Goal: Answer question/provide support: Share knowledge or assist other users

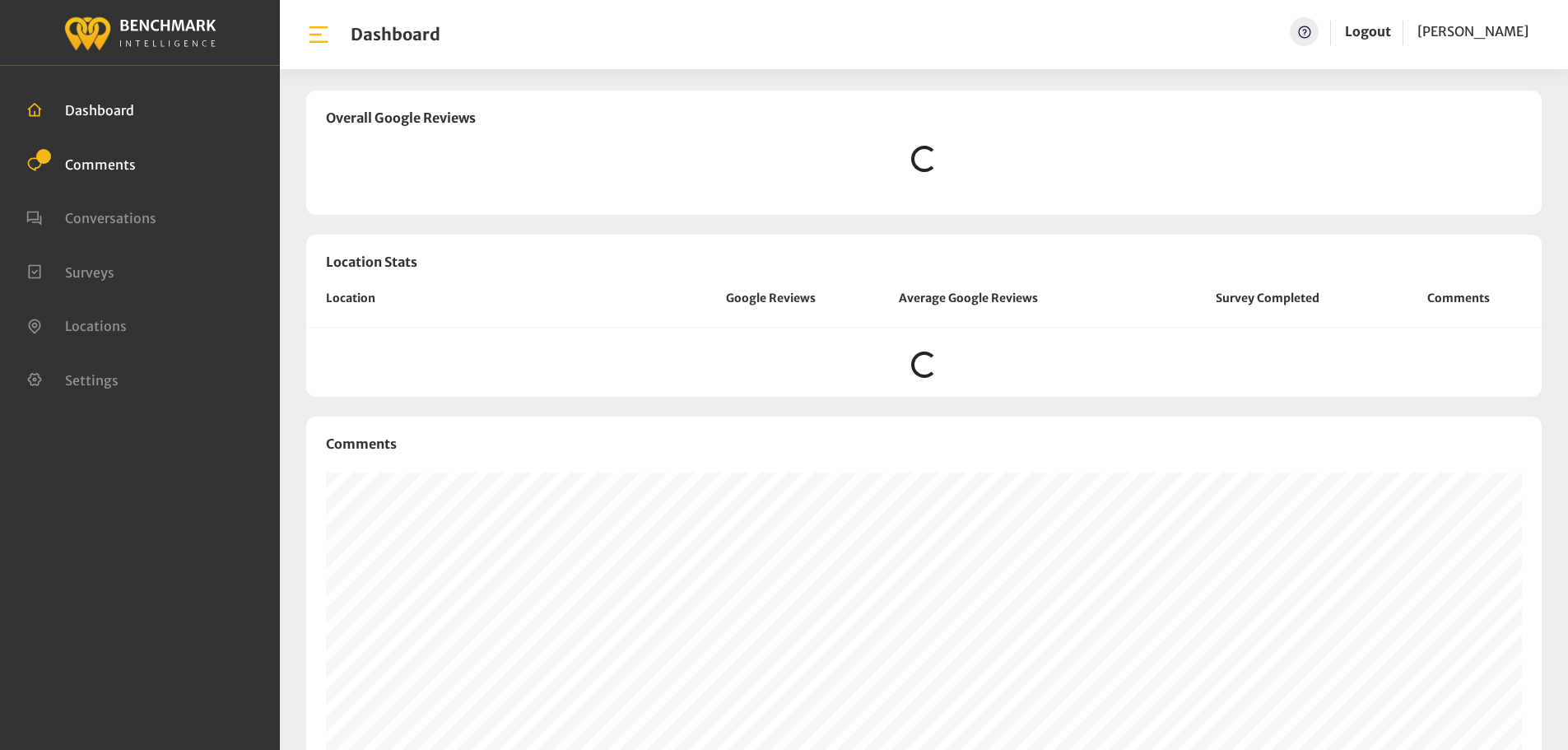
click at [118, 167] on span "Comments" at bounding box center [101, 164] width 71 height 17
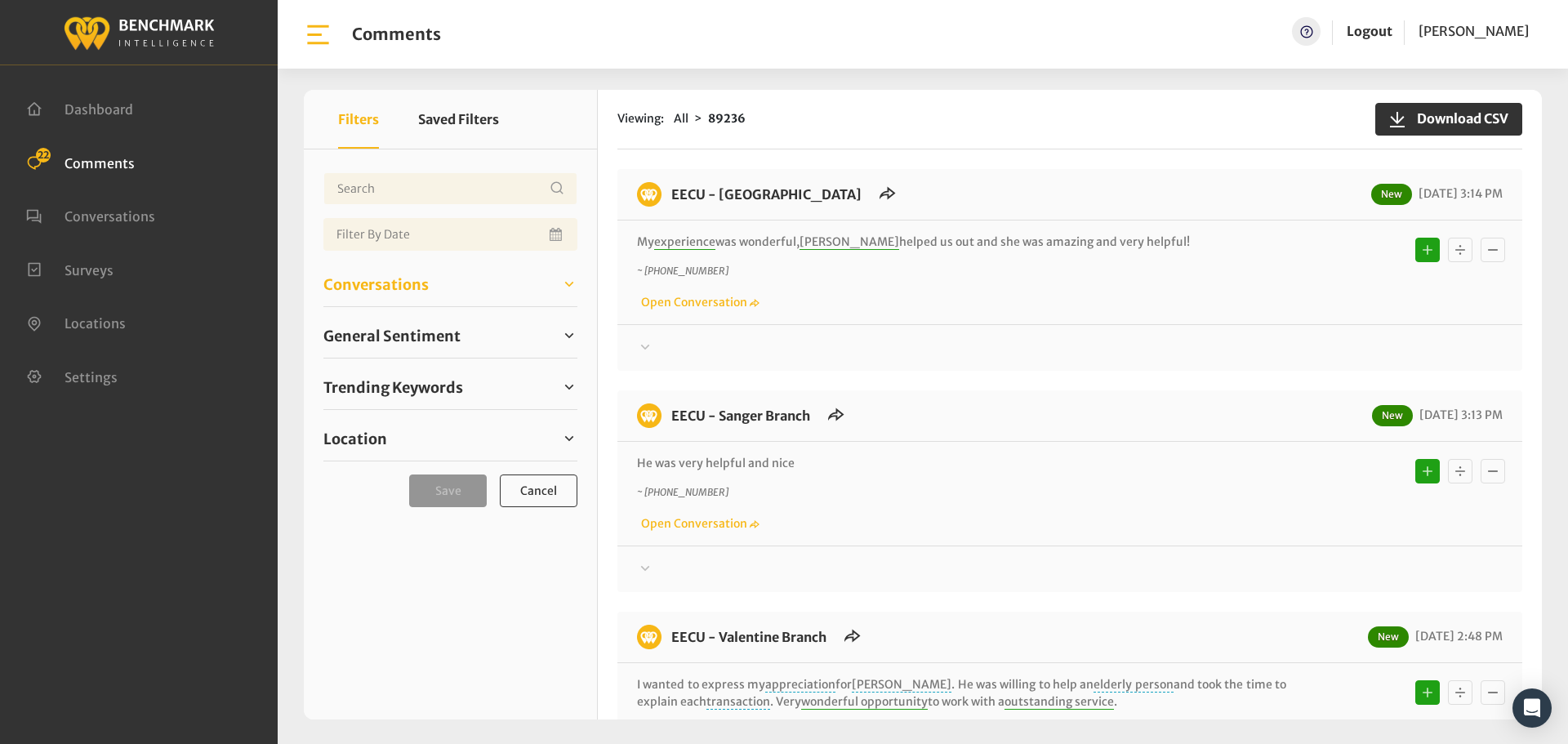
click at [405, 290] on span "Conversations" at bounding box center [377, 285] width 106 height 22
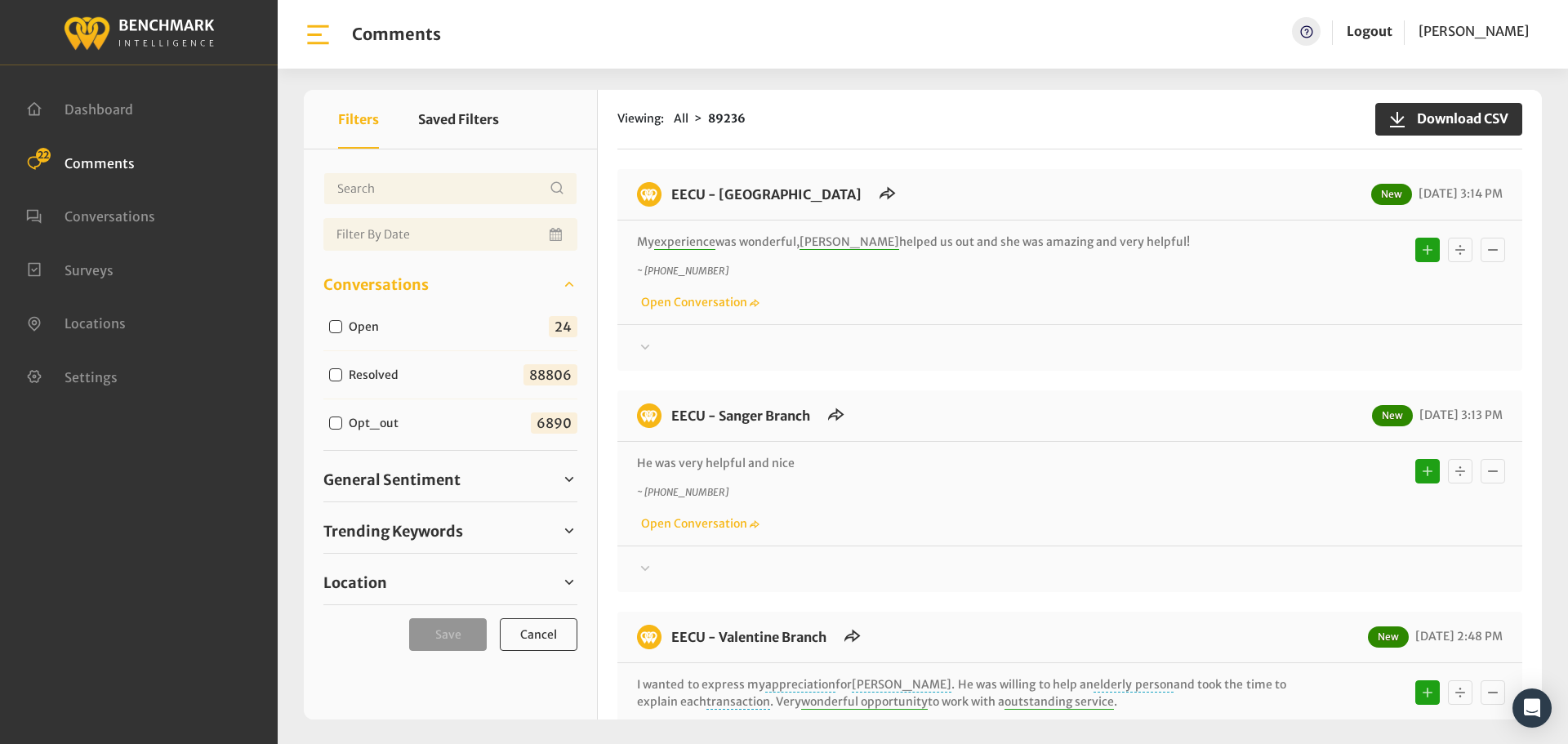
click at [392, 323] on div "Open 24" at bounding box center [451, 327] width 254 height 48
click at [358, 326] on label "Open" at bounding box center [367, 327] width 49 height 17
click at [342, 326] on input "Open" at bounding box center [336, 327] width 13 height 13
checkbox input "true"
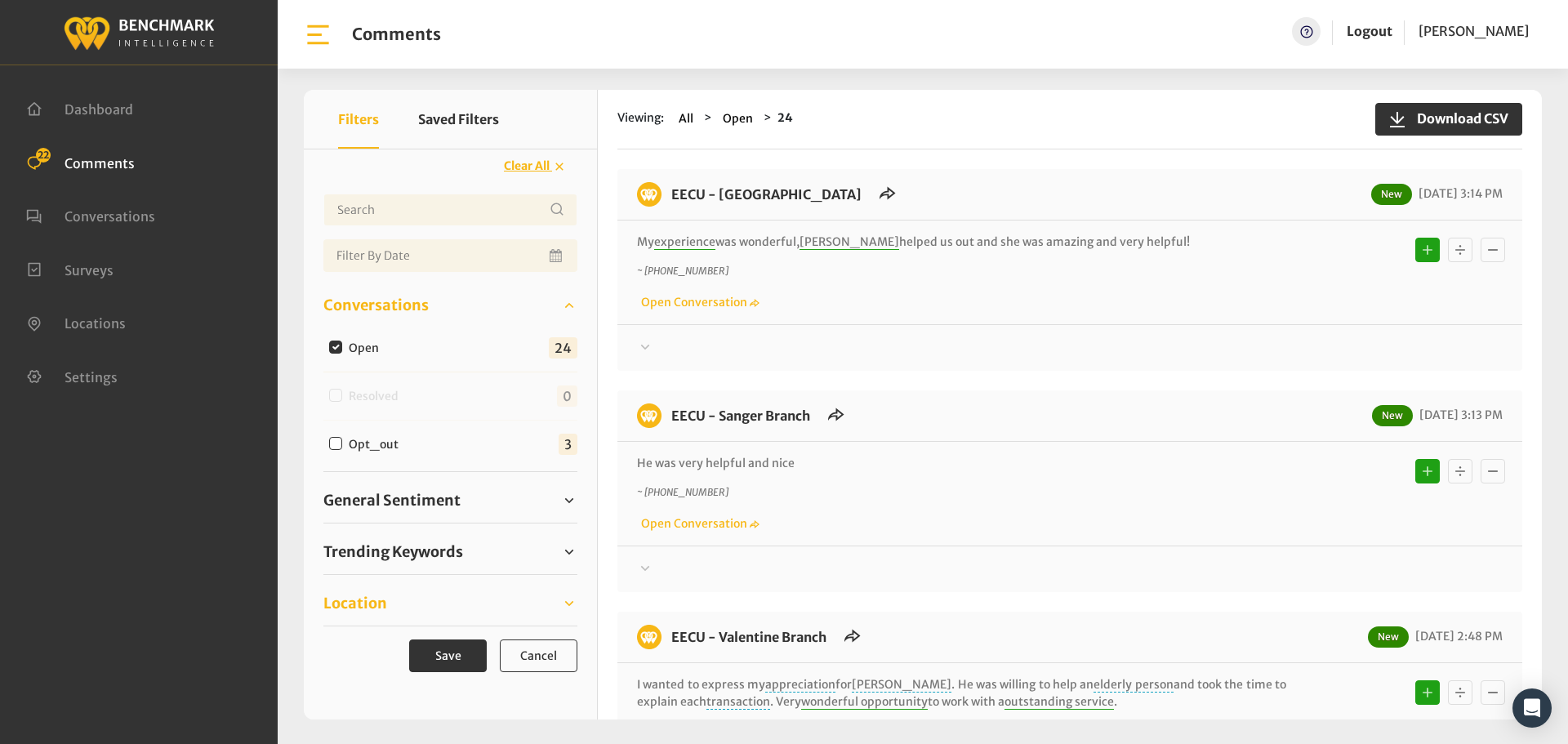
click at [411, 603] on link "Location" at bounding box center [451, 603] width 254 height 24
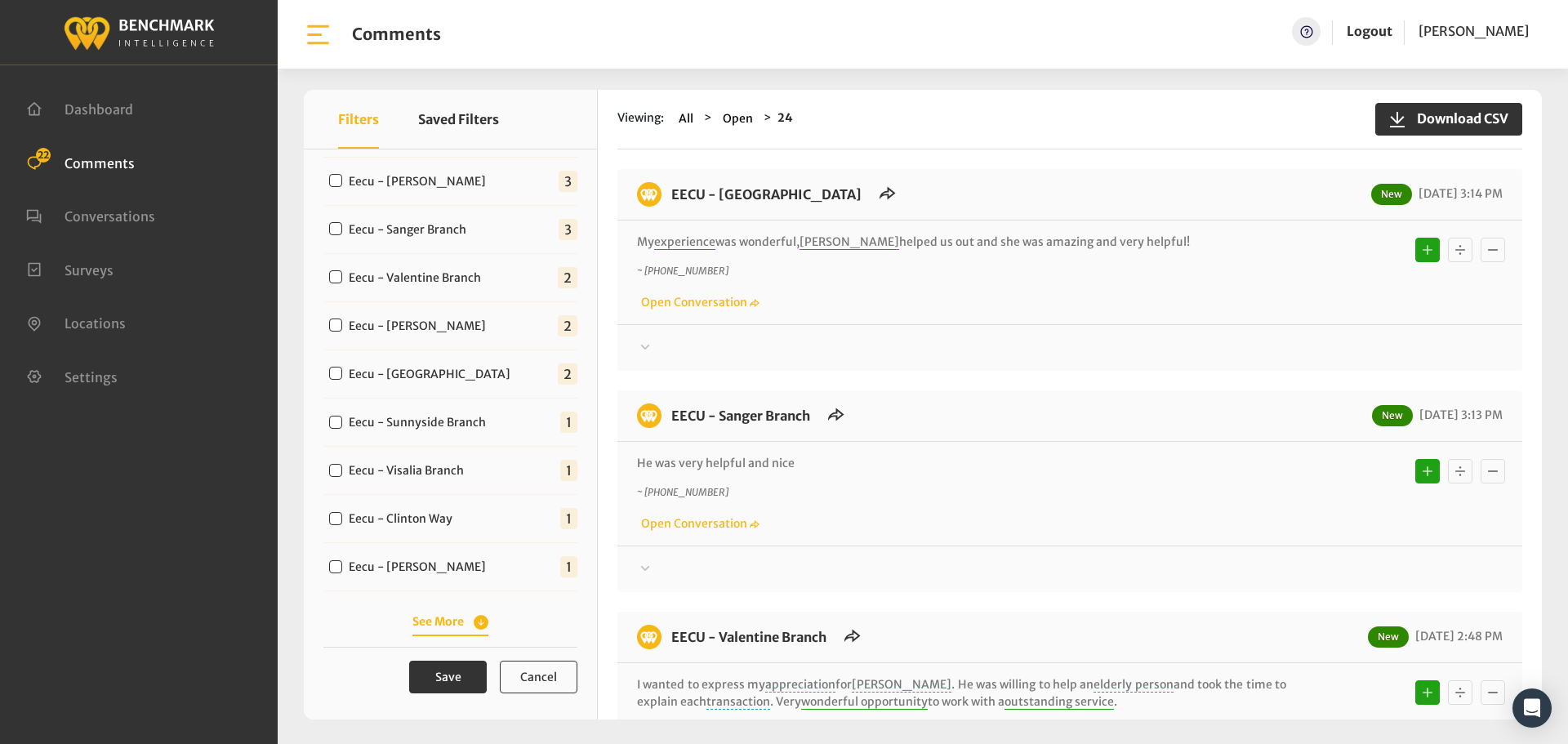
click at [469, 622] on button "See More" at bounding box center [451, 622] width 76 height 17
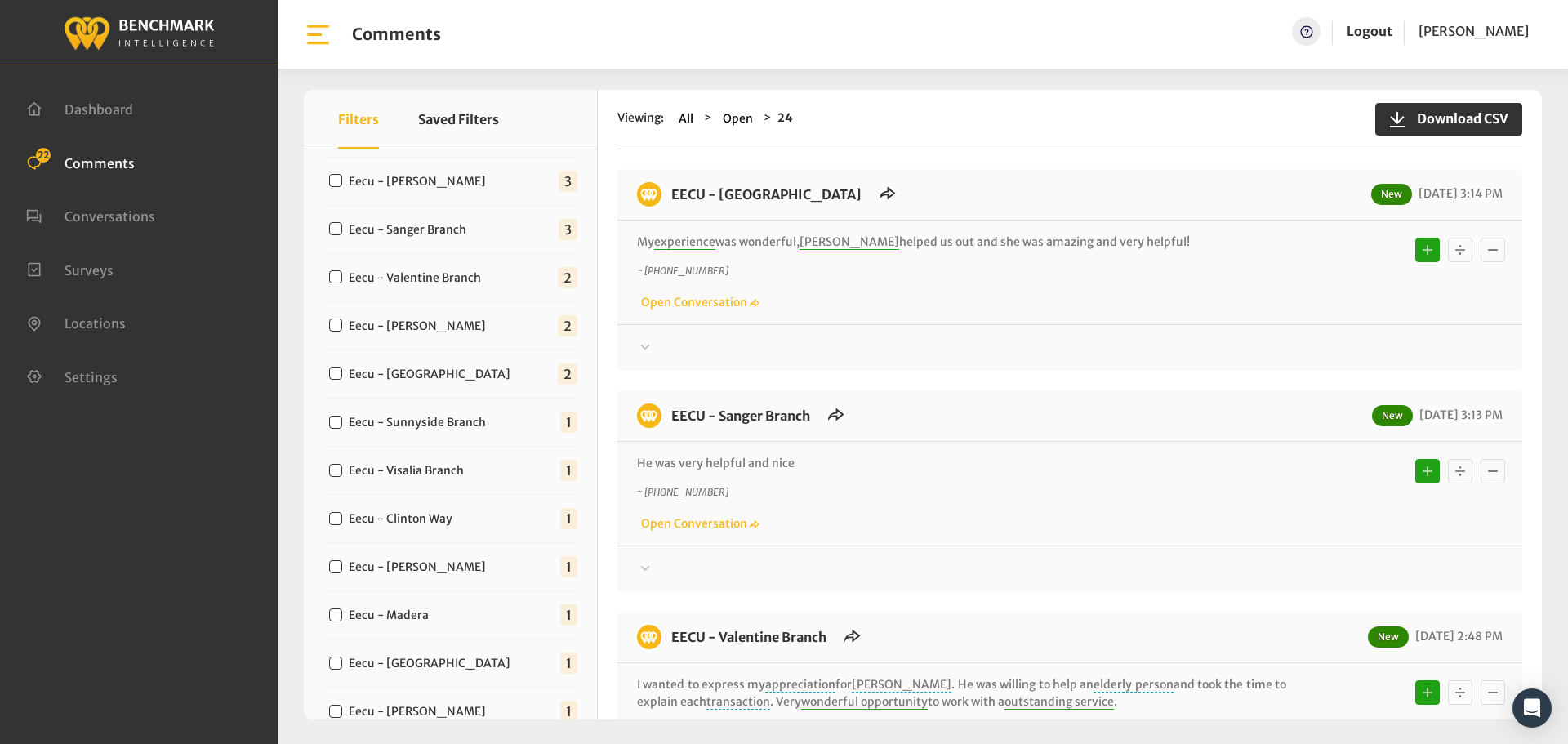
scroll to position [676, 0]
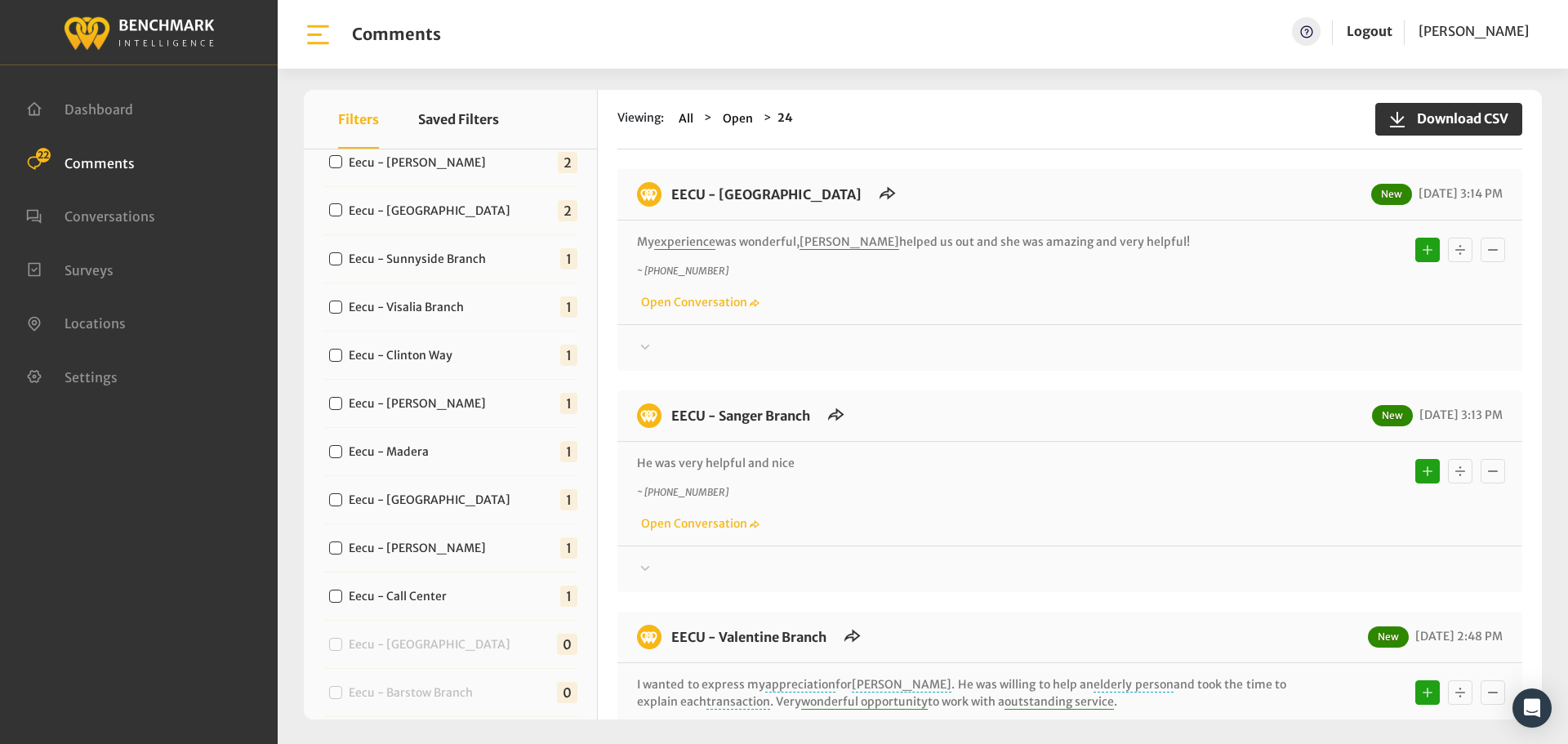
click at [436, 593] on label "Eecu - Call Center" at bounding box center [402, 596] width 117 height 17
click at [342, 593] on input "Eecu - Call Center" at bounding box center [336, 596] width 13 height 13
checkbox input "true"
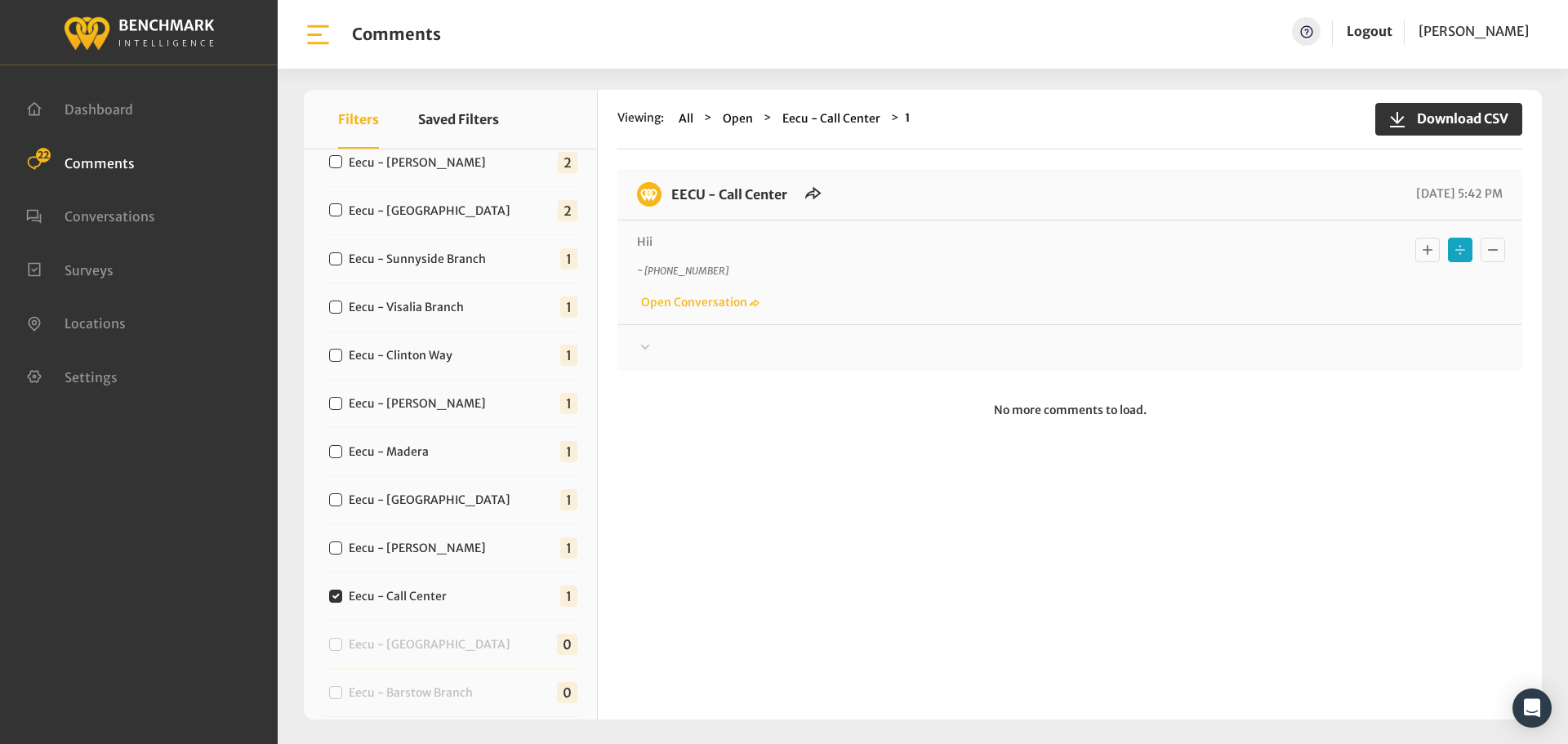
click at [767, 347] on div at bounding box center [1070, 347] width 866 height 19
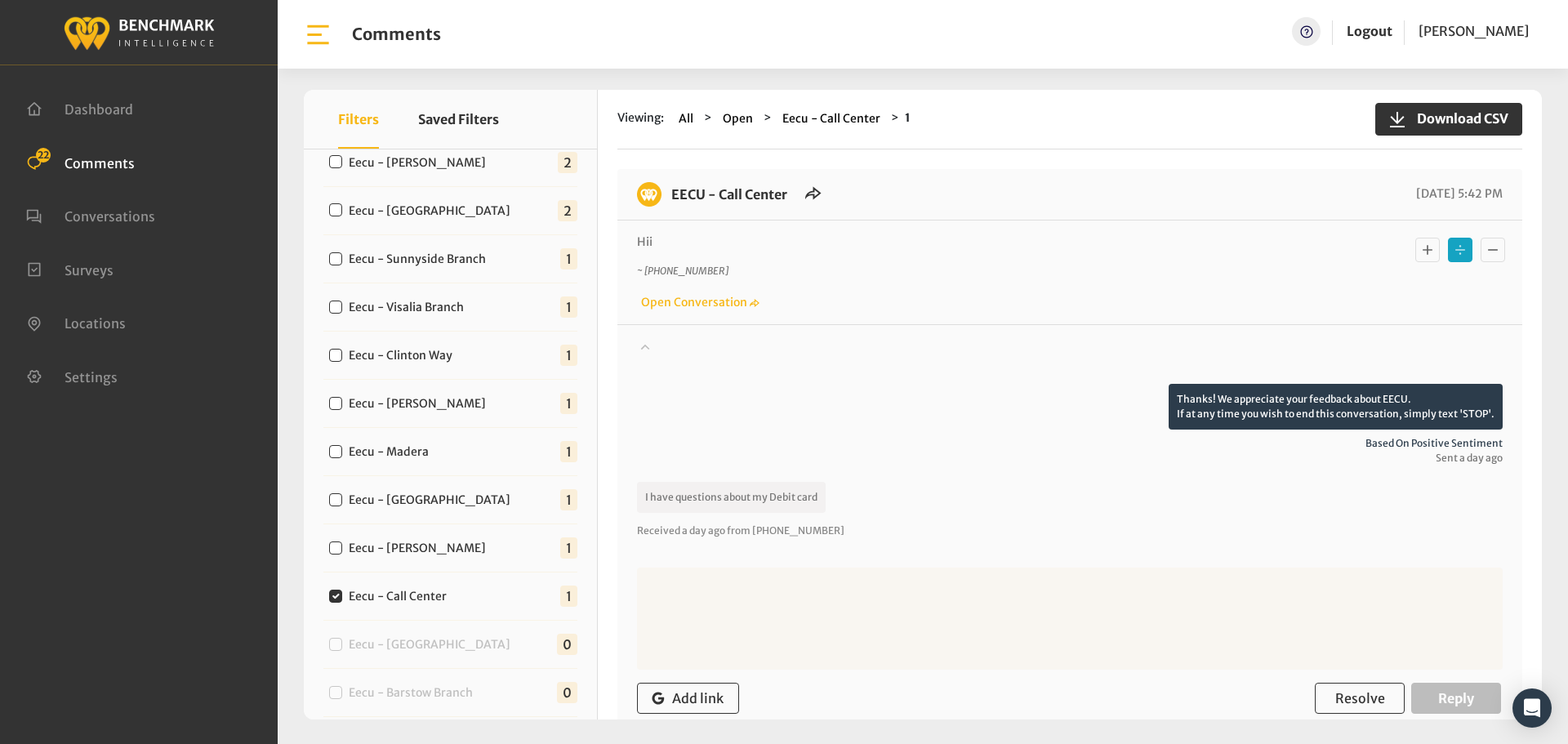
click at [986, 359] on div at bounding box center [1070, 360] width 866 height 45
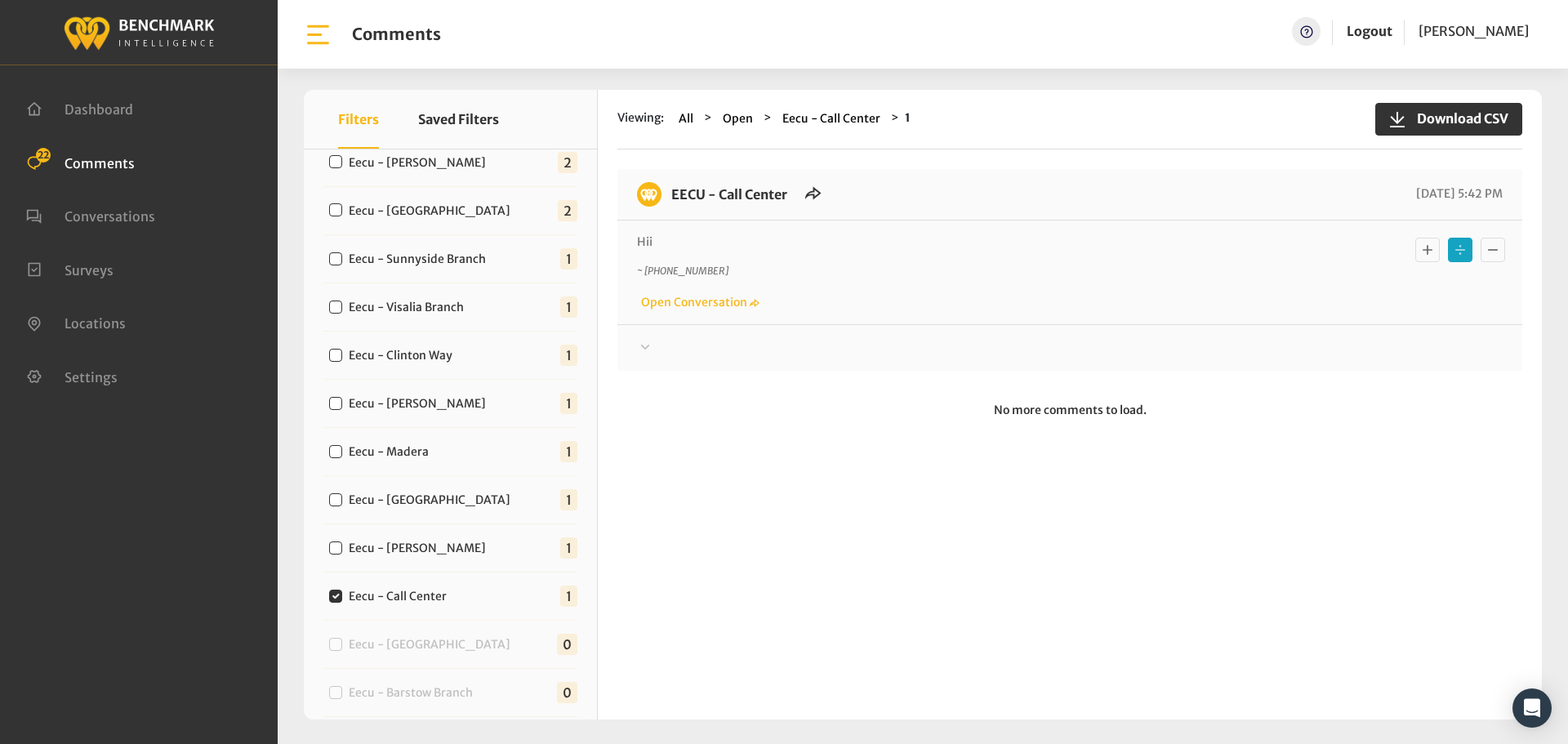
click at [415, 551] on label "Eecu - [PERSON_NAME]" at bounding box center [421, 548] width 156 height 17
click at [342, 551] on input "Eecu - [PERSON_NAME]" at bounding box center [336, 548] width 13 height 13
checkbox input "true"
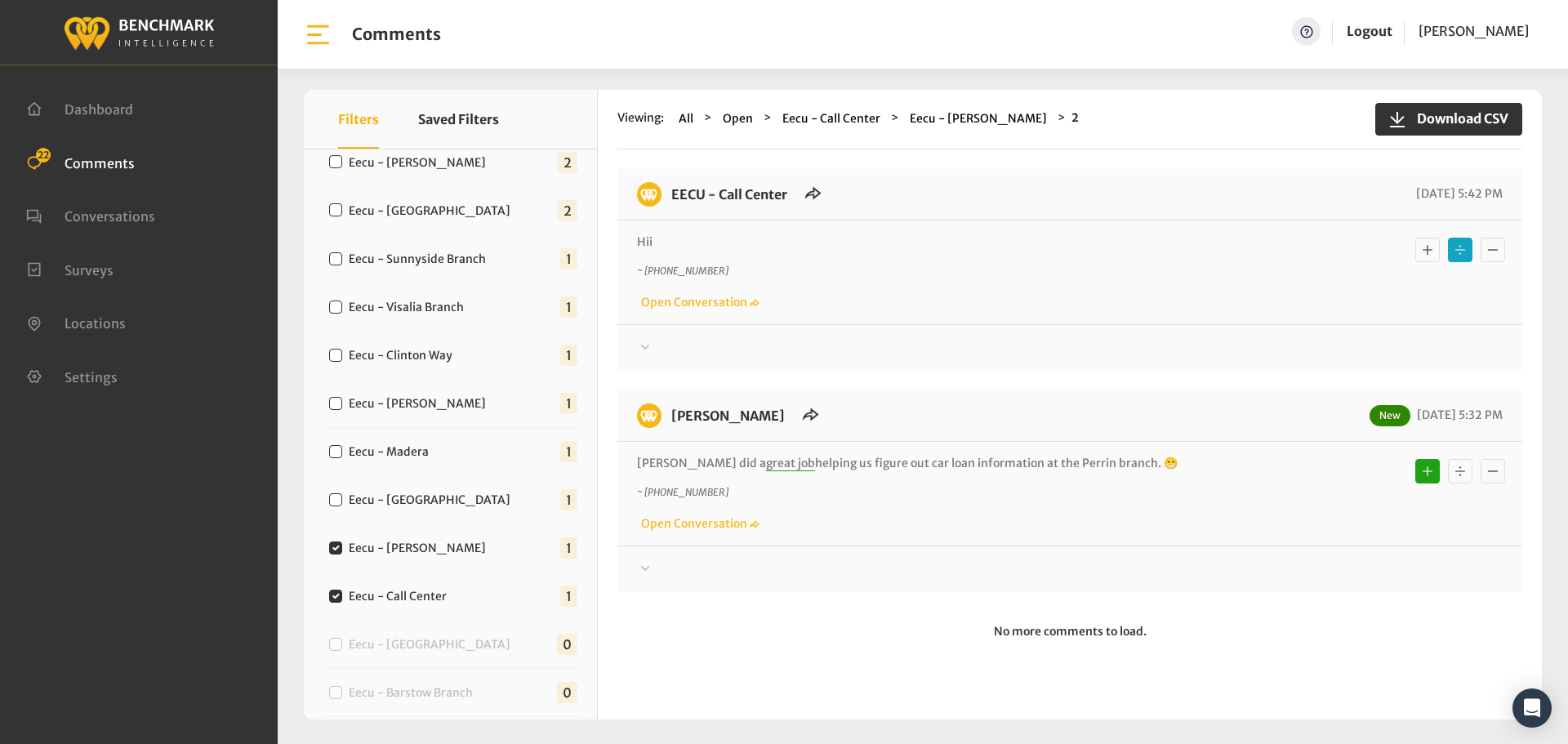
click at [406, 596] on label "Eecu - Call Center" at bounding box center [402, 596] width 117 height 17
click at [342, 596] on input "Eecu - Call Center" at bounding box center [336, 596] width 13 height 13
checkbox input "false"
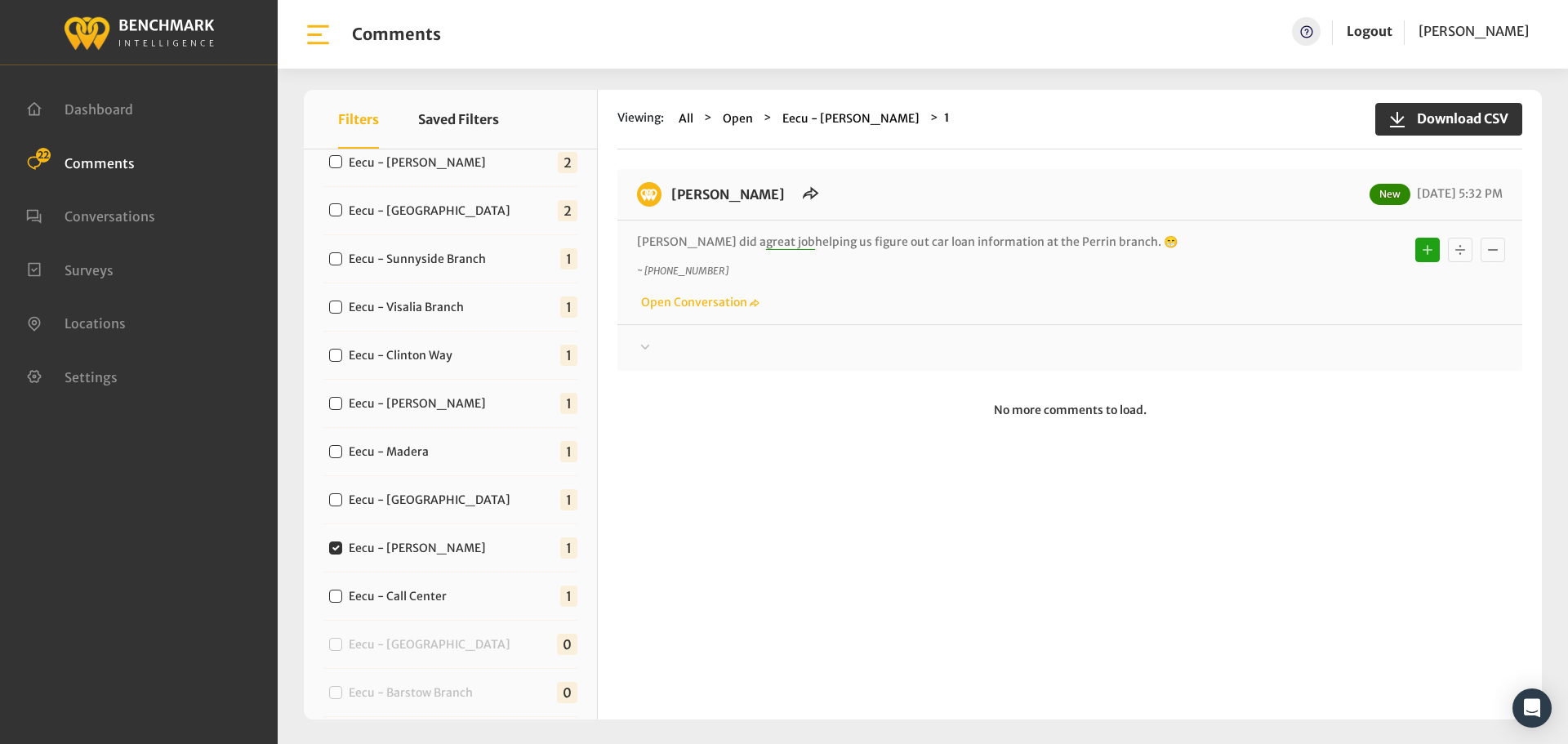
drag, startPoint x: 1096, startPoint y: 243, endPoint x: 662, endPoint y: 201, distance: 436.0
click at [662, 201] on div "[PERSON_NAME] New [DATE] 5:32 PM [PERSON_NAME] did a great job helping us figur…" at bounding box center [1069, 269] width 905 height 201
copy div "[PERSON_NAME] New [DATE] 5:32 PM [PERSON_NAME] did a great job helping us figur…"
click at [1175, 348] on div at bounding box center [1070, 347] width 866 height 19
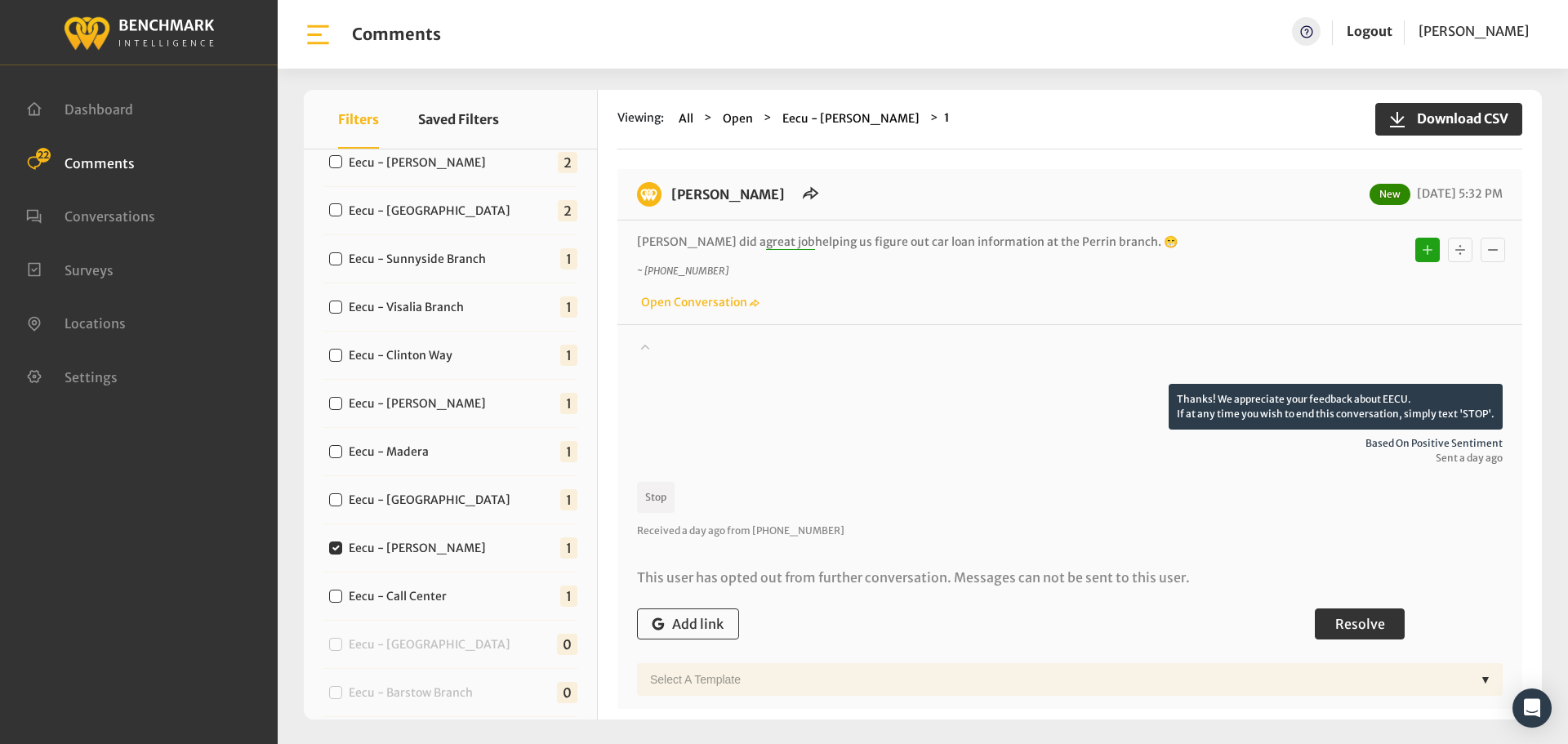
click at [1352, 614] on button "Resolve" at bounding box center [1359, 623] width 90 height 31
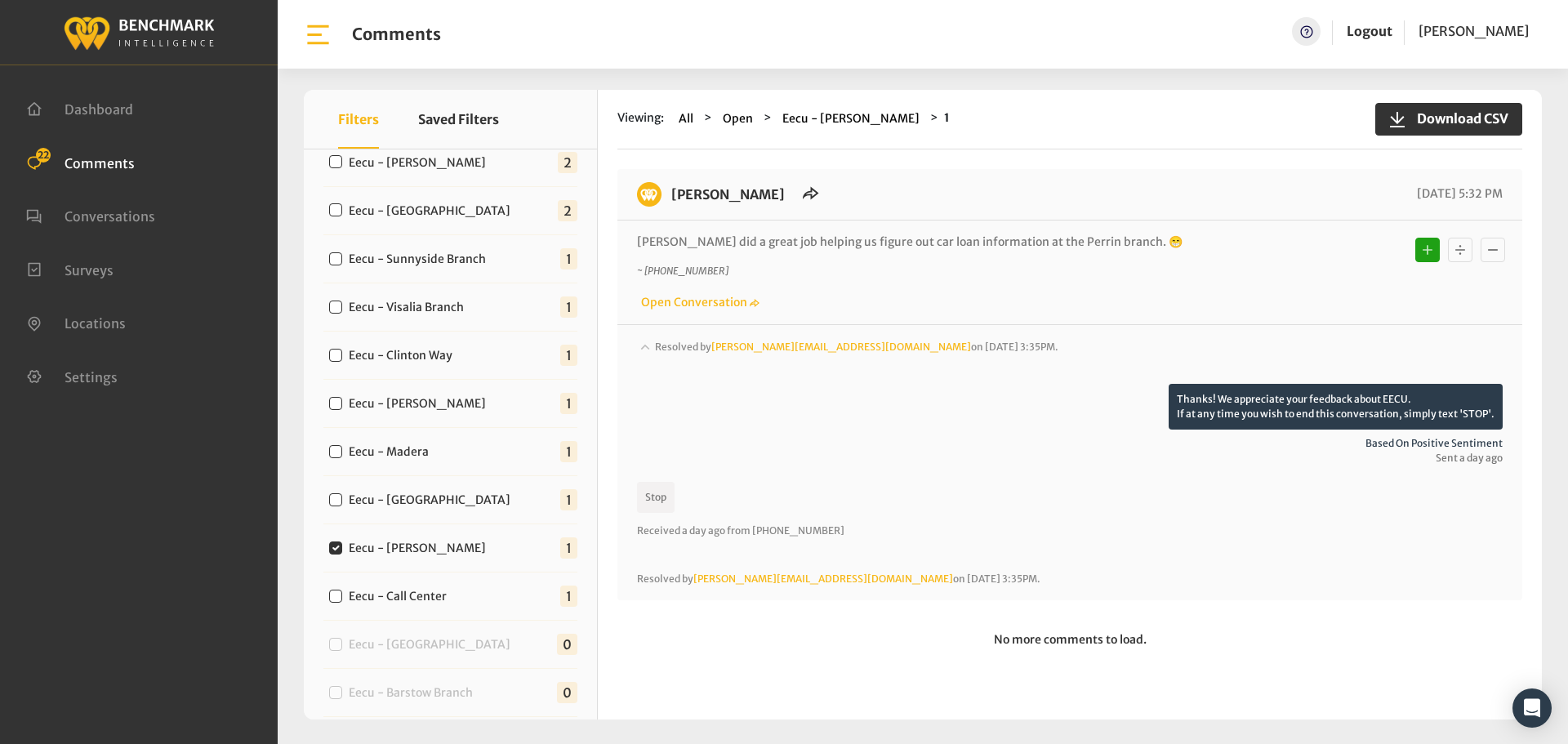
click at [426, 495] on label "Eecu - [GEOGRAPHIC_DATA]" at bounding box center [433, 500] width 181 height 17
click at [342, 495] on input "Eecu - [GEOGRAPHIC_DATA]" at bounding box center [336, 500] width 13 height 13
checkbox input "true"
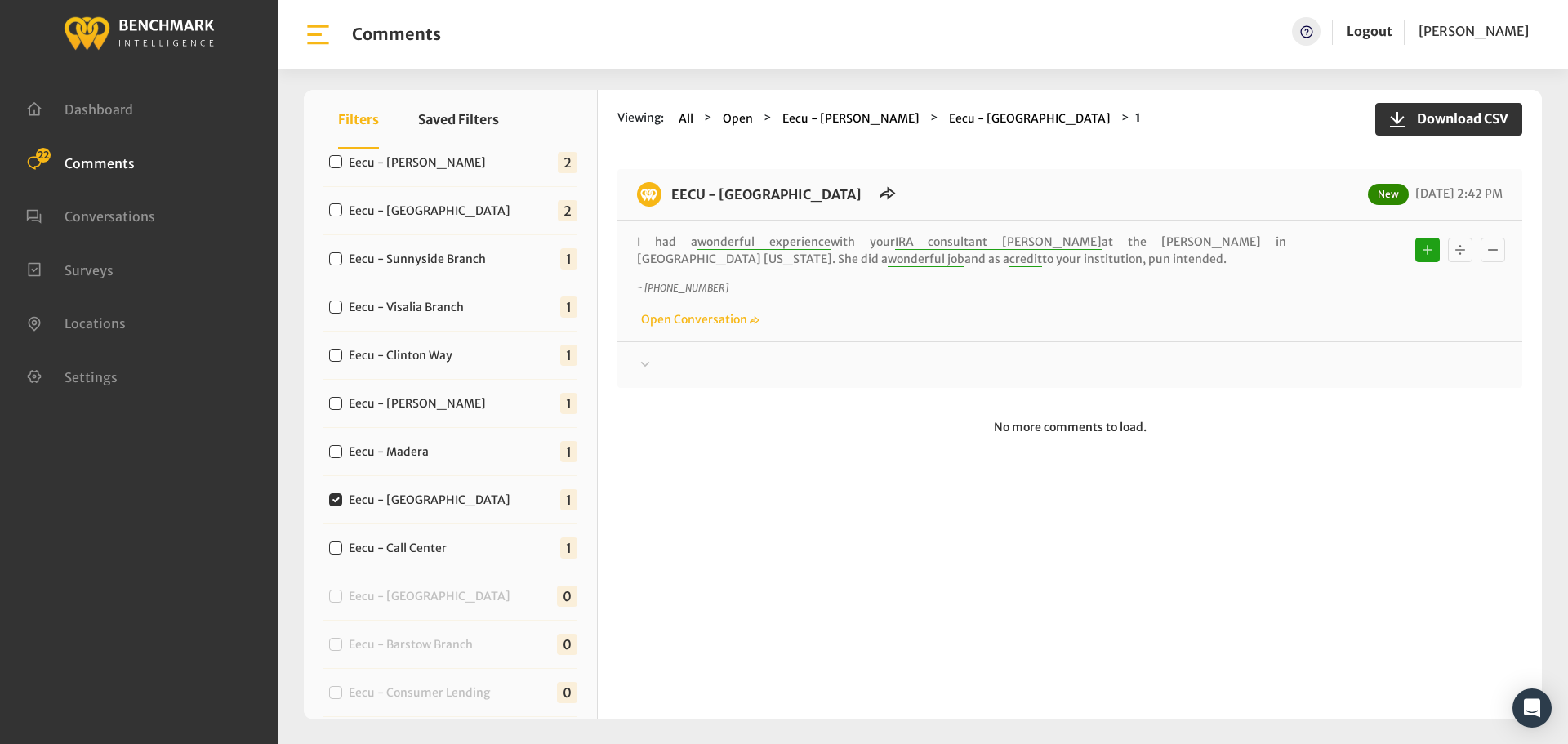
click at [816, 363] on div at bounding box center [1070, 365] width 866 height 19
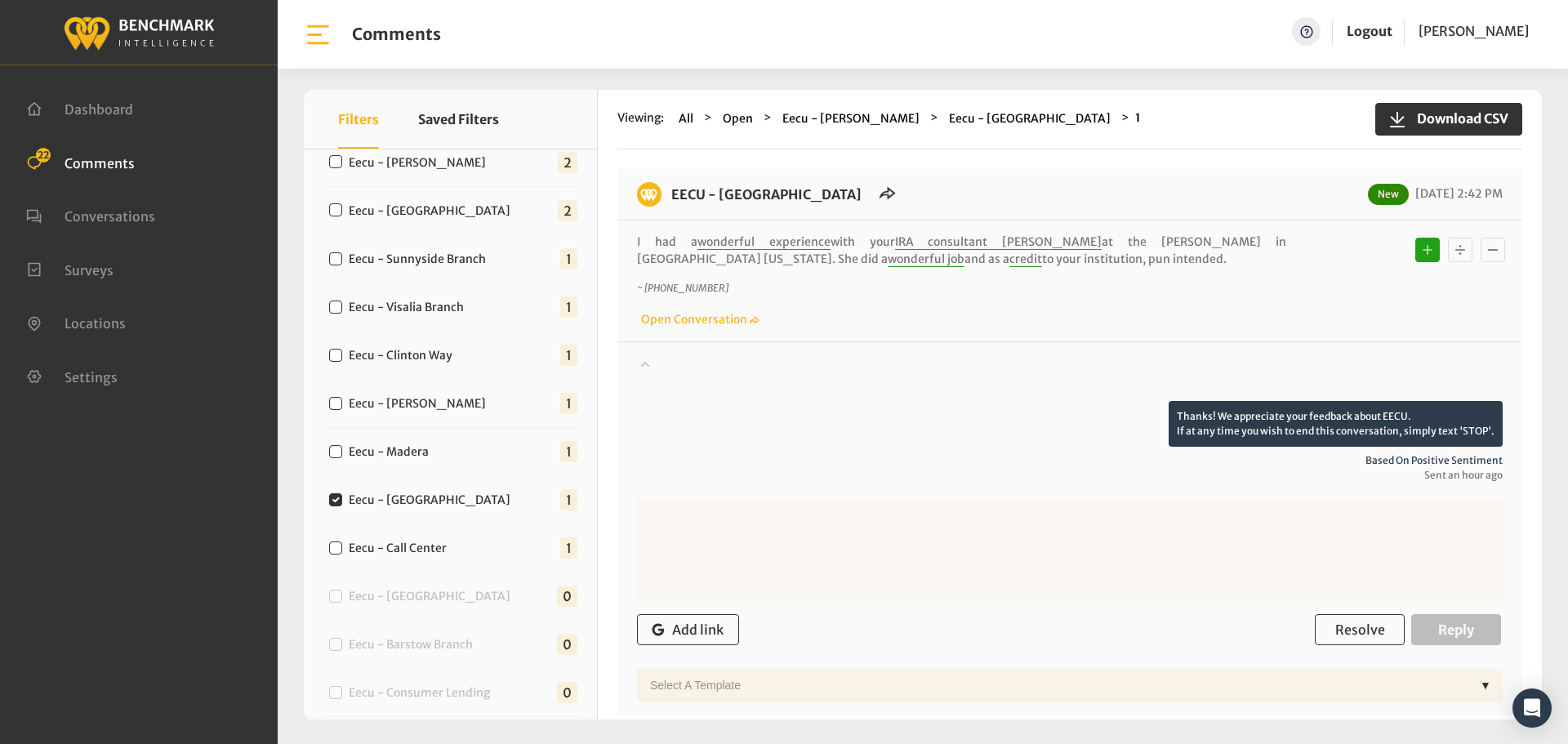
click at [903, 371] on div at bounding box center [1070, 378] width 866 height 45
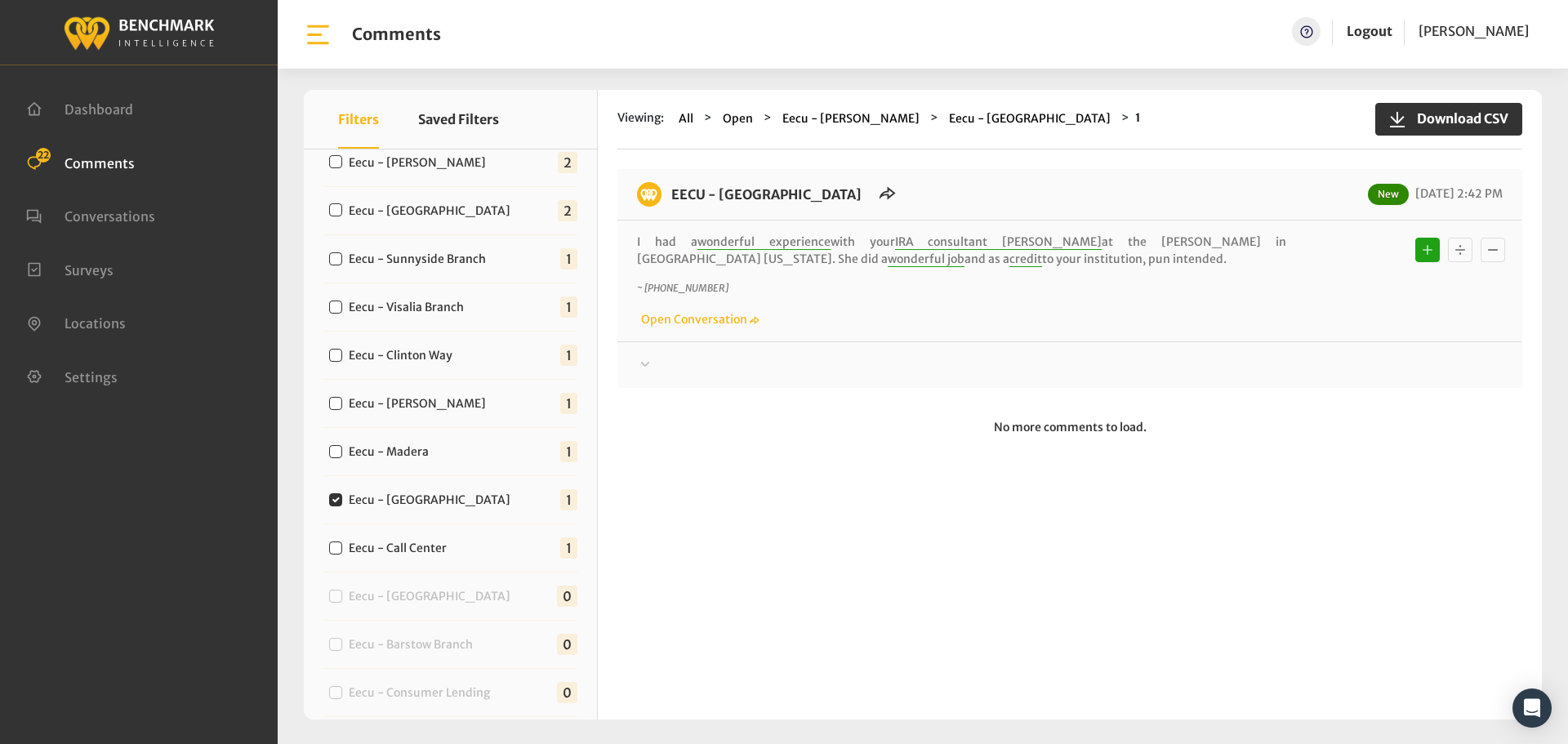
drag, startPoint x: 981, startPoint y: 256, endPoint x: 667, endPoint y: 203, distance: 318.4
click at [667, 203] on div "EECU - [GEOGRAPHIC_DATA] New [DATE] 2:42 PM I had a wonderful experience with y…" at bounding box center [1069, 278] width 905 height 219
copy div "EECU - [GEOGRAPHIC_DATA] New [DATE] 2:42 PM I had a wonderful experience with y…"
click at [1330, 369] on div at bounding box center [1070, 365] width 866 height 19
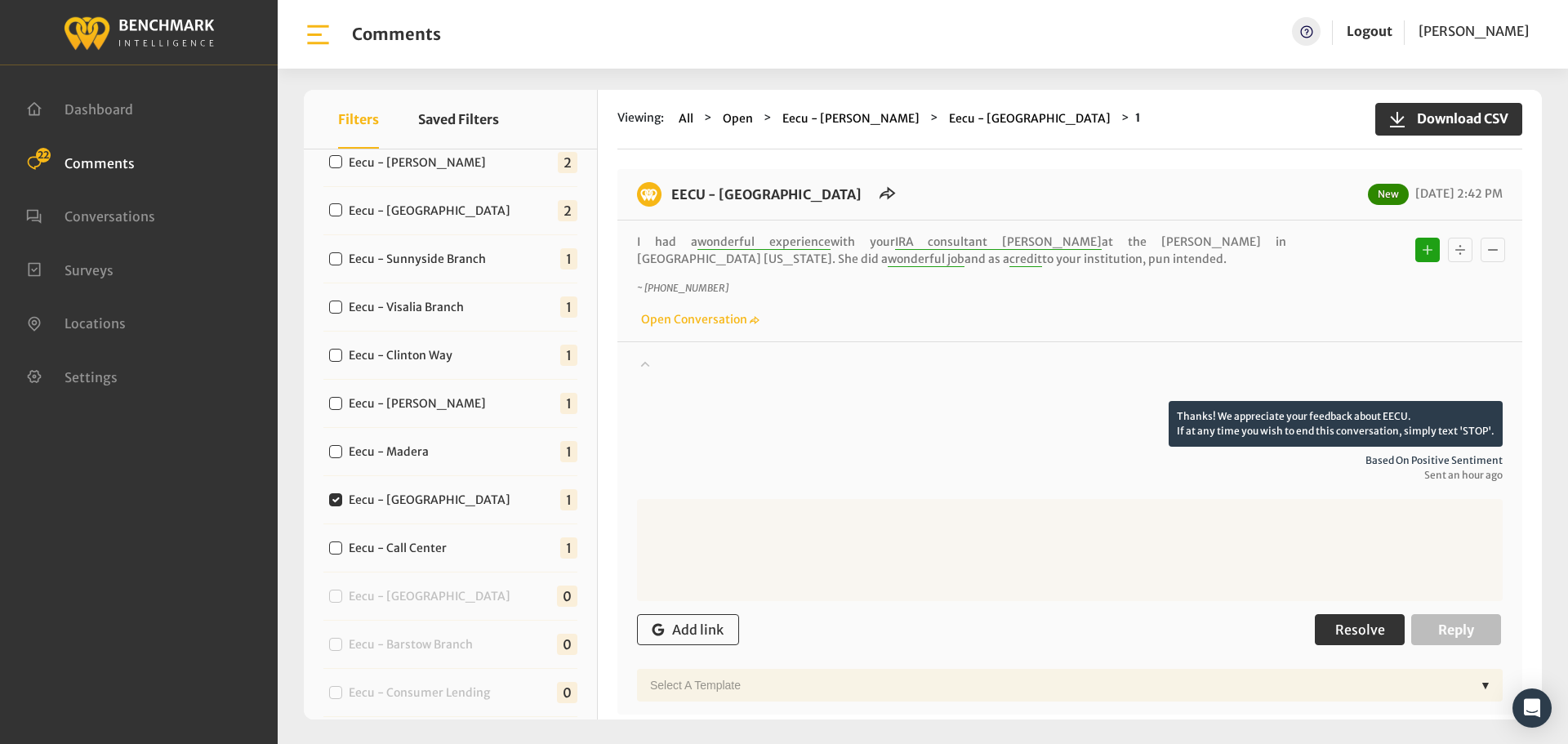
click at [1332, 641] on button "Resolve" at bounding box center [1359, 629] width 90 height 31
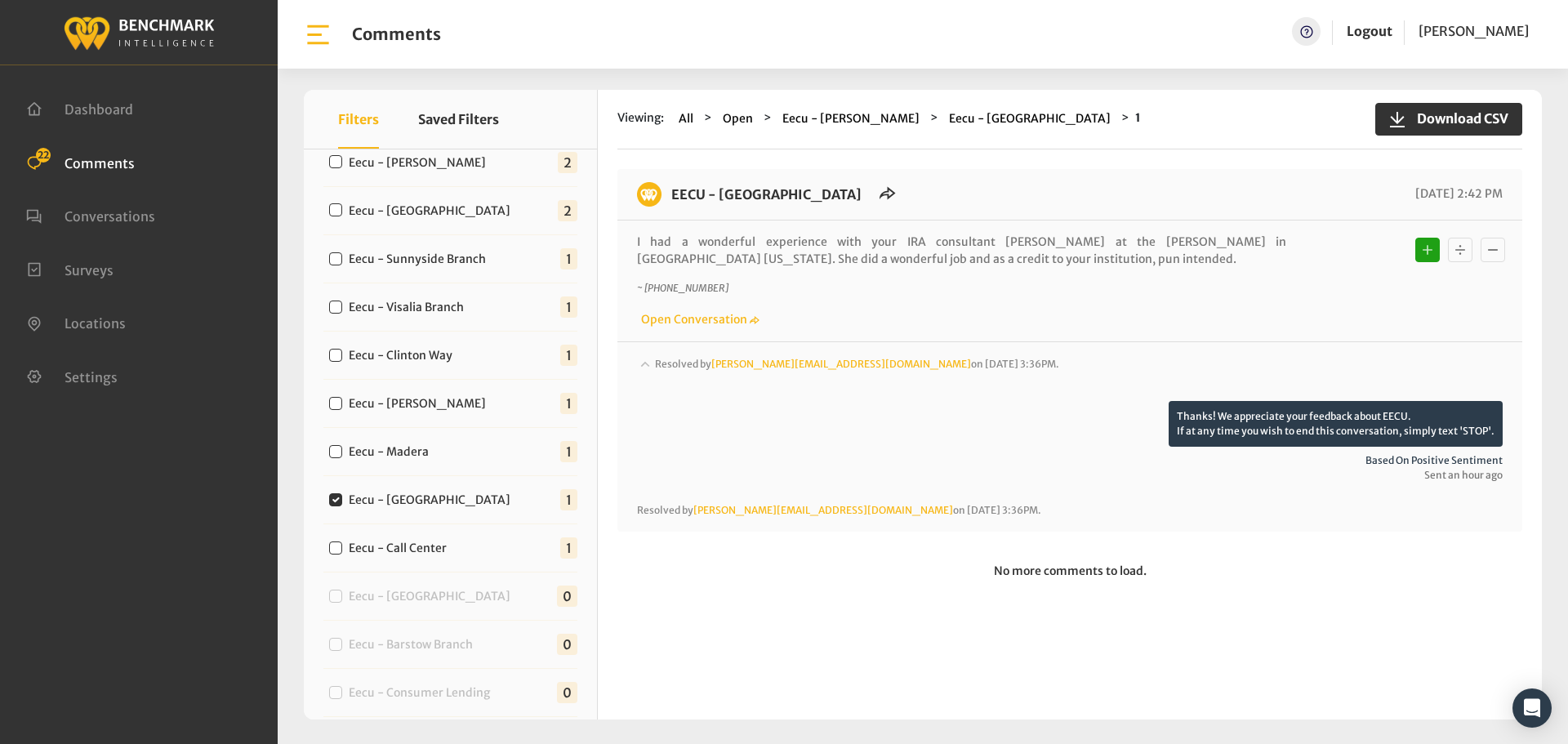
click at [415, 454] on label "Eecu - Madera" at bounding box center [392, 452] width 99 height 17
click at [342, 454] on input "Eecu - Madera" at bounding box center [336, 452] width 13 height 13
checkbox input "true"
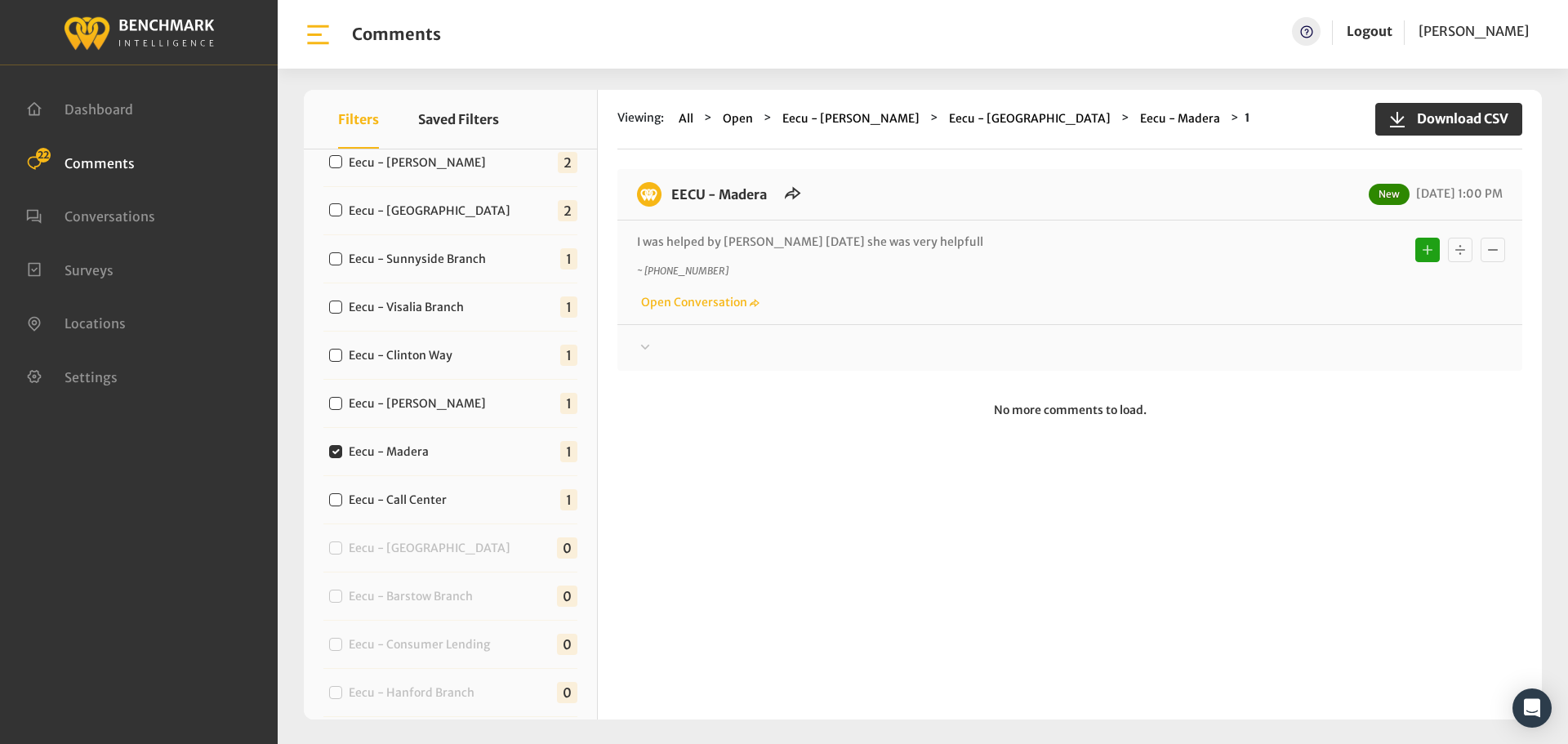
click at [945, 275] on p "~ [PHONE_NUMBER]" at bounding box center [962, 271] width 649 height 15
drag, startPoint x: 928, startPoint y: 231, endPoint x: 662, endPoint y: 203, distance: 267.5
click at [662, 203] on div "EECU - Madera New [DATE] 1:00 PM I was helped by [PERSON_NAME] [DATE] she was v…" at bounding box center [1069, 269] width 905 height 201
copy div "EECU - Madera New [DATE] 1:00 PM I was helped by [PERSON_NAME] [DATE] she was v…"
click at [1368, 332] on div "Thanks! We appreciate your feedback about EECU. If at any time you wish to end …" at bounding box center [1069, 340] width 905 height 33
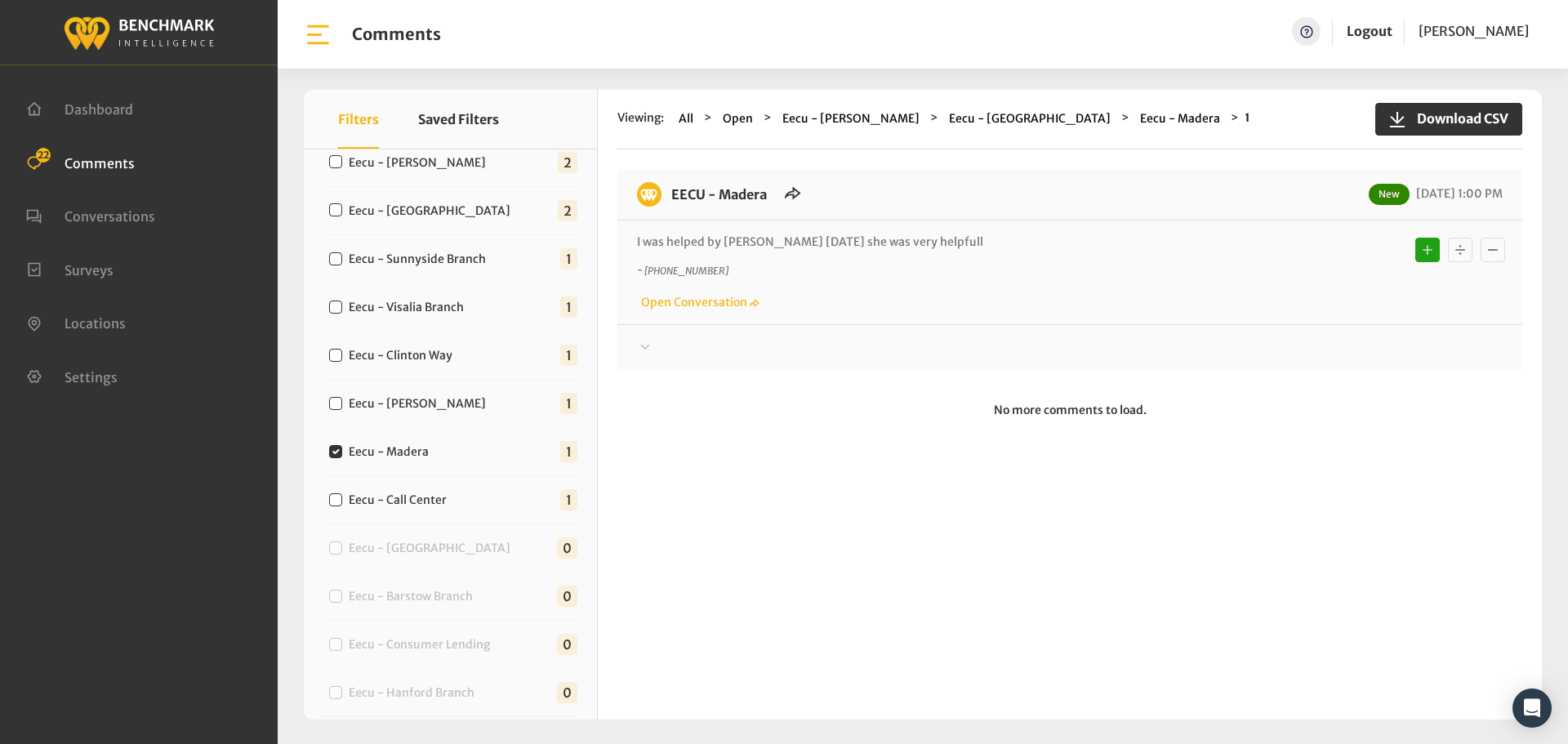
click at [1362, 341] on div at bounding box center [1070, 347] width 866 height 19
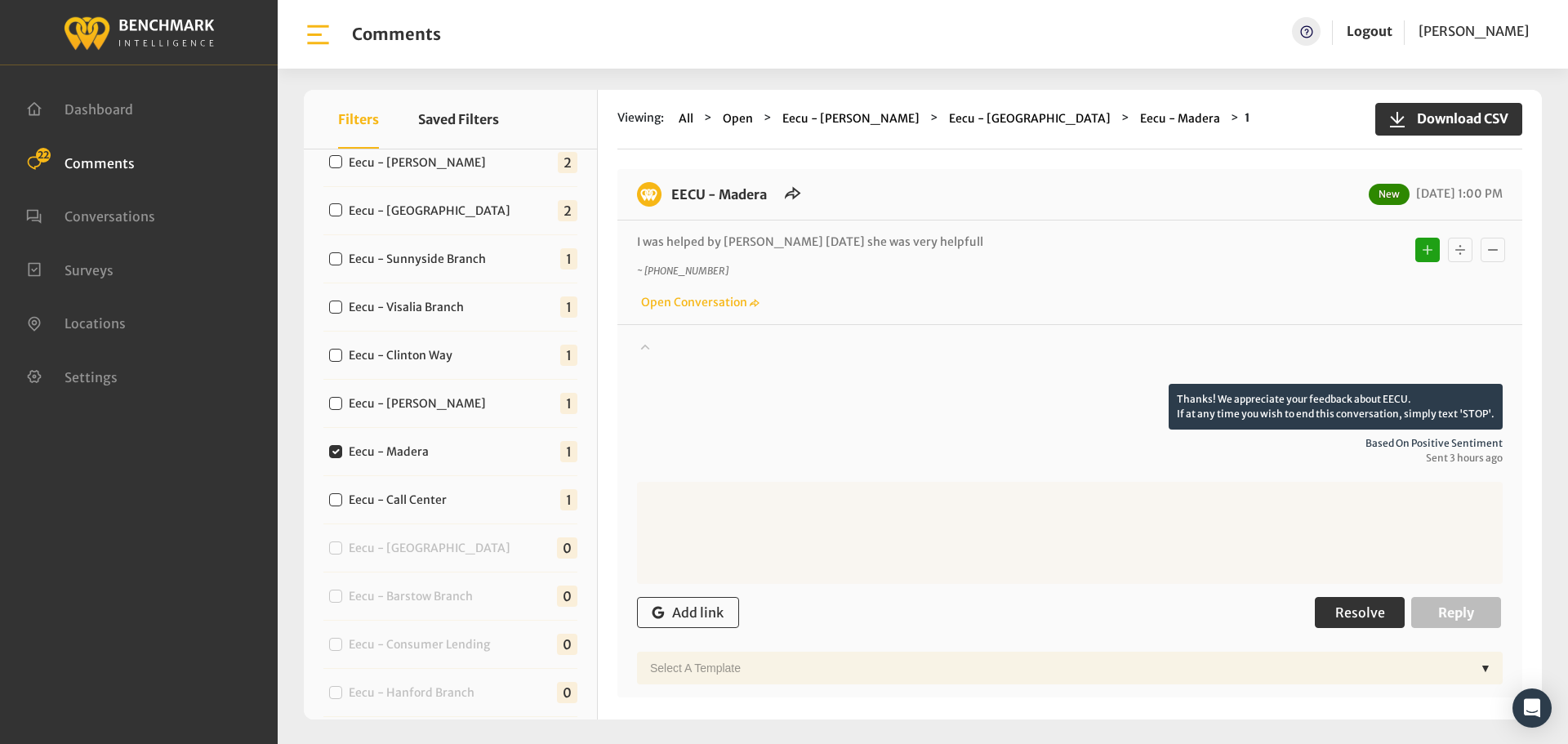
click at [1328, 617] on button "Resolve" at bounding box center [1359, 611] width 90 height 31
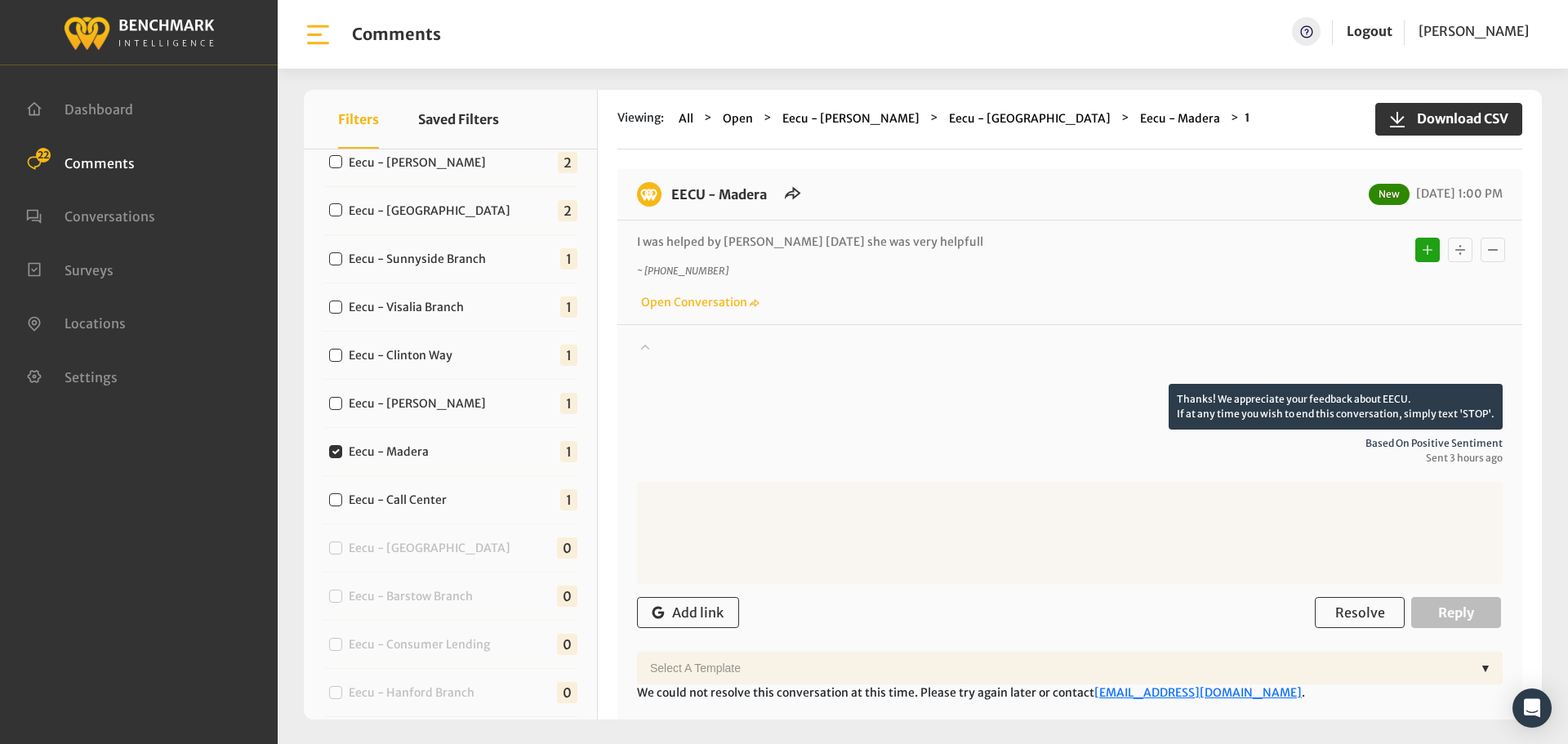
click at [434, 410] on label "Eecu - [PERSON_NAME]" at bounding box center [421, 404] width 156 height 17
click at [342, 410] on input "Eecu - [PERSON_NAME]" at bounding box center [336, 404] width 13 height 13
checkbox input "true"
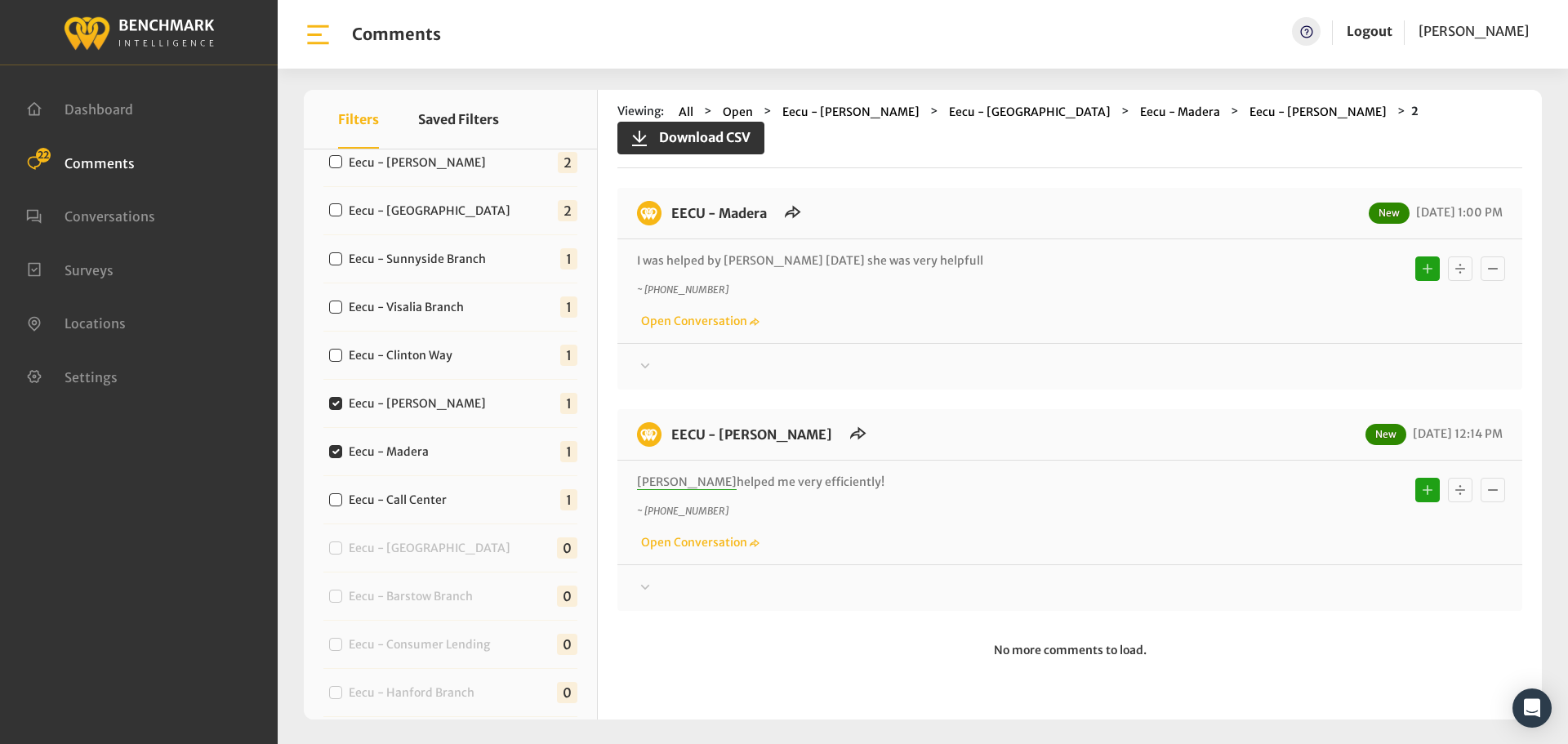
click at [453, 455] on div "Eecu - Madera 1" at bounding box center [451, 452] width 254 height 48
click at [421, 452] on label "Eecu - Madera" at bounding box center [392, 452] width 99 height 17
click at [342, 452] on input "Eecu - Madera" at bounding box center [336, 452] width 13 height 13
checkbox input "false"
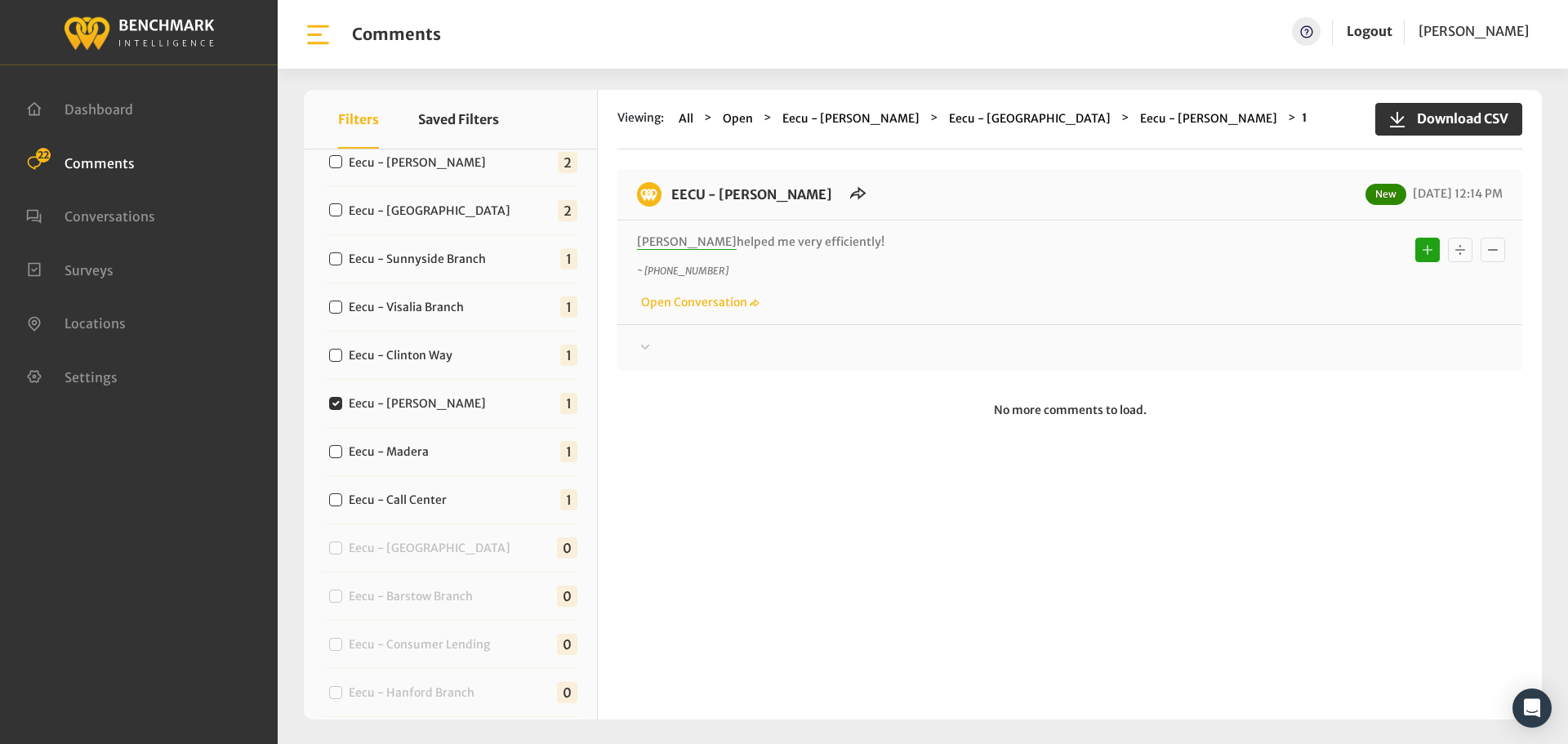
drag, startPoint x: 867, startPoint y: 241, endPoint x: 660, endPoint y: 204, distance: 210.3
click at [660, 204] on div "EECU - [PERSON_NAME] New [DATE] 12:14 PM [PERSON_NAME] helped me very efficient…" at bounding box center [1069, 269] width 905 height 201
copy div "EECU - [PERSON_NAME] New [DATE] 12:14 PM [PERSON_NAME] helped me very efficient…"
click at [1300, 349] on div at bounding box center [1070, 347] width 866 height 19
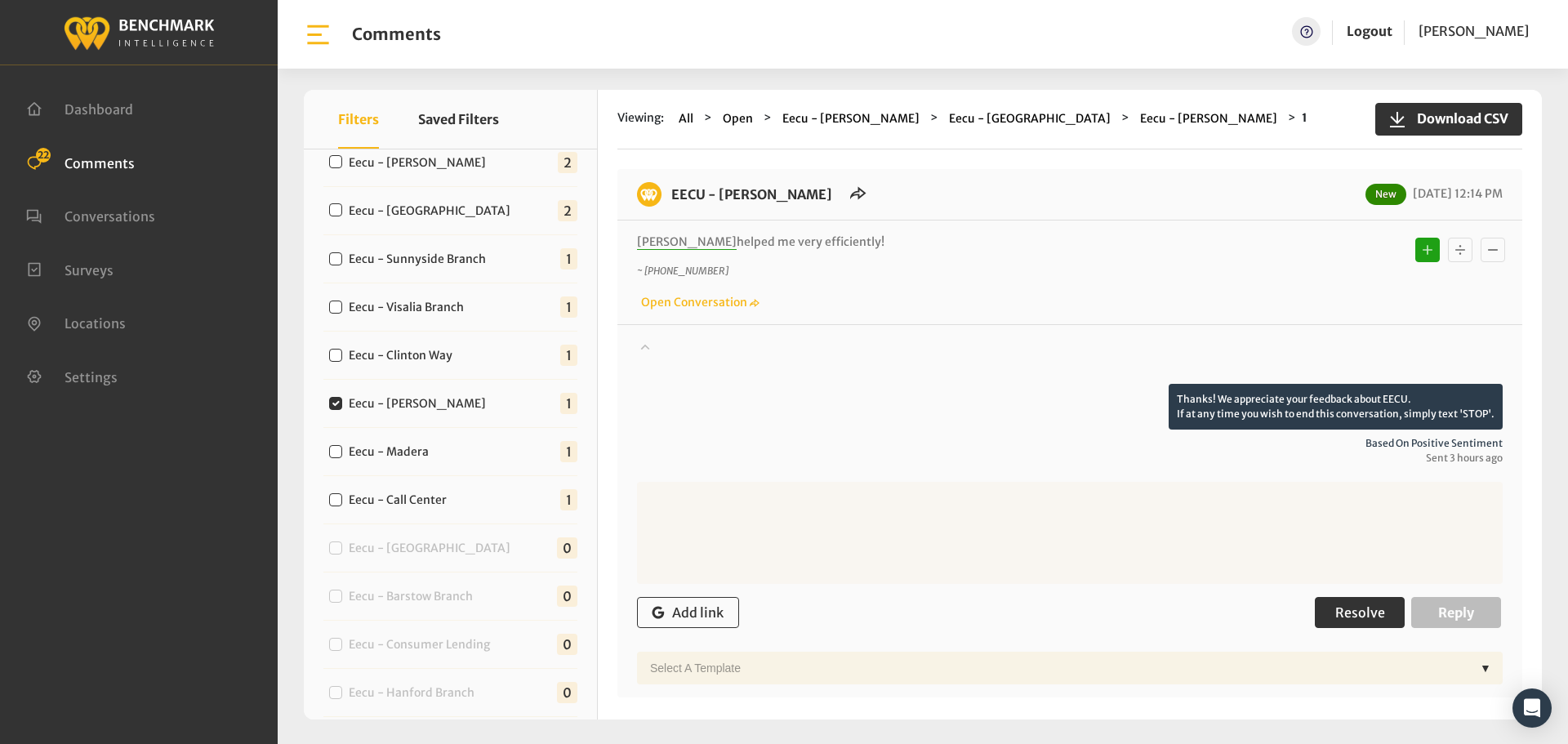
click at [1356, 623] on button "Resolve" at bounding box center [1359, 611] width 90 height 31
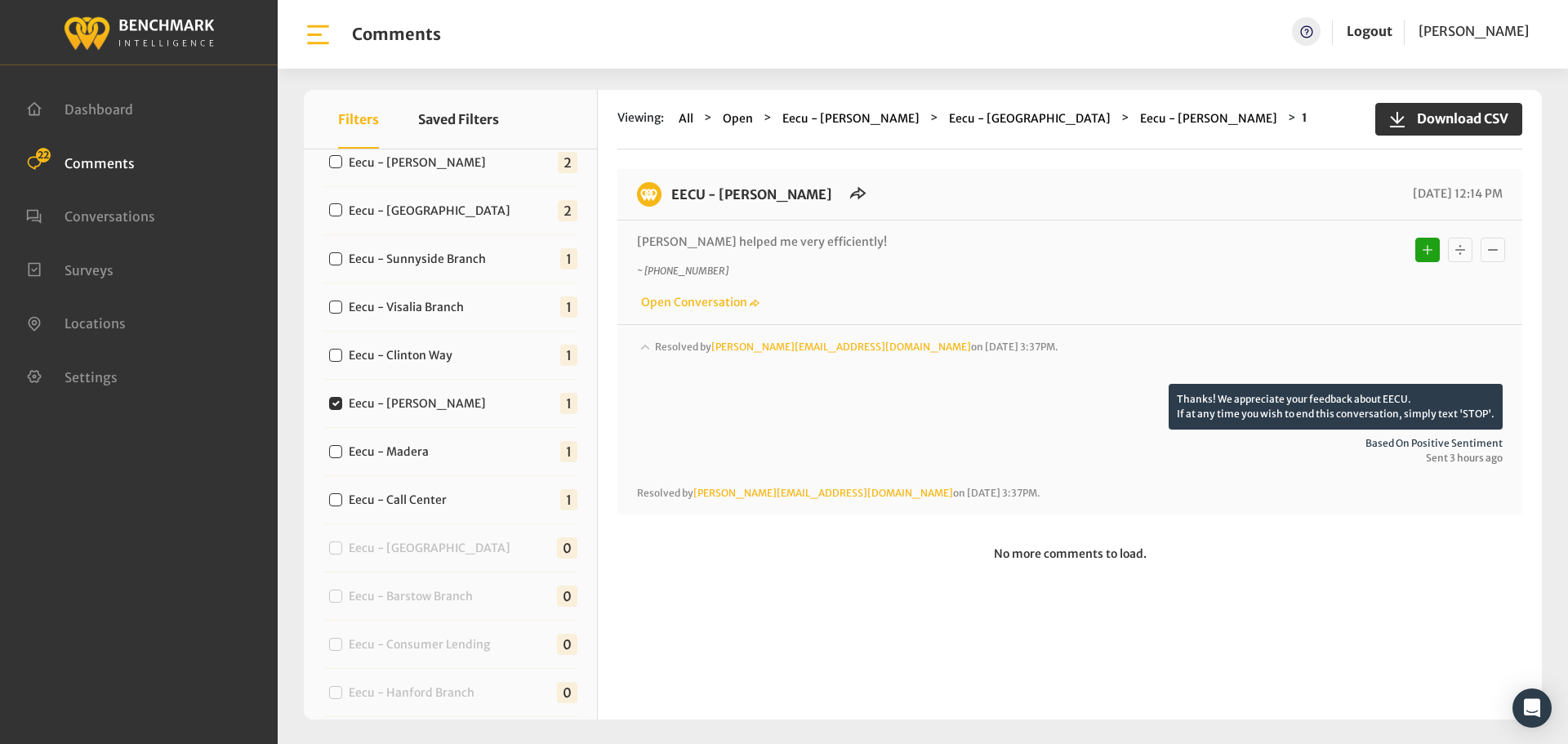
click at [435, 353] on label "Eecu - Clinton Way" at bounding box center [405, 355] width 122 height 17
click at [342, 353] on input "Eecu - Clinton Way" at bounding box center [336, 355] width 13 height 13
checkbox input "true"
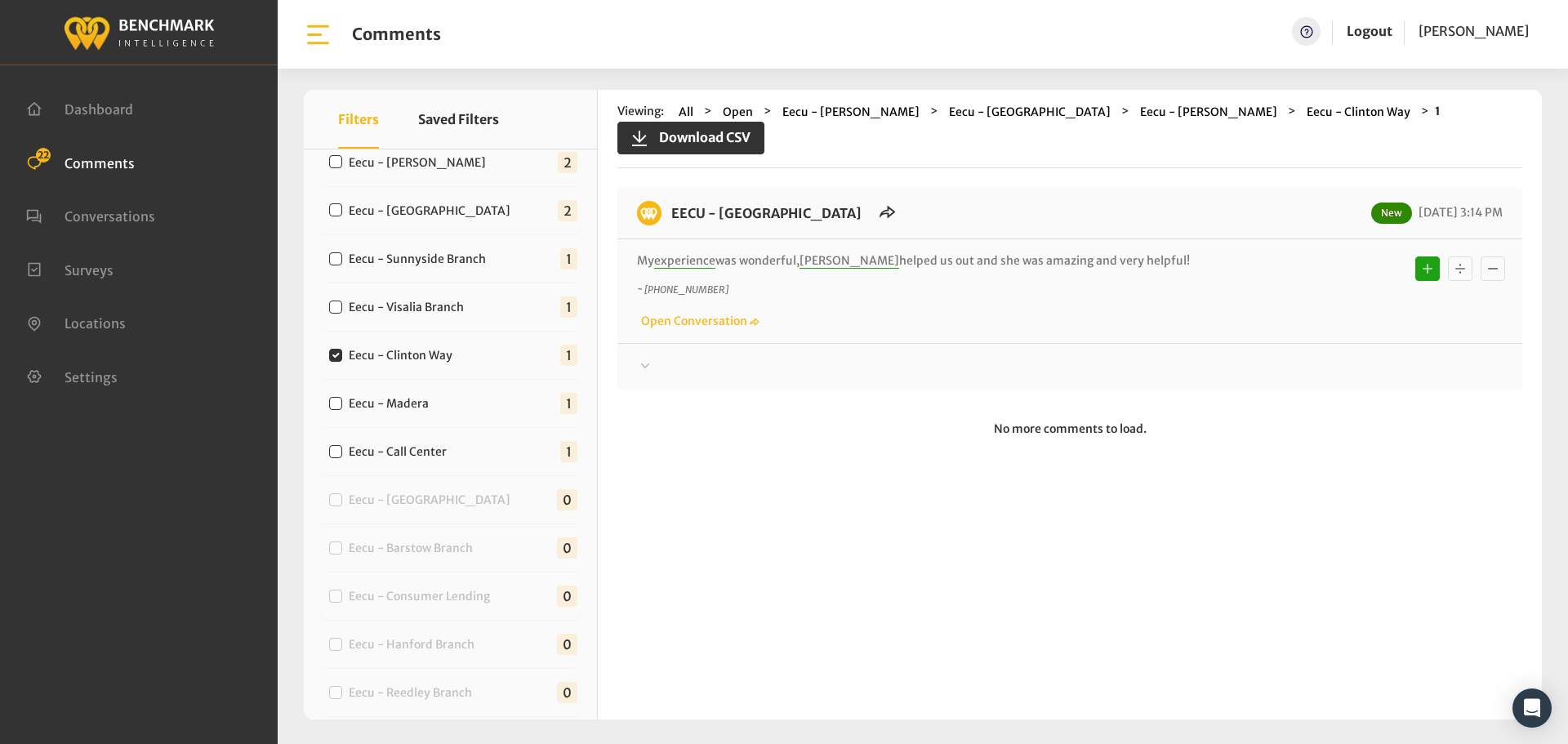
click at [784, 343] on div "Thanks! We appreciate your feedback about EECU. If at any time you wish to end …" at bounding box center [1069, 360] width 905 height 33
click at [821, 357] on div at bounding box center [1070, 366] width 866 height 19
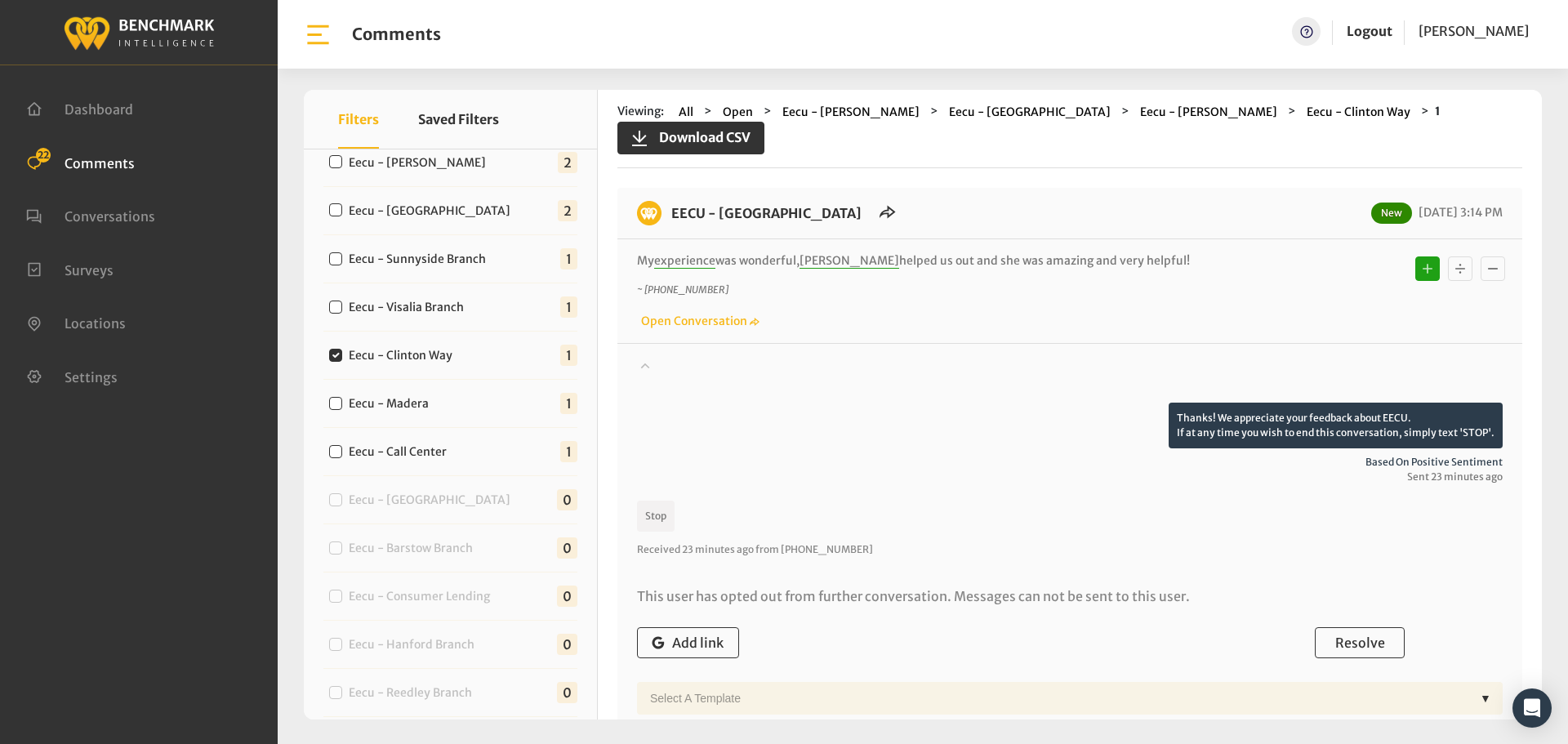
click at [880, 357] on div at bounding box center [1070, 379] width 866 height 45
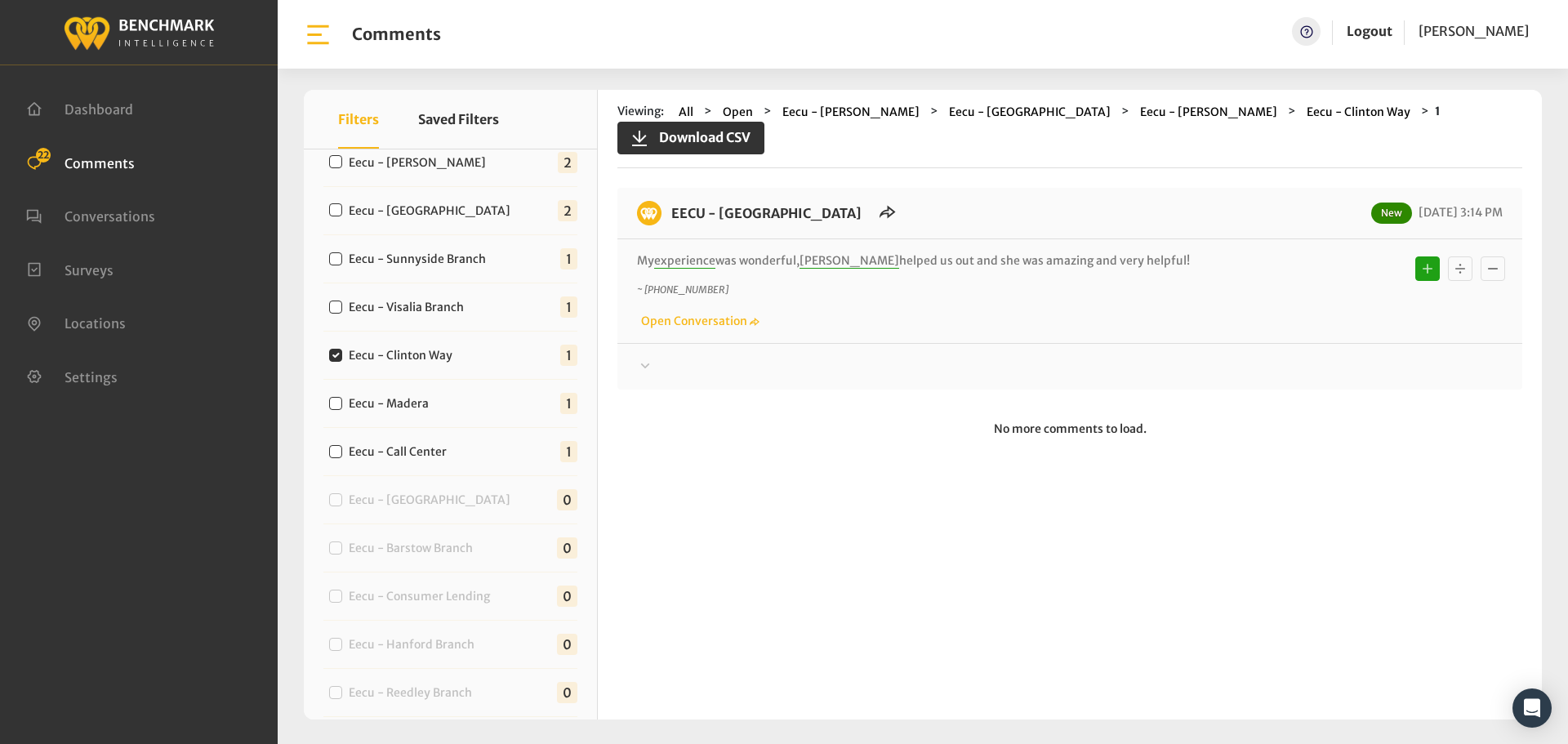
drag, startPoint x: 1149, startPoint y: 239, endPoint x: 671, endPoint y: 176, distance: 482.1
click at [671, 187] on div "EECU - [GEOGRAPHIC_DATA] New [DATE] 3:14 PM My experience was wonderful, [PERSO…" at bounding box center [1069, 288] width 905 height 201
copy div "EECU - [GEOGRAPHIC_DATA] New [DATE] 3:14 PM My experience was wonderful, [PERSO…"
click at [1269, 357] on div at bounding box center [1070, 366] width 866 height 19
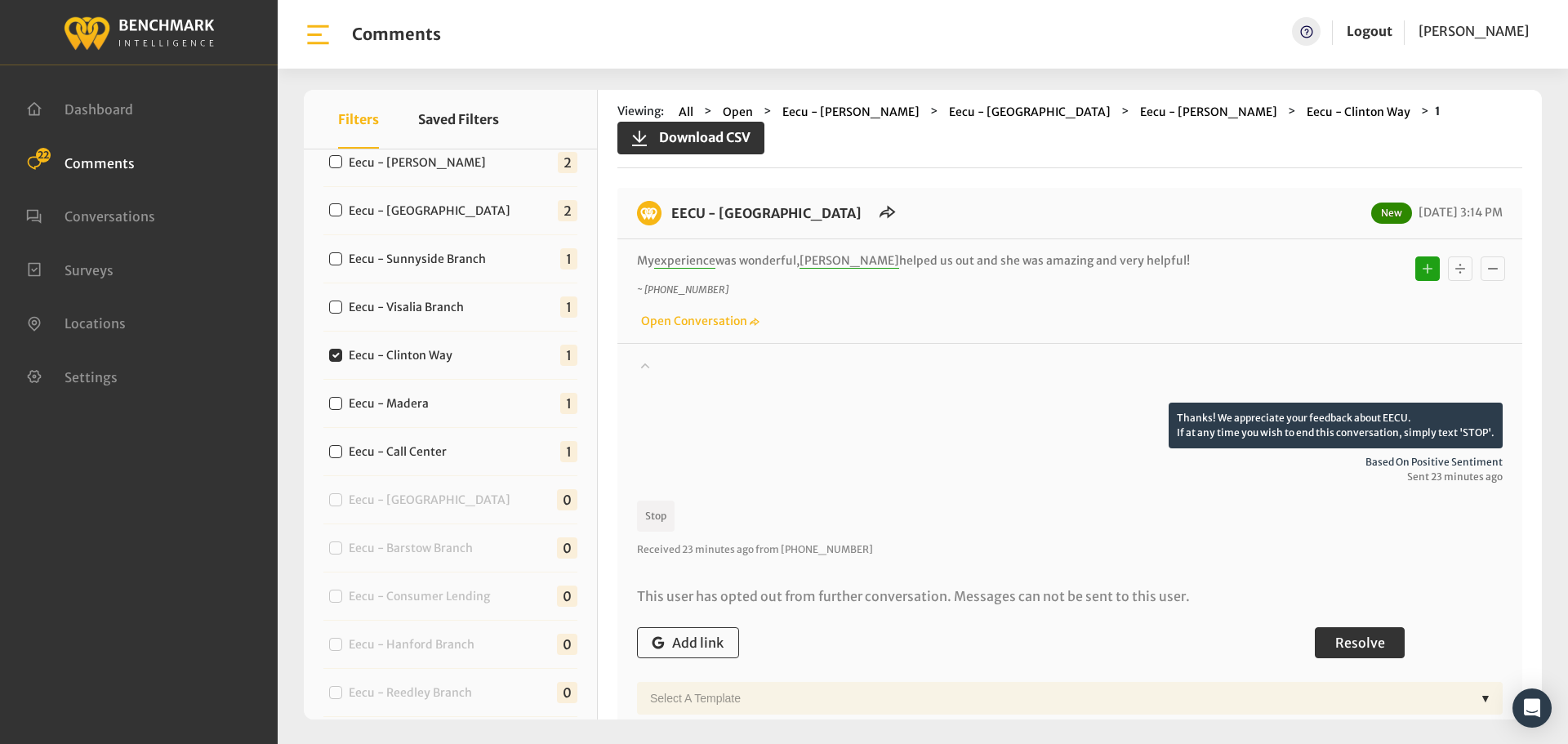
click at [1336, 627] on button "Resolve" at bounding box center [1359, 642] width 90 height 31
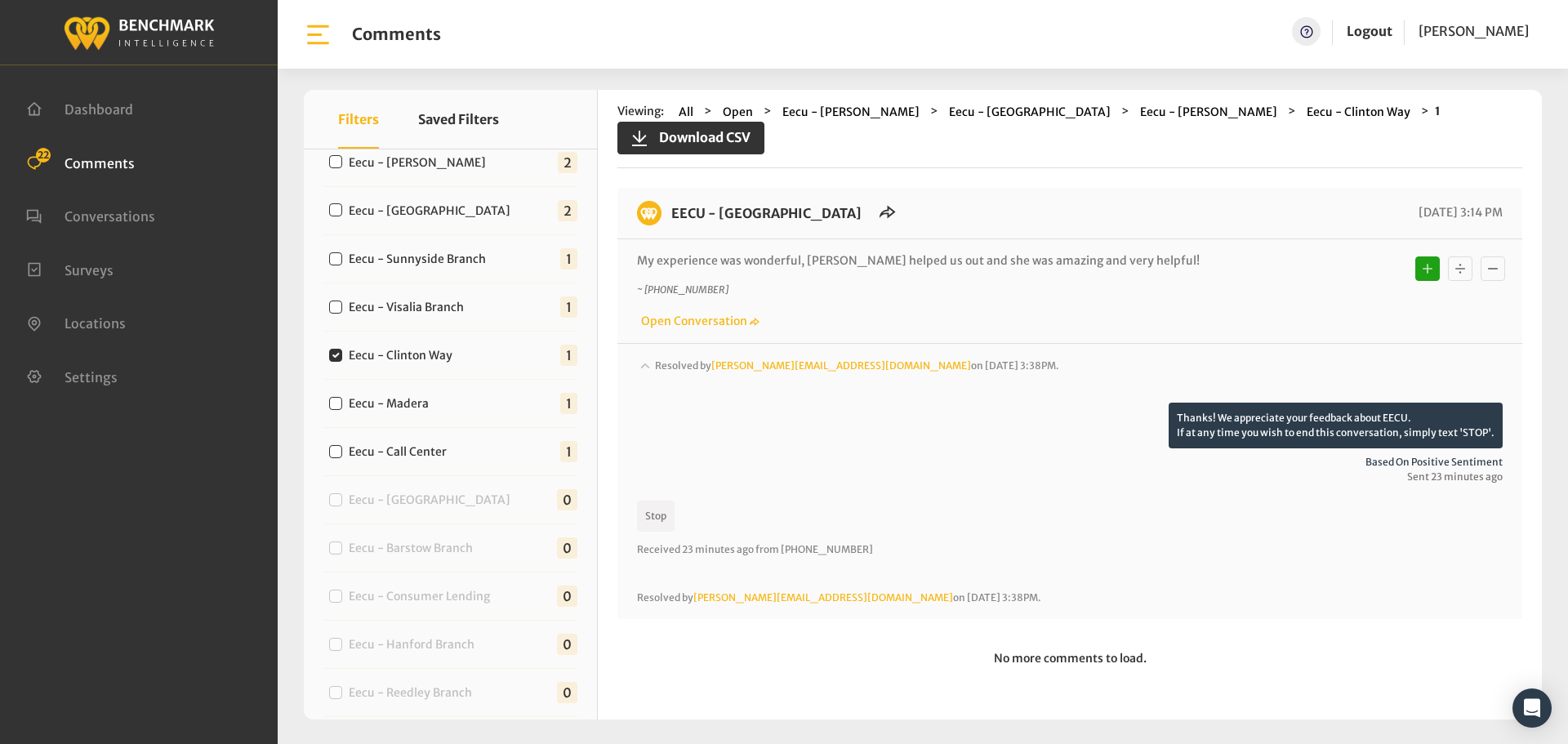
click at [449, 314] on label "Eecu - Visalia Branch" at bounding box center [410, 307] width 134 height 17
click at [342, 314] on input "Eecu - Visalia Branch" at bounding box center [336, 307] width 13 height 13
checkbox input "true"
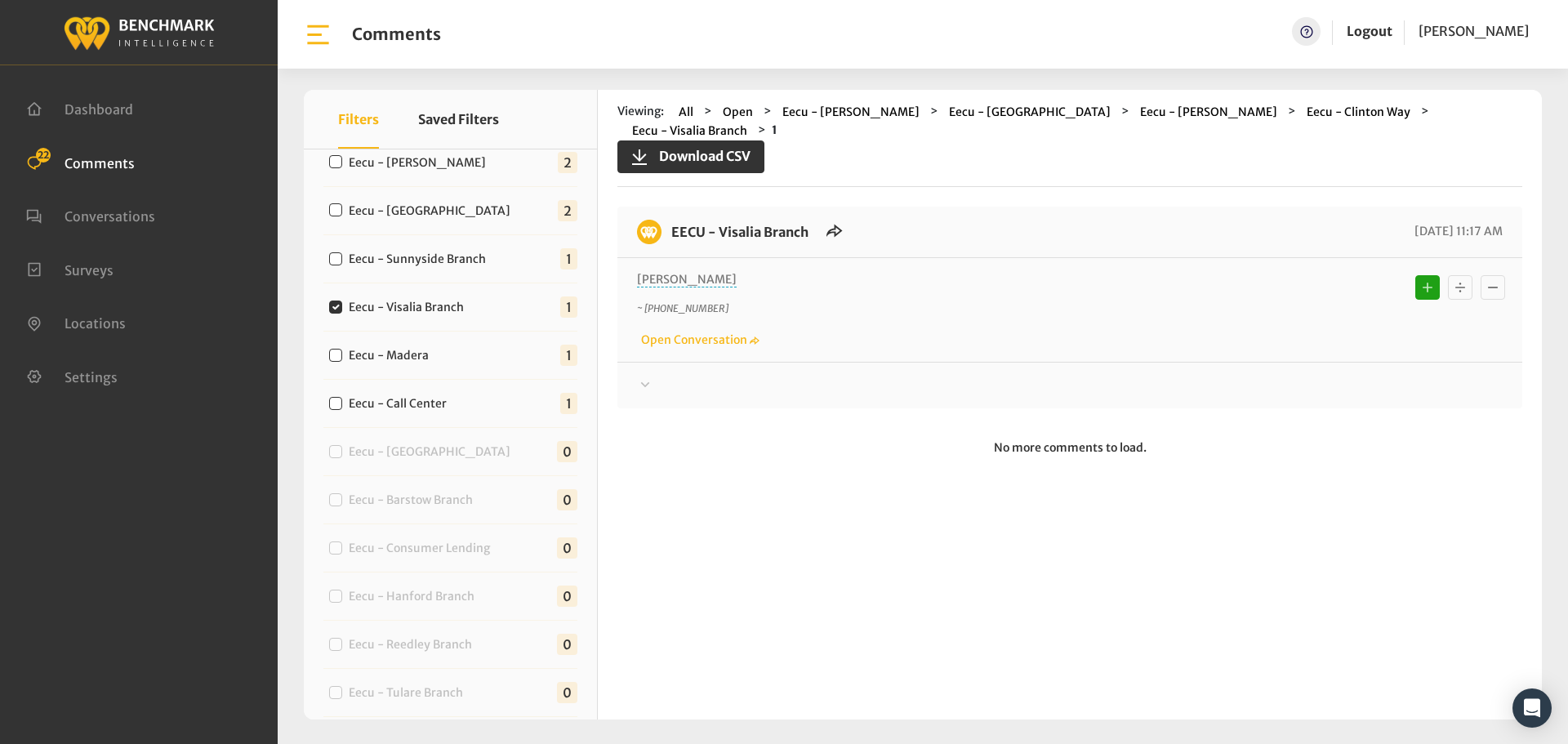
click at [776, 376] on div at bounding box center [1070, 385] width 866 height 19
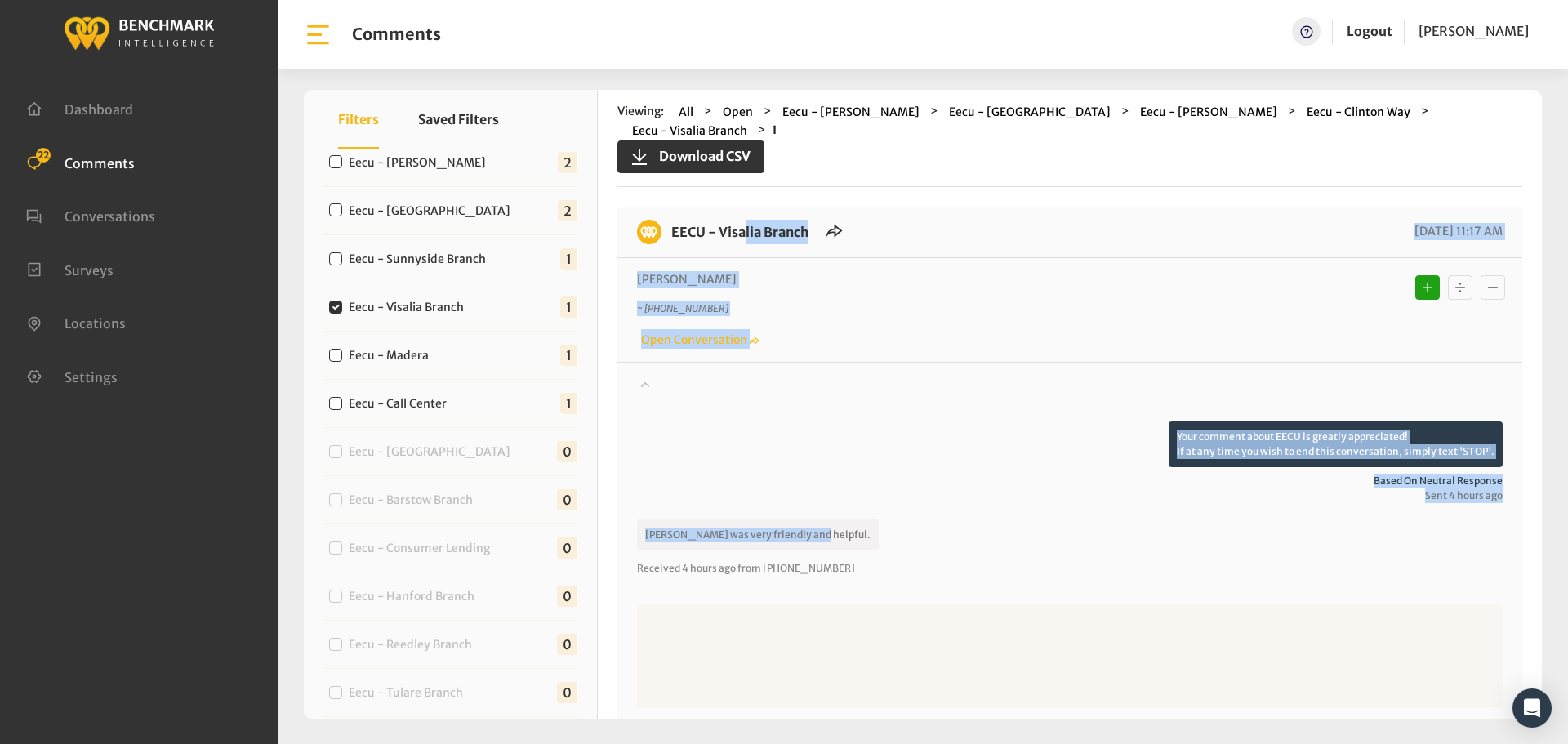
drag, startPoint x: 811, startPoint y: 509, endPoint x: 670, endPoint y: 221, distance: 320.7
click at [670, 221] on div "EECU - Visalia Branch [DATE] 11:17 AM [PERSON_NAME] ~ [PHONE_NUMBER] Open Conve…" at bounding box center [1069, 514] width 905 height 614
copy div "EECU - Visalia Branch [DATE] 11:17 AM [PERSON_NAME] ~ [PHONE_NUMBER] Open Conve…"
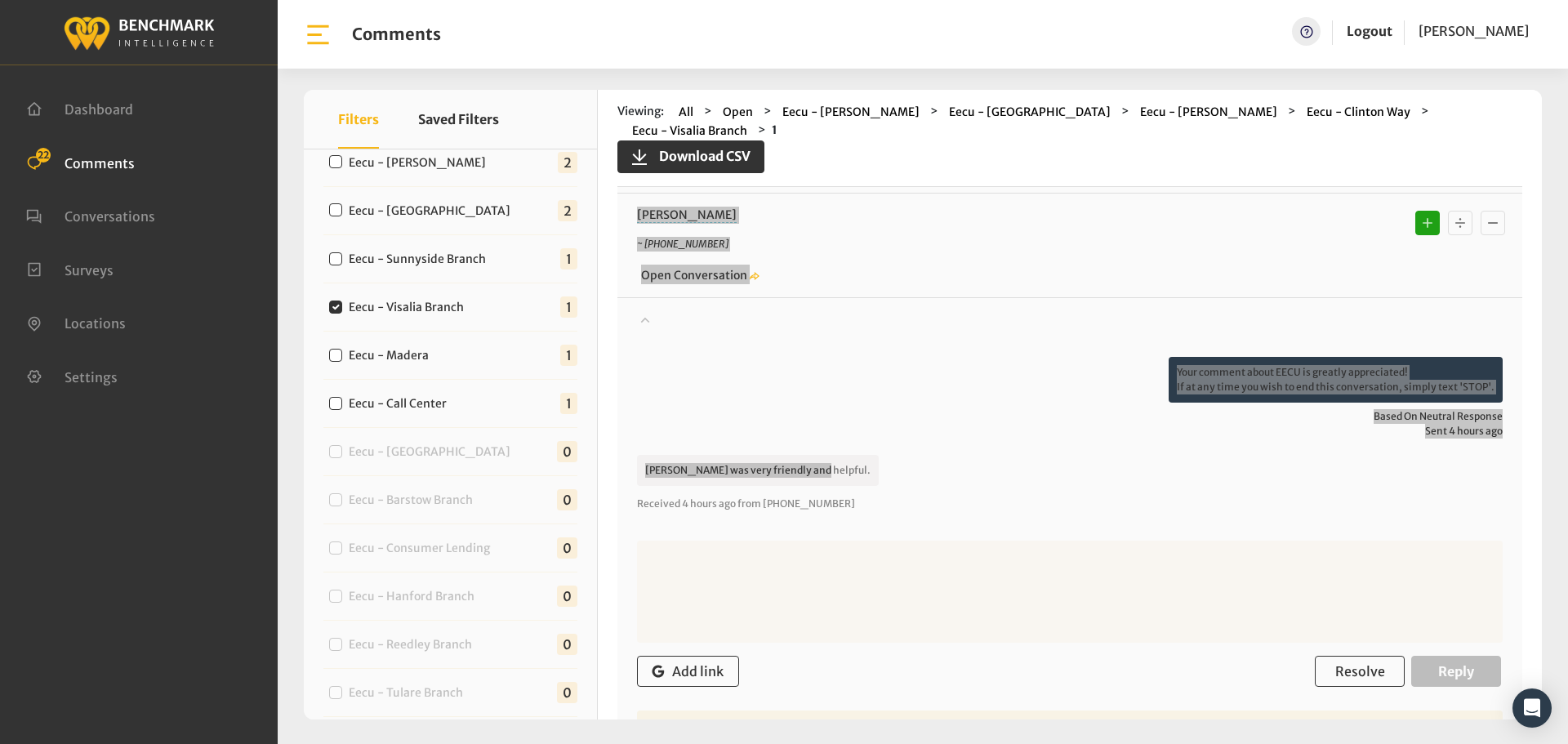
scroll to position [174, 0]
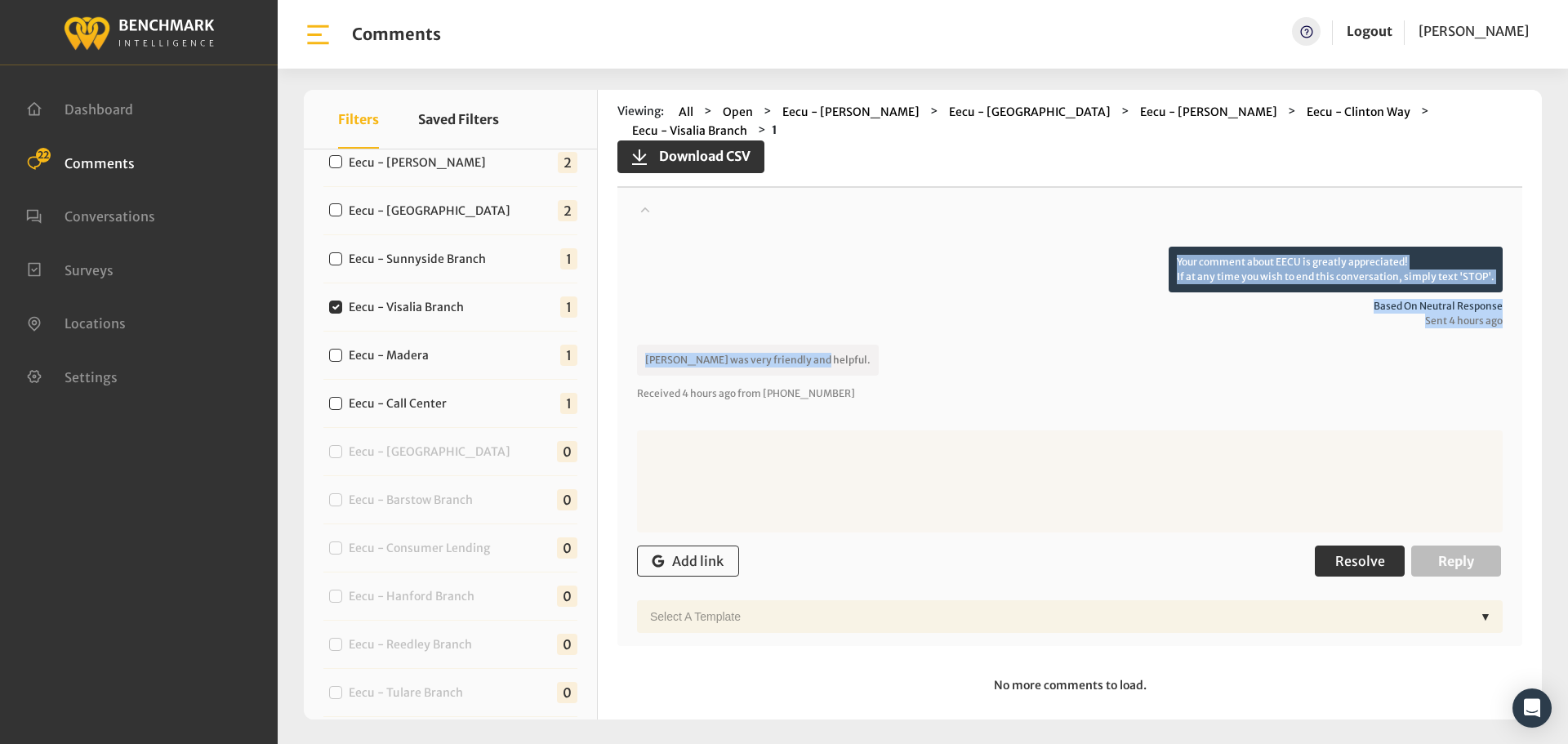
click at [1355, 553] on span "Resolve" at bounding box center [1360, 561] width 50 height 17
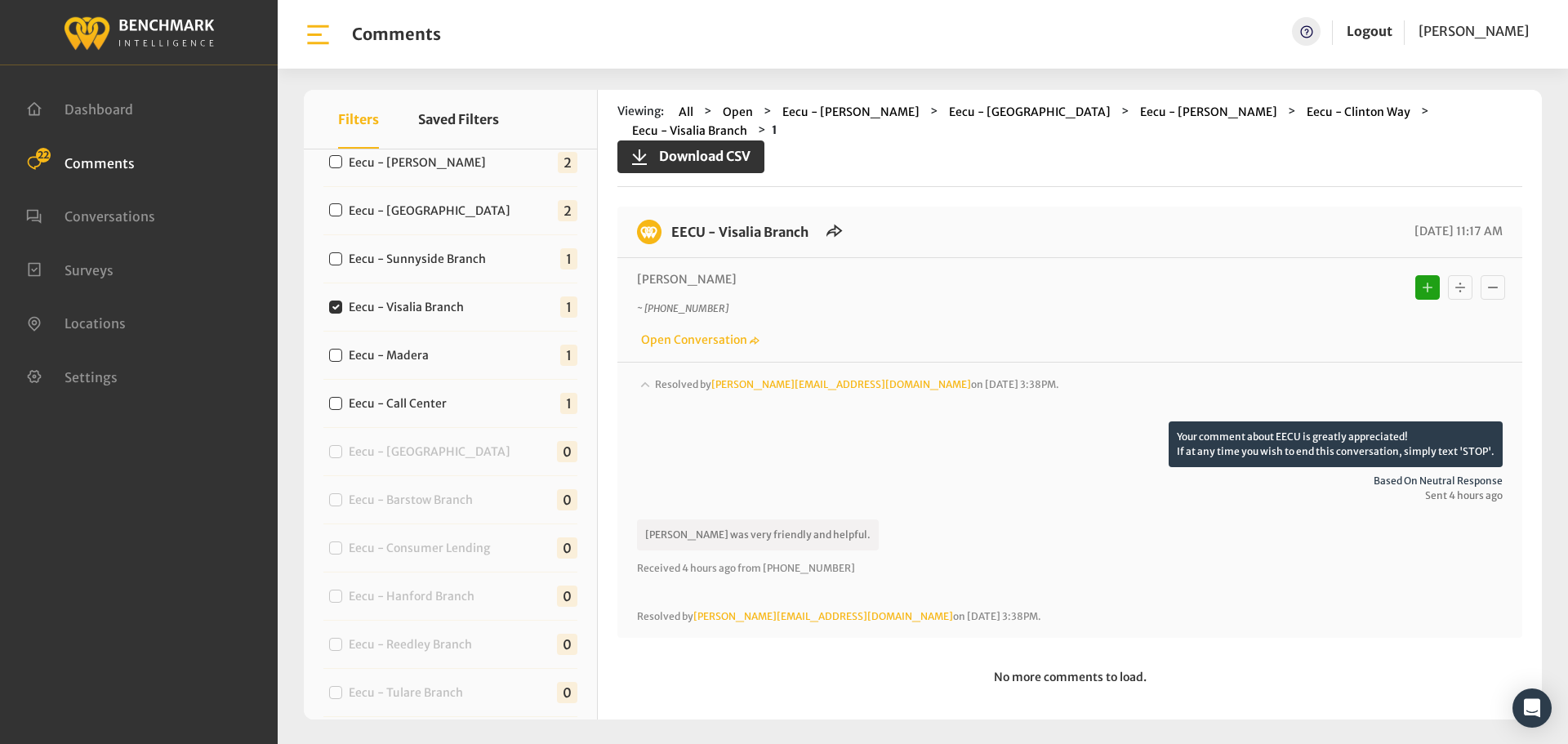
click at [477, 264] on label "Eecu - Sunnyside Branch" at bounding box center [421, 259] width 156 height 17
click at [342, 264] on input "Eecu - Sunnyside Branch" at bounding box center [336, 259] width 13 height 13
checkbox input "true"
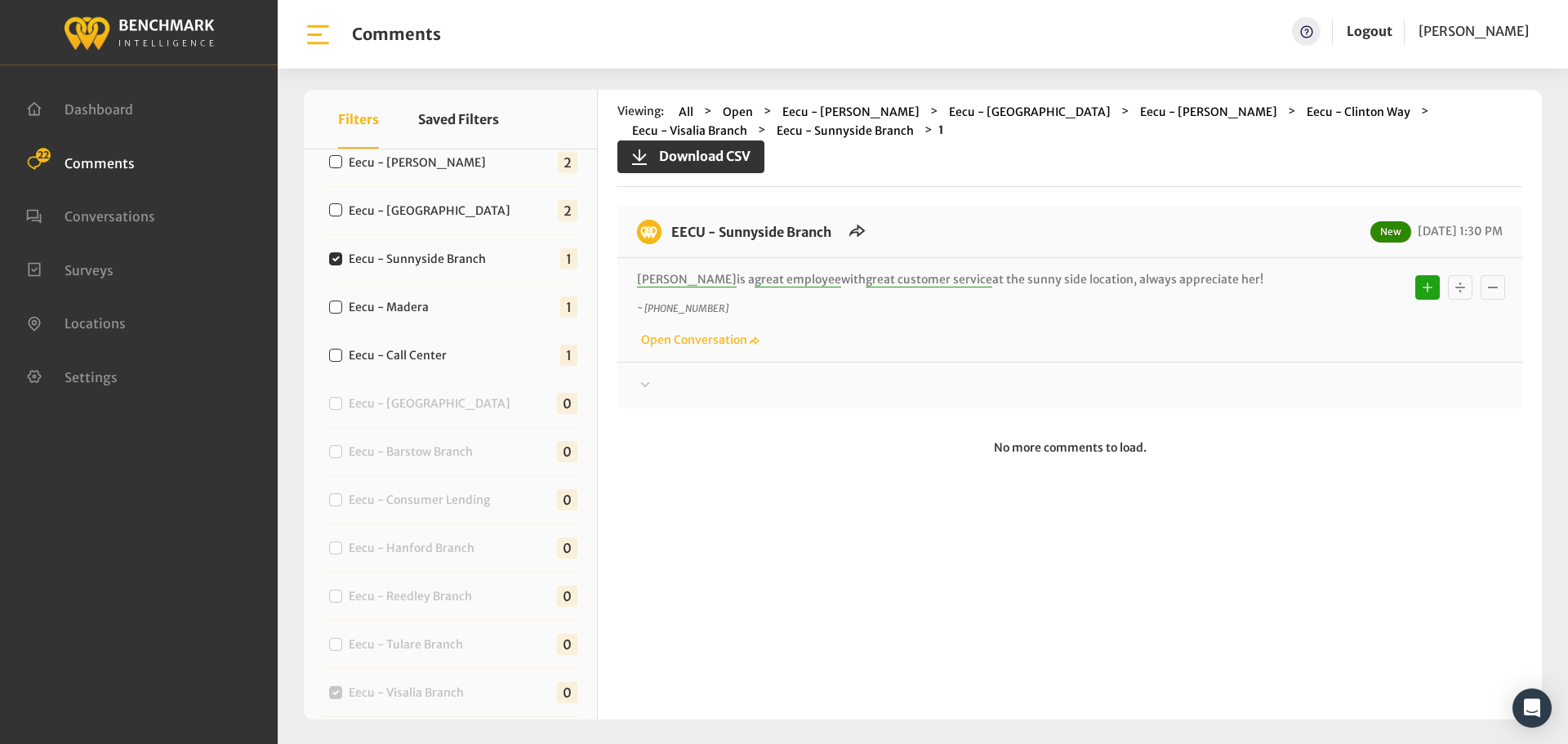
drag, startPoint x: 1195, startPoint y: 280, endPoint x: 671, endPoint y: 214, distance: 528.1
click at [671, 214] on div "EECU - Sunnyside Branch New [DATE] 1:30 PM [PERSON_NAME] is a great employee wi…" at bounding box center [1069, 307] width 905 height 201
copy div "EECU - Sunnyside Branch New [DATE] 1:30 PM [PERSON_NAME] is a great employee wi…"
click at [1377, 378] on div at bounding box center [1070, 385] width 866 height 19
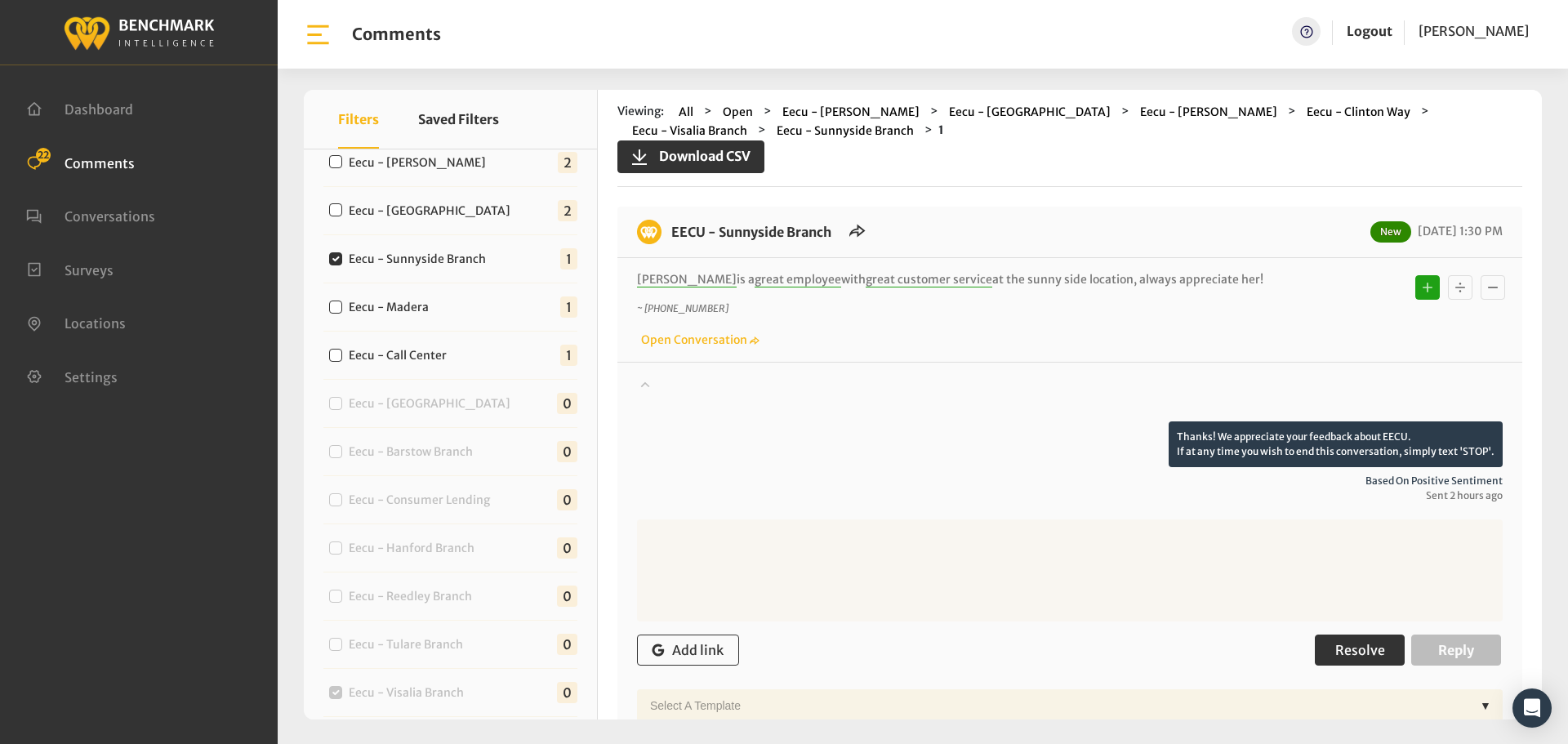
click at [1343, 648] on span "Resolve" at bounding box center [1360, 650] width 50 height 17
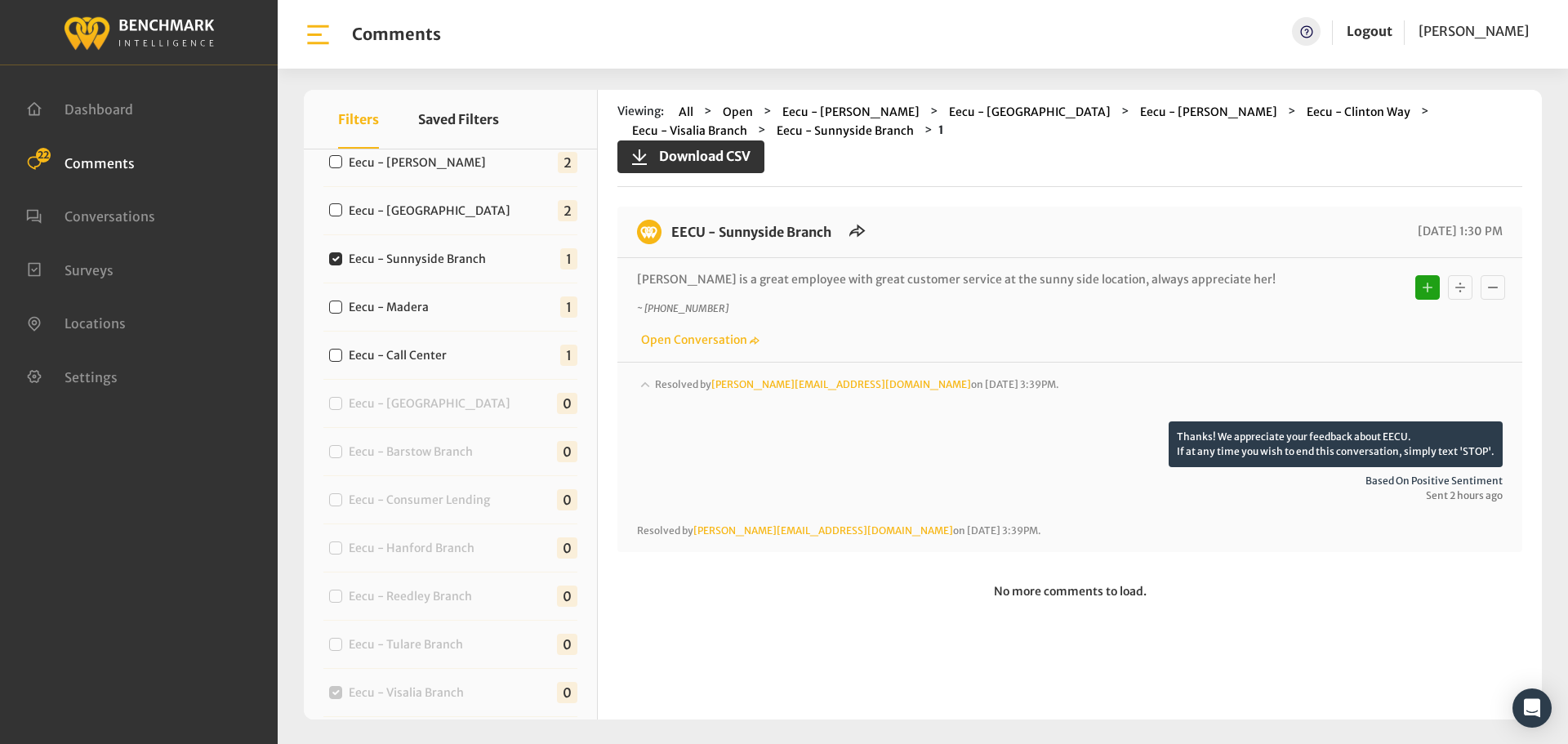
click at [379, 205] on label "Eecu - [GEOGRAPHIC_DATA]" at bounding box center [433, 211] width 181 height 17
click at [342, 205] on input "Eecu - [GEOGRAPHIC_DATA]" at bounding box center [336, 210] width 13 height 13
checkbox input "true"
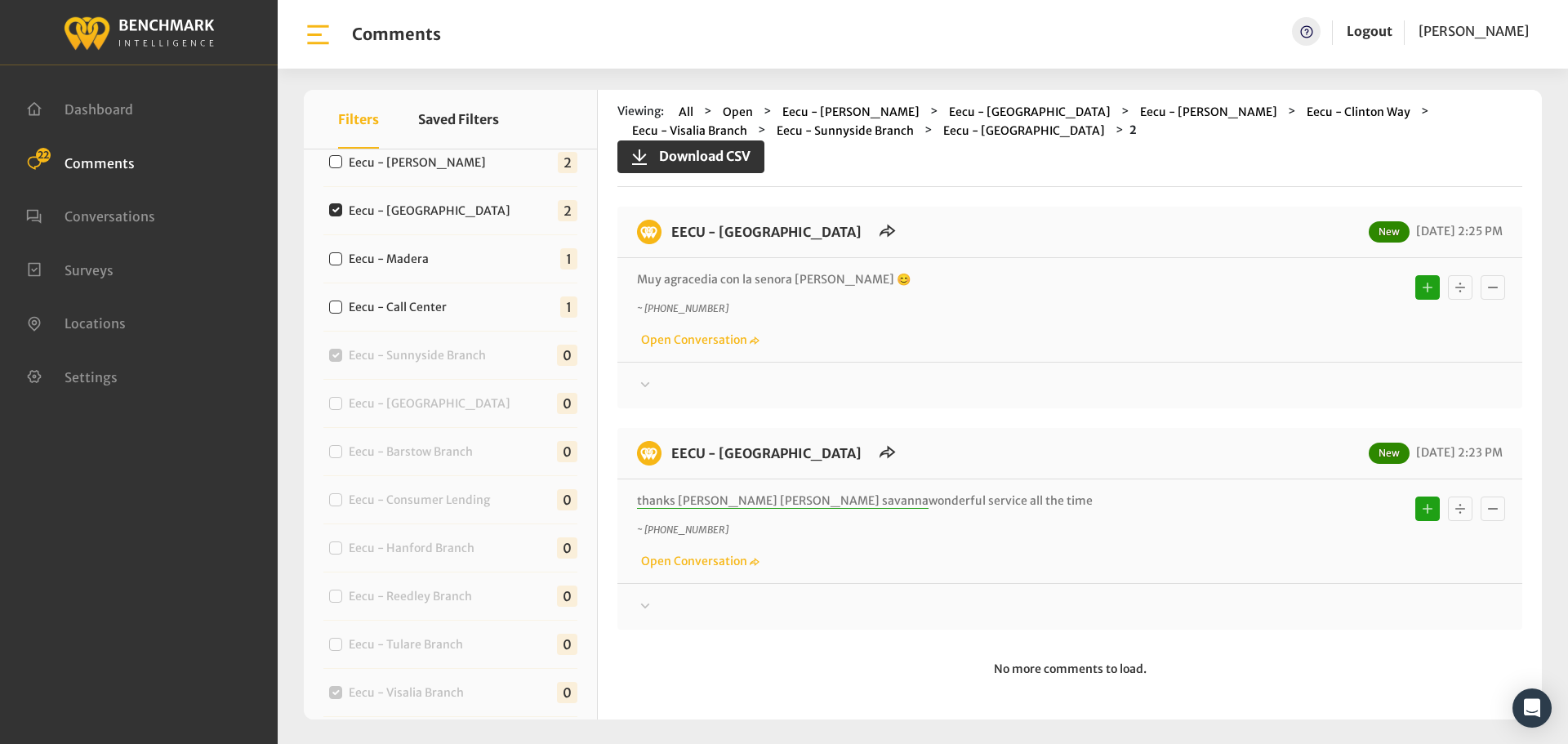
drag, startPoint x: 956, startPoint y: 498, endPoint x: 670, endPoint y: 241, distance: 384.5
click at [670, 241] on div "EECU - [GEOGRAPHIC_DATA] New [DATE] 2:25 PM Muy agracedia con la senora [PERSON…" at bounding box center [1069, 418] width 905 height 423
copy div "EECU - [GEOGRAPHIC_DATA] New [DATE] 2:25 PM Muy agracedia con la senora [PERSON…"
click at [1273, 384] on div at bounding box center [1070, 385] width 866 height 19
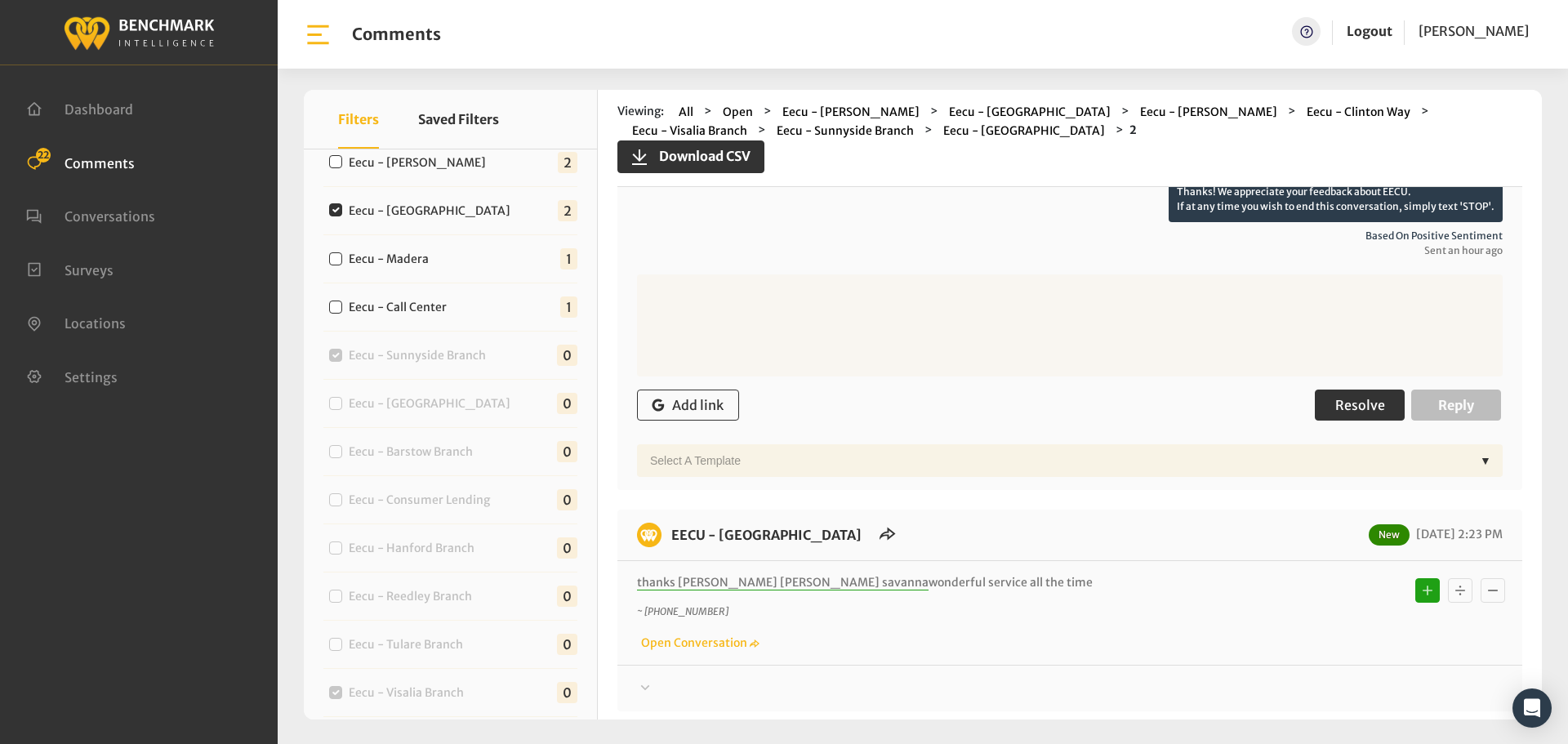
click at [1365, 402] on span "Resolve" at bounding box center [1360, 405] width 50 height 17
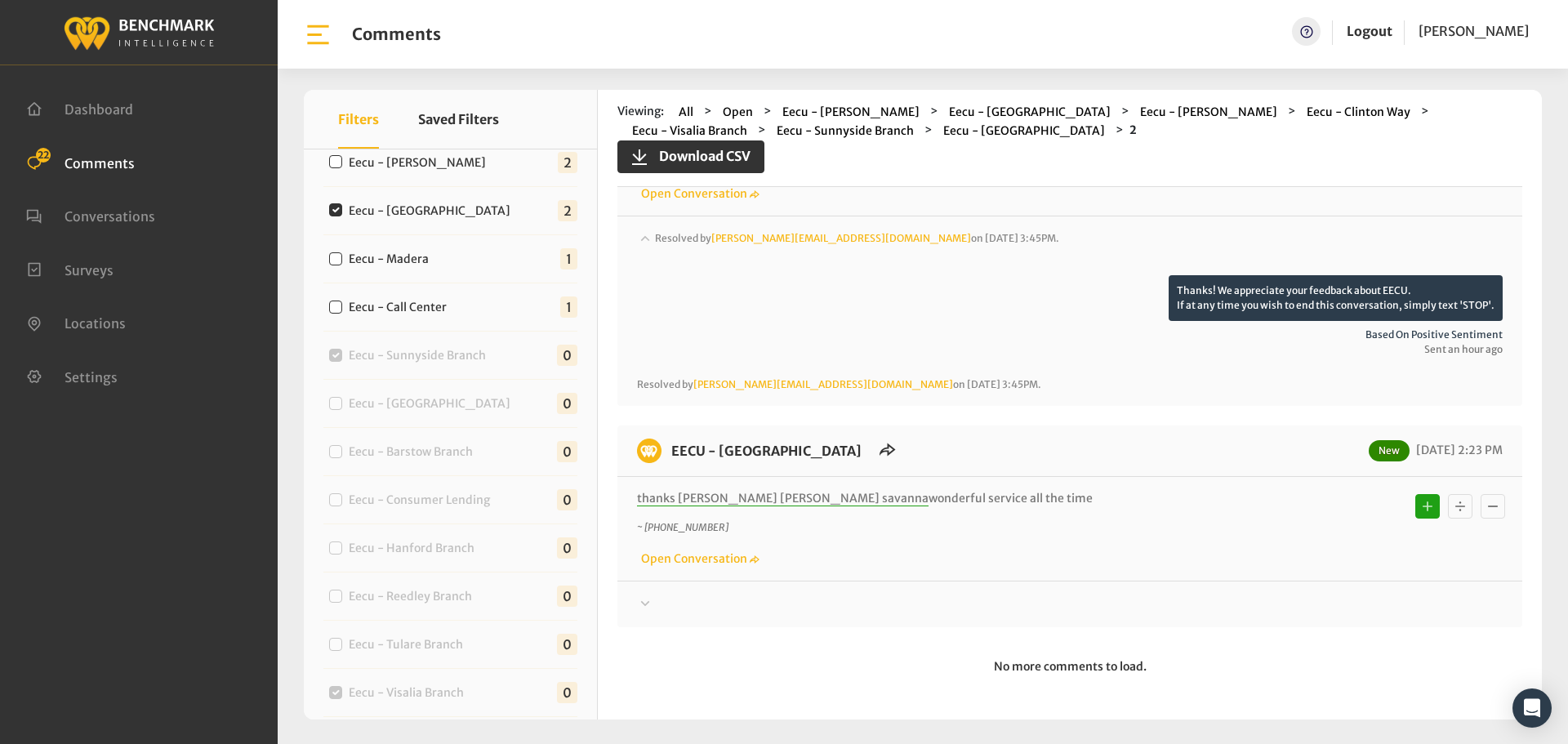
scroll to position [147, 0]
click at [1300, 593] on div "Thanks! We appreciate your feedback about EECU. If at any time you wish to end …" at bounding box center [1069, 597] width 905 height 33
click at [1305, 601] on div at bounding box center [1070, 604] width 866 height 19
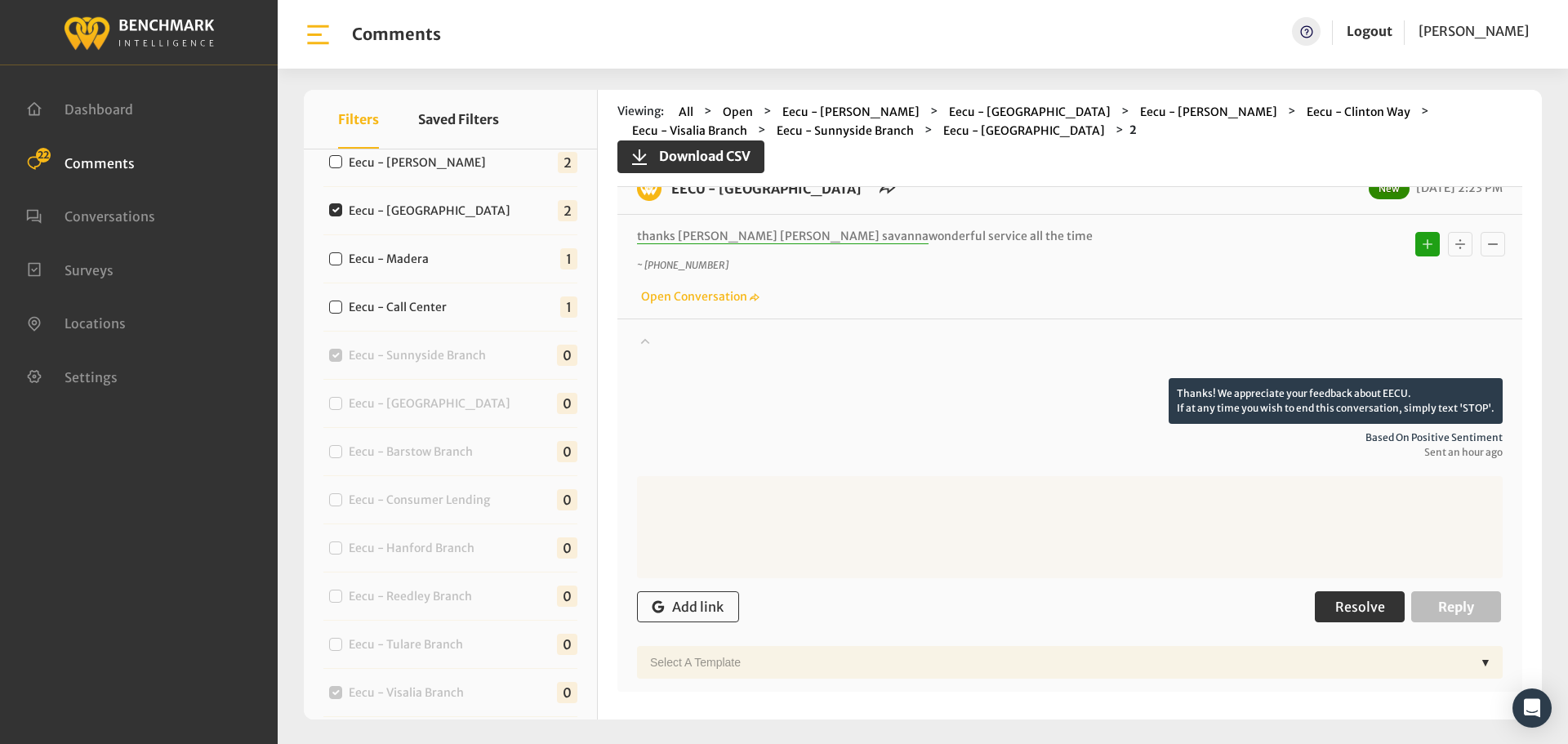
click at [1355, 596] on button "Resolve" at bounding box center [1359, 606] width 90 height 31
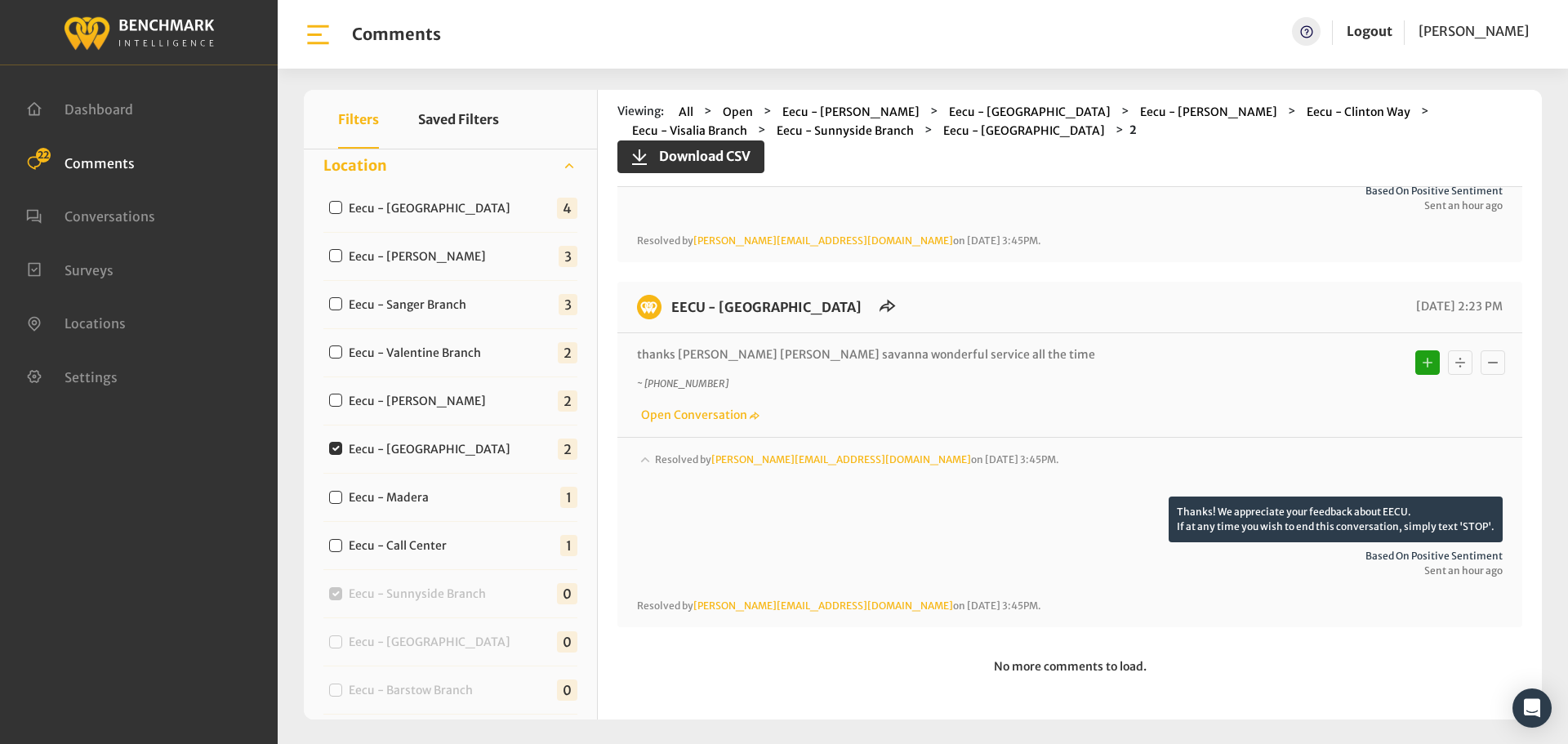
scroll to position [431, 0]
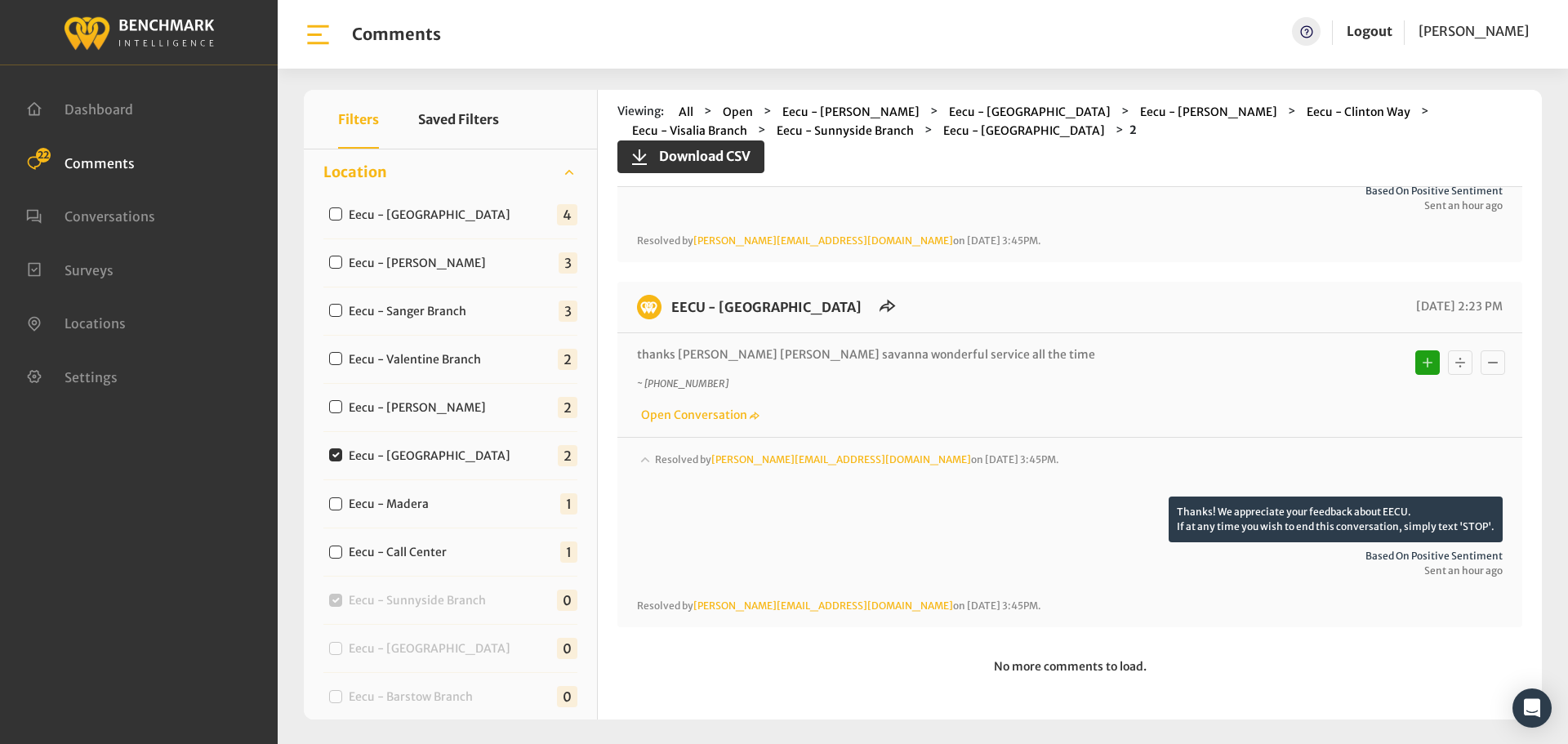
click at [377, 408] on label "Eecu - [PERSON_NAME]" at bounding box center [421, 407] width 156 height 17
click at [342, 408] on input "Eecu - [PERSON_NAME]" at bounding box center [336, 406] width 13 height 13
checkbox input "true"
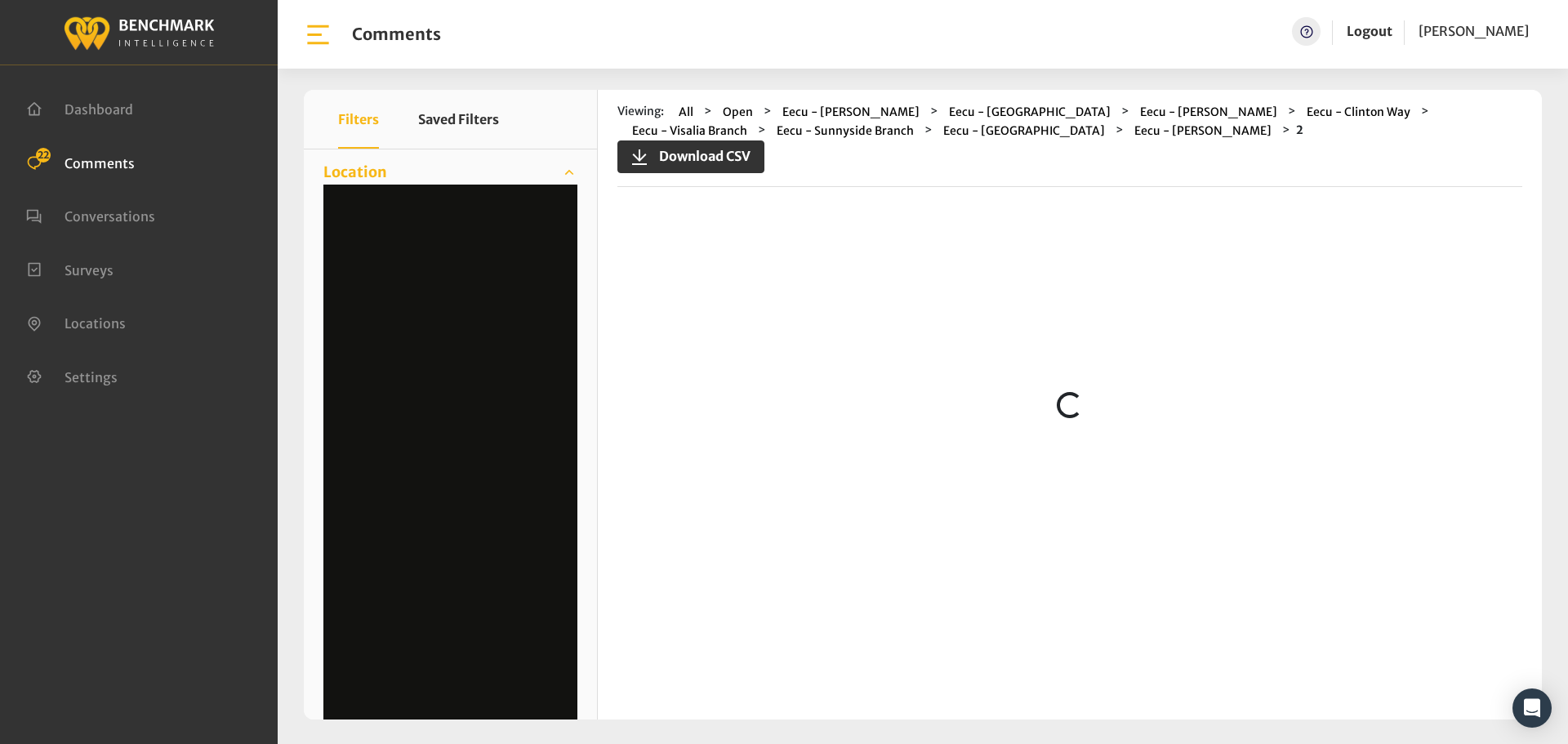
scroll to position [0, 0]
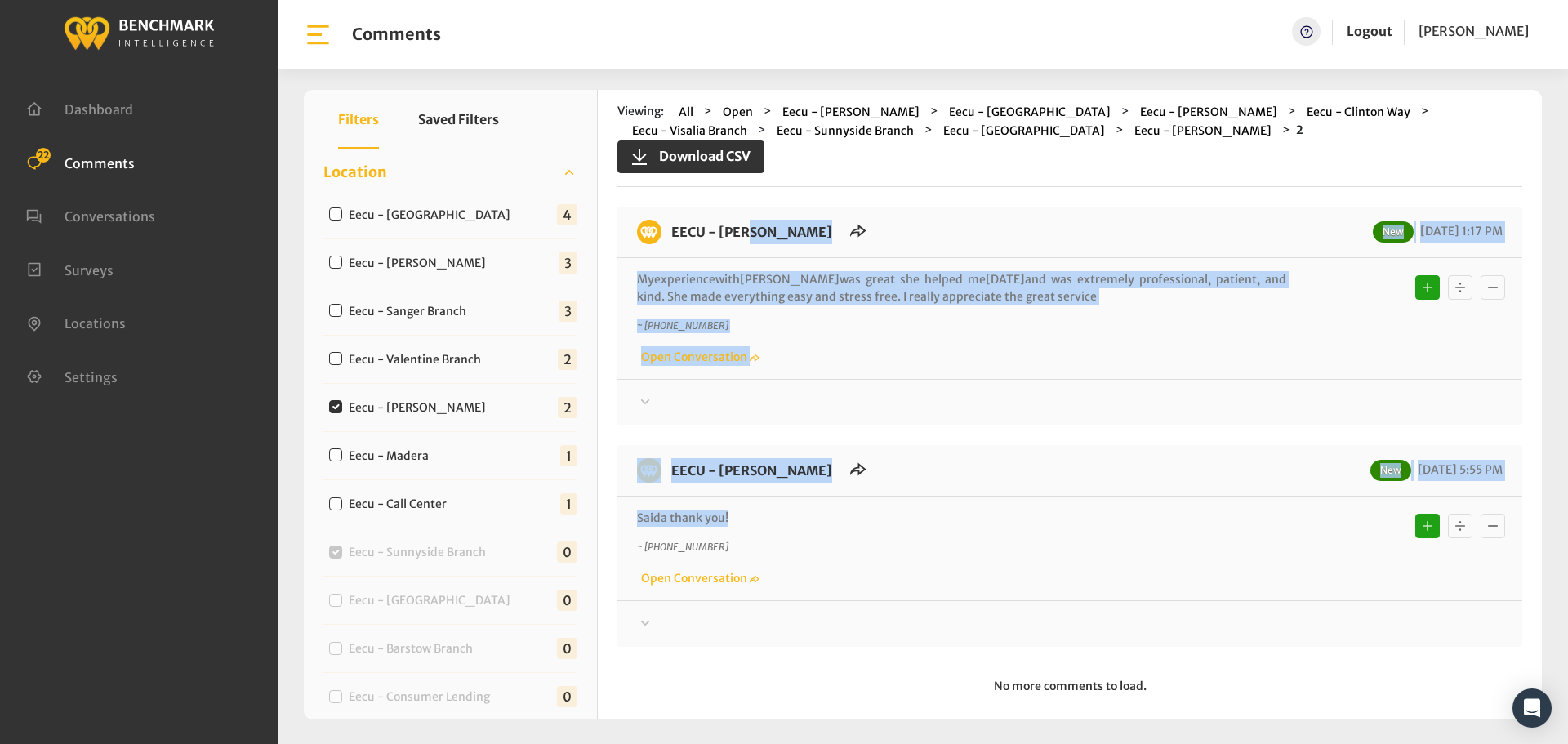
drag, startPoint x: 730, startPoint y: 513, endPoint x: 674, endPoint y: 249, distance: 269.9
click at [674, 249] on div "EECU - [PERSON_NAME] New [DATE] 1:17 PM My experience with [PERSON_NAME] was gr…" at bounding box center [1069, 427] width 905 height 440
copy div "EECU - [PERSON_NAME] New [DATE] 1:17 PM My experience with [PERSON_NAME] was gr…"
click at [1293, 402] on div at bounding box center [1070, 402] width 866 height 19
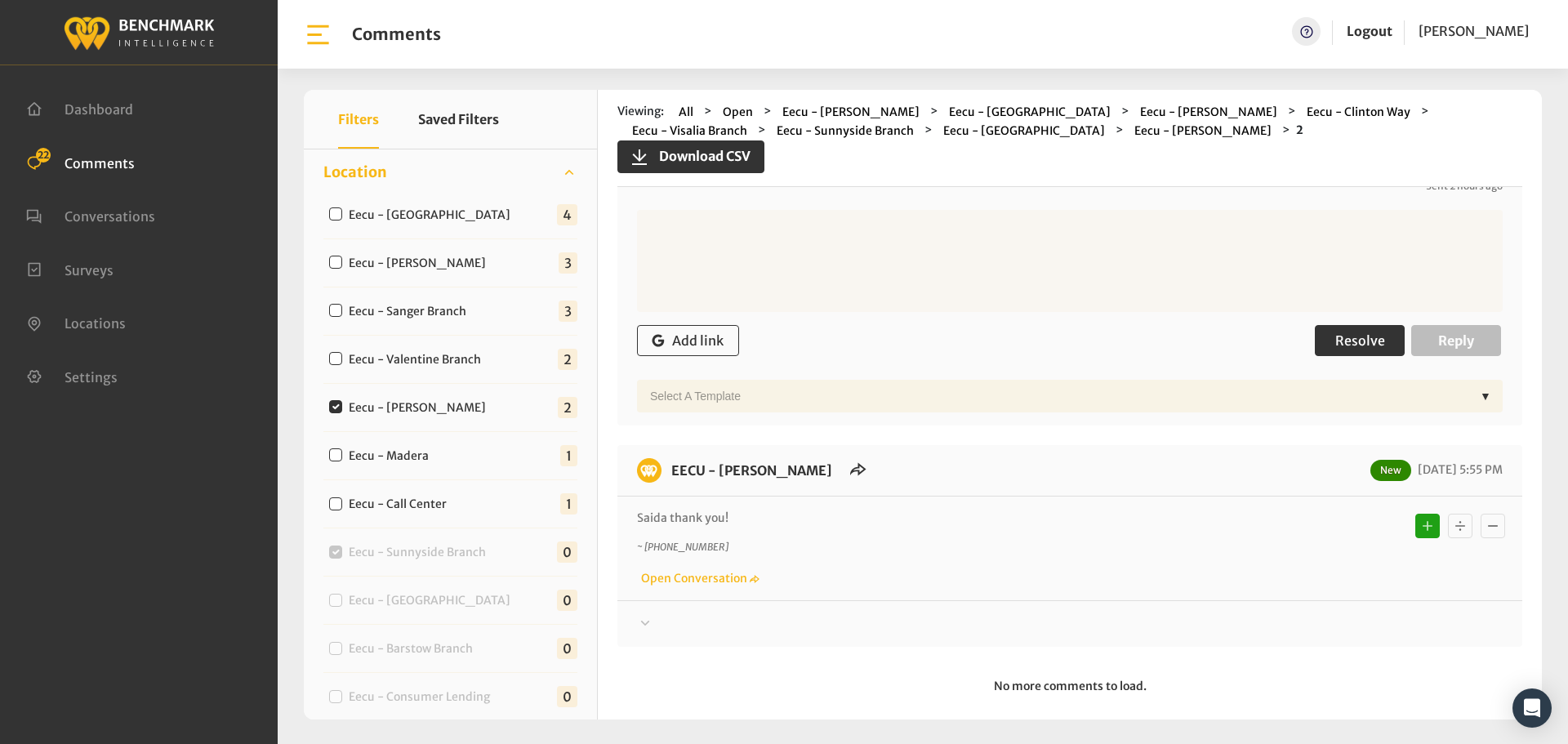
click at [1347, 347] on span "Resolve" at bounding box center [1360, 340] width 50 height 17
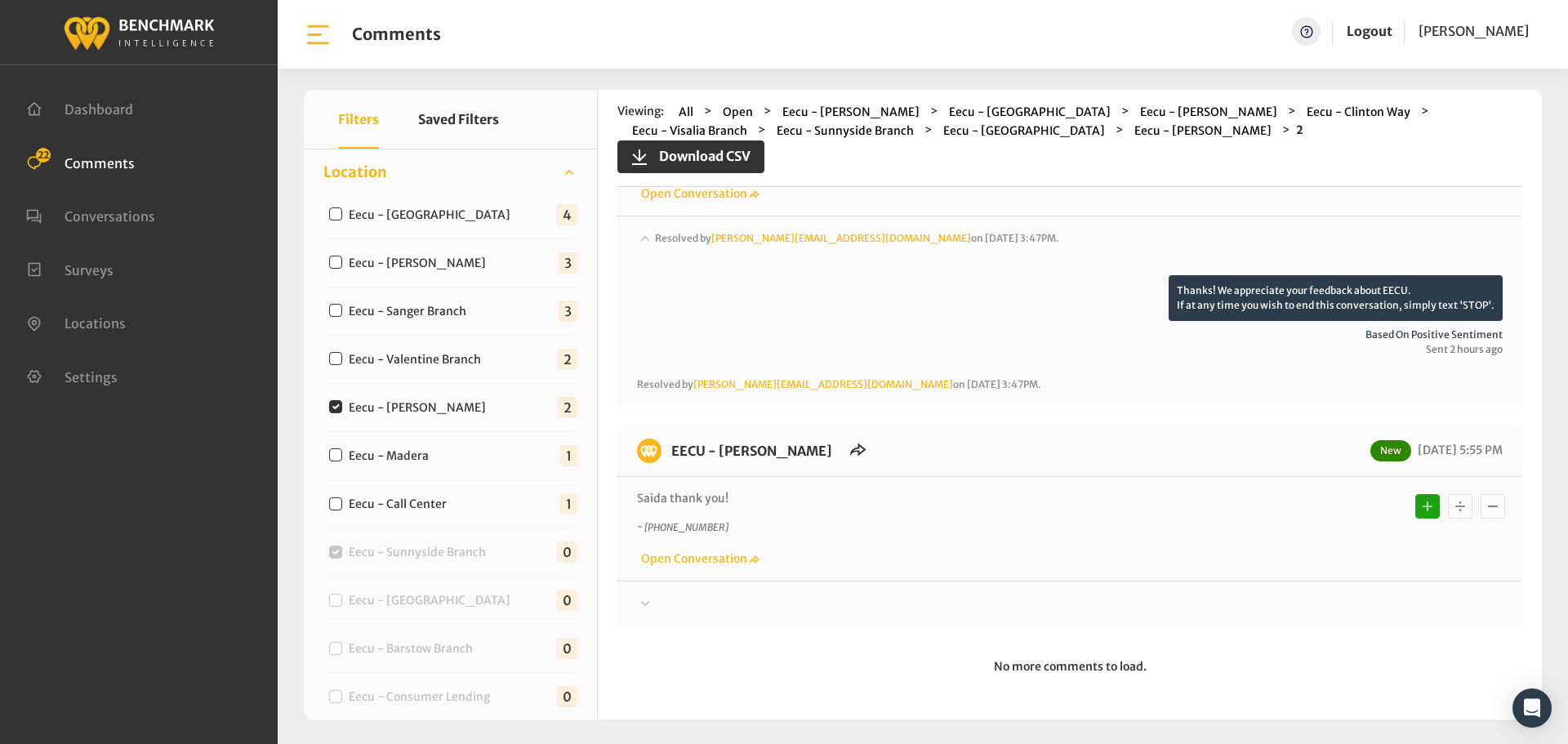
click at [1314, 598] on div at bounding box center [1070, 604] width 866 height 19
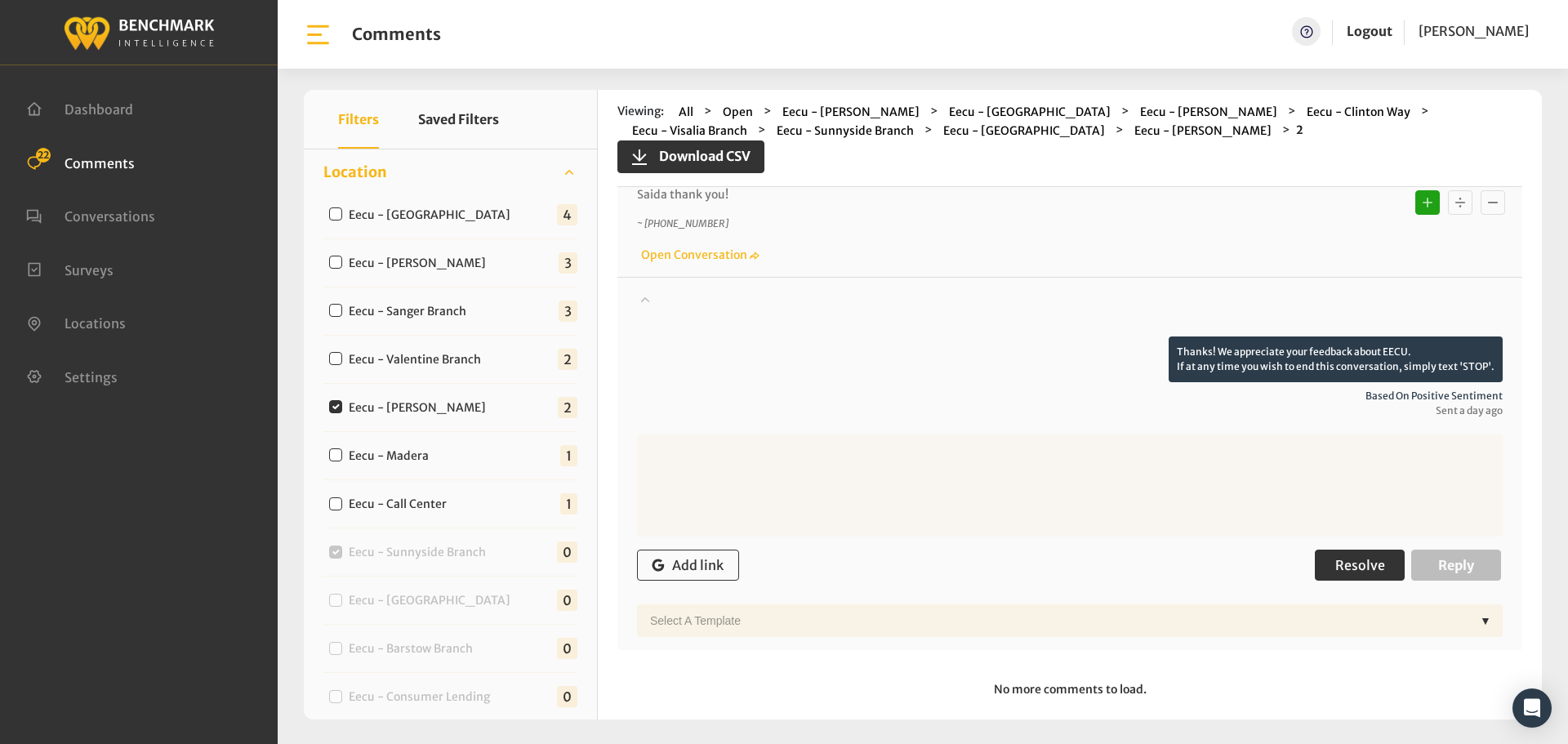
click at [1347, 572] on span "Resolve" at bounding box center [1360, 565] width 50 height 17
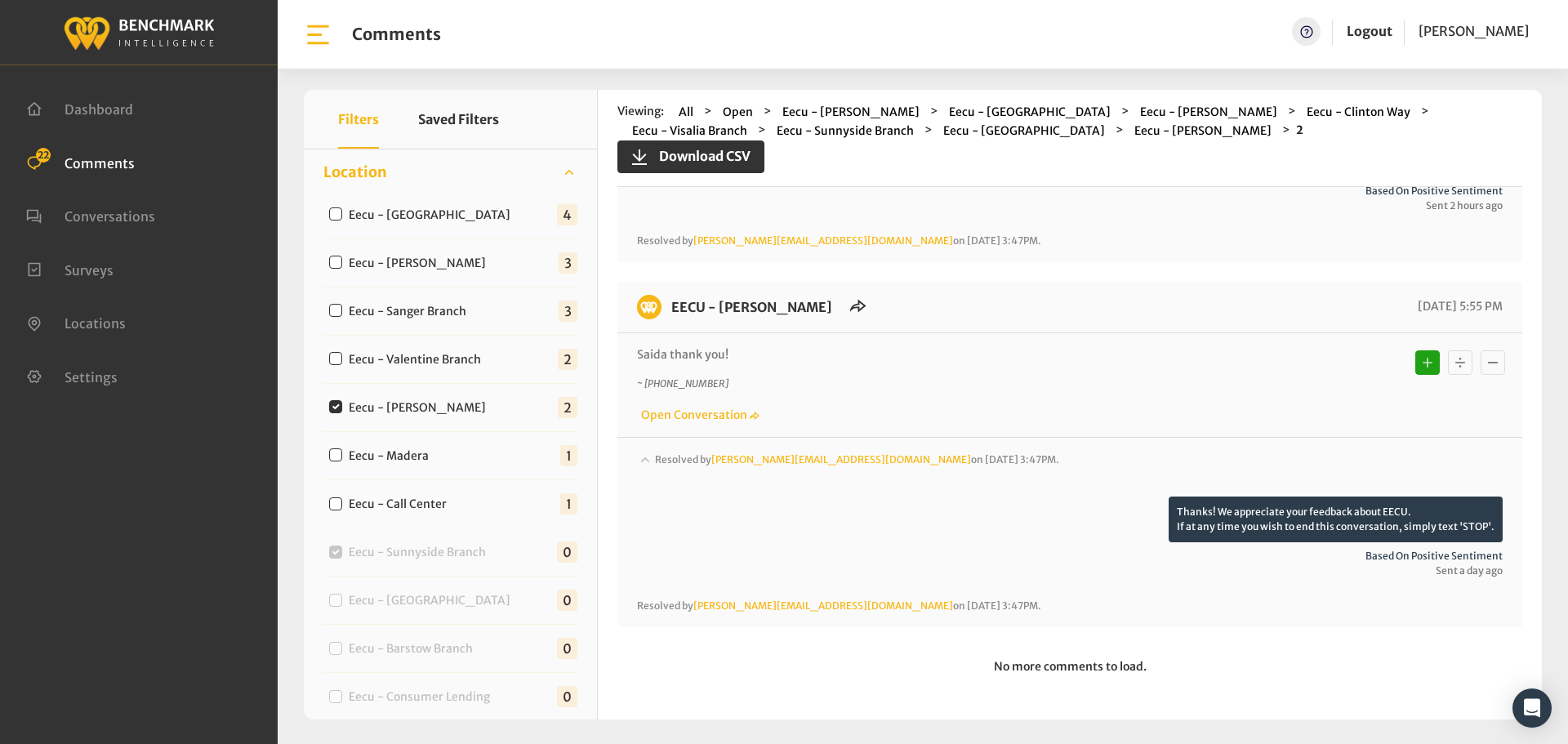
click at [465, 371] on div "Eecu - Valentine Branch 2" at bounding box center [451, 360] width 254 height 48
click at [471, 361] on label "Eecu - Valentine Branch" at bounding box center [418, 360] width 151 height 17
click at [342, 361] on input "Eecu - Valentine Branch" at bounding box center [336, 358] width 13 height 13
checkbox input "true"
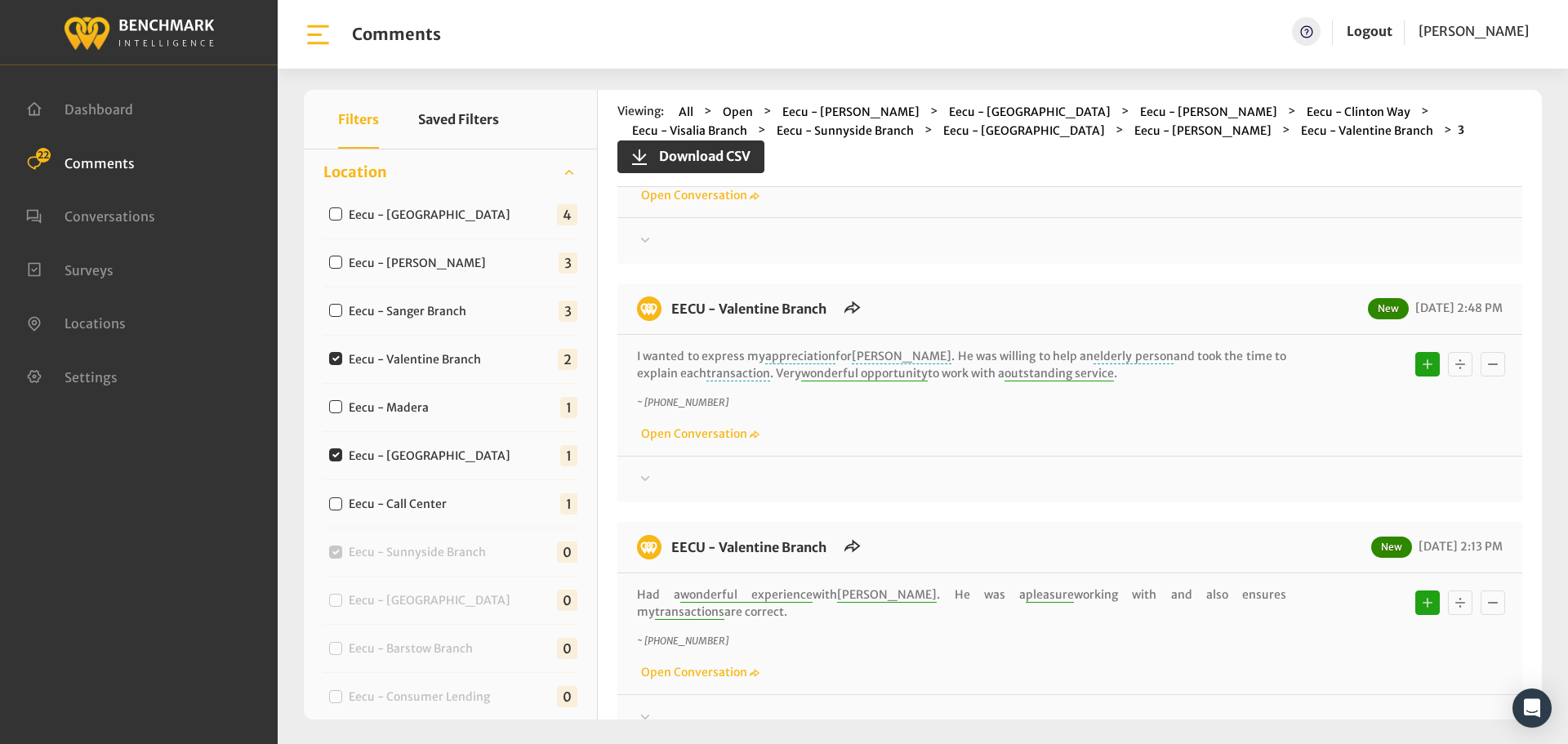
scroll to position [163, 0]
click at [387, 455] on label "Eecu - [GEOGRAPHIC_DATA]" at bounding box center [433, 455] width 181 height 17
click at [342, 455] on input "Eecu - [GEOGRAPHIC_DATA]" at bounding box center [336, 455] width 13 height 13
checkbox input "false"
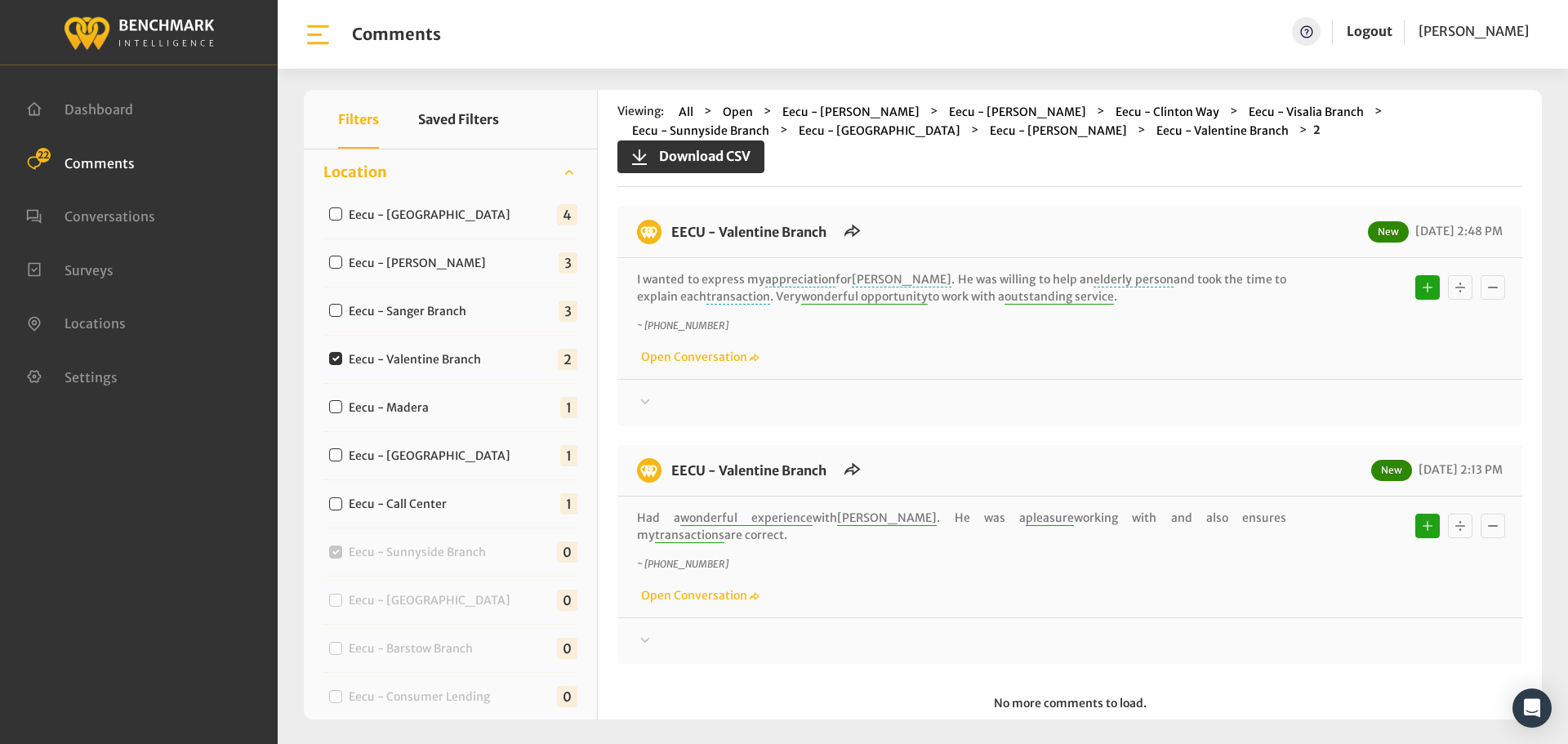
scroll to position [19, 0]
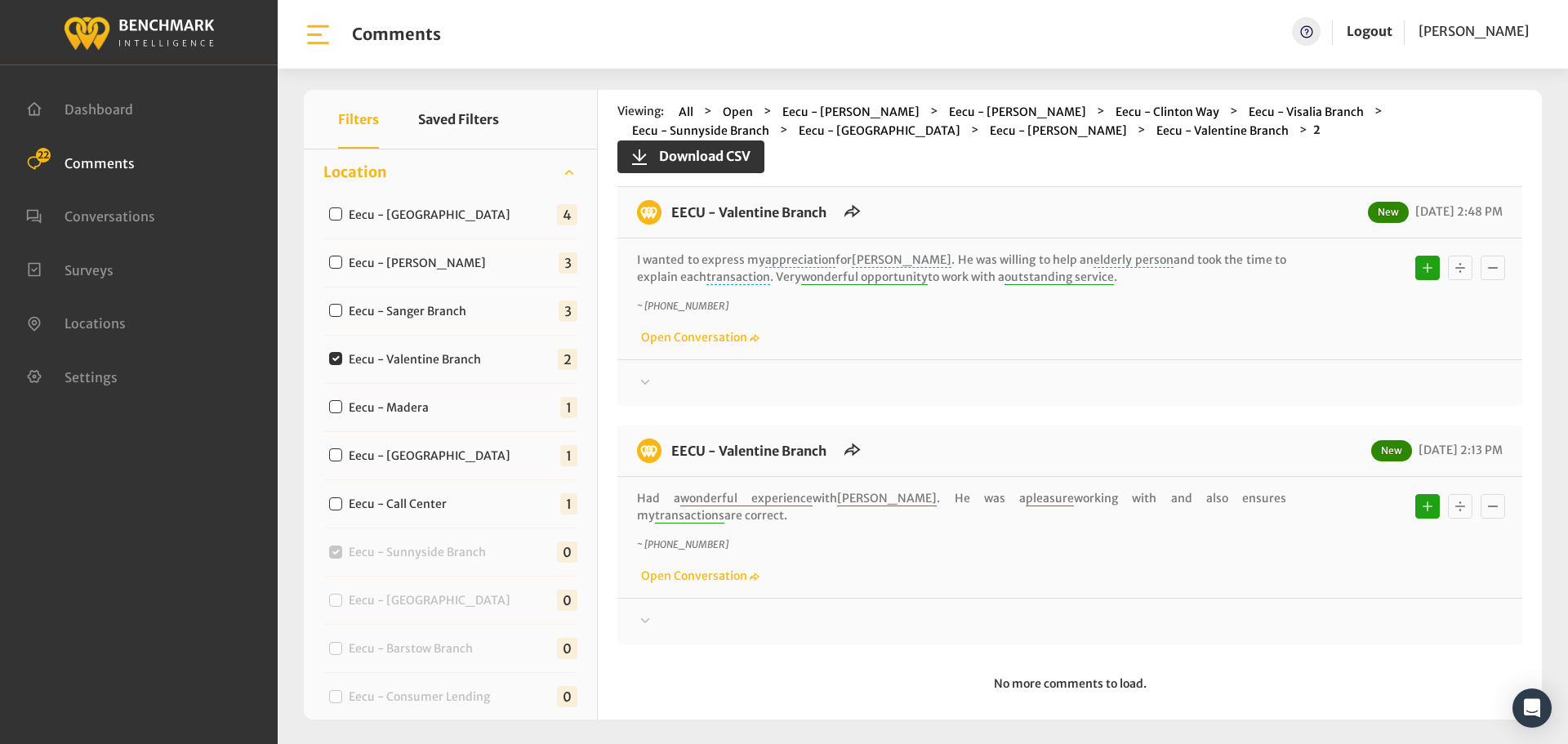
drag, startPoint x: 1279, startPoint y: 488, endPoint x: 656, endPoint y: 202, distance: 685.5
click at [656, 202] on div "EECU - Valentine Branch New [DATE] 2:48 PM I wanted to express my appreciation …" at bounding box center [1069, 416] width 905 height 457
copy div "EECU - Valentine Branch New [DATE] 2:48 PM I wanted to express my appreciation …"
click at [1231, 378] on div at bounding box center [1070, 382] width 866 height 19
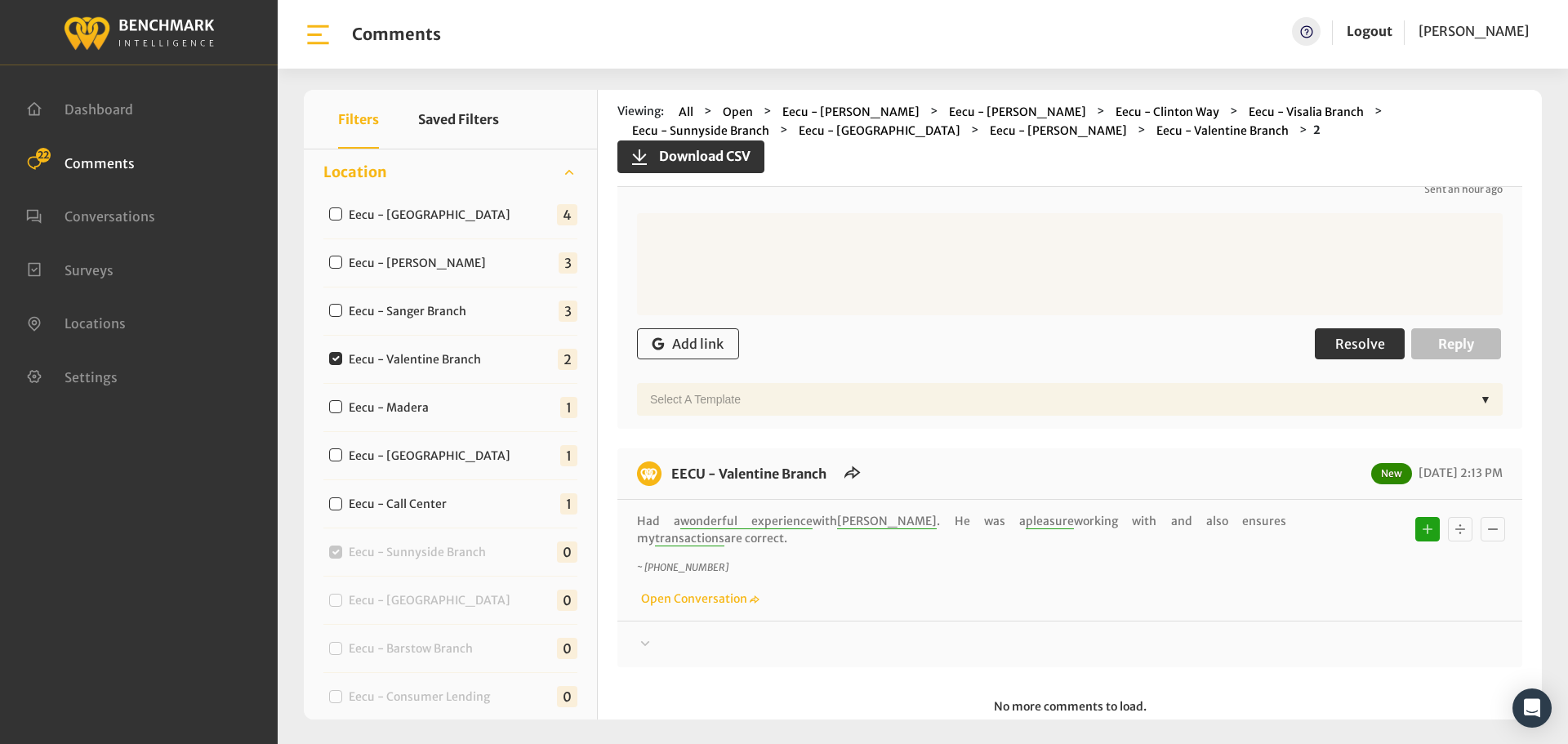
click at [1336, 341] on span "Resolve" at bounding box center [1360, 344] width 50 height 17
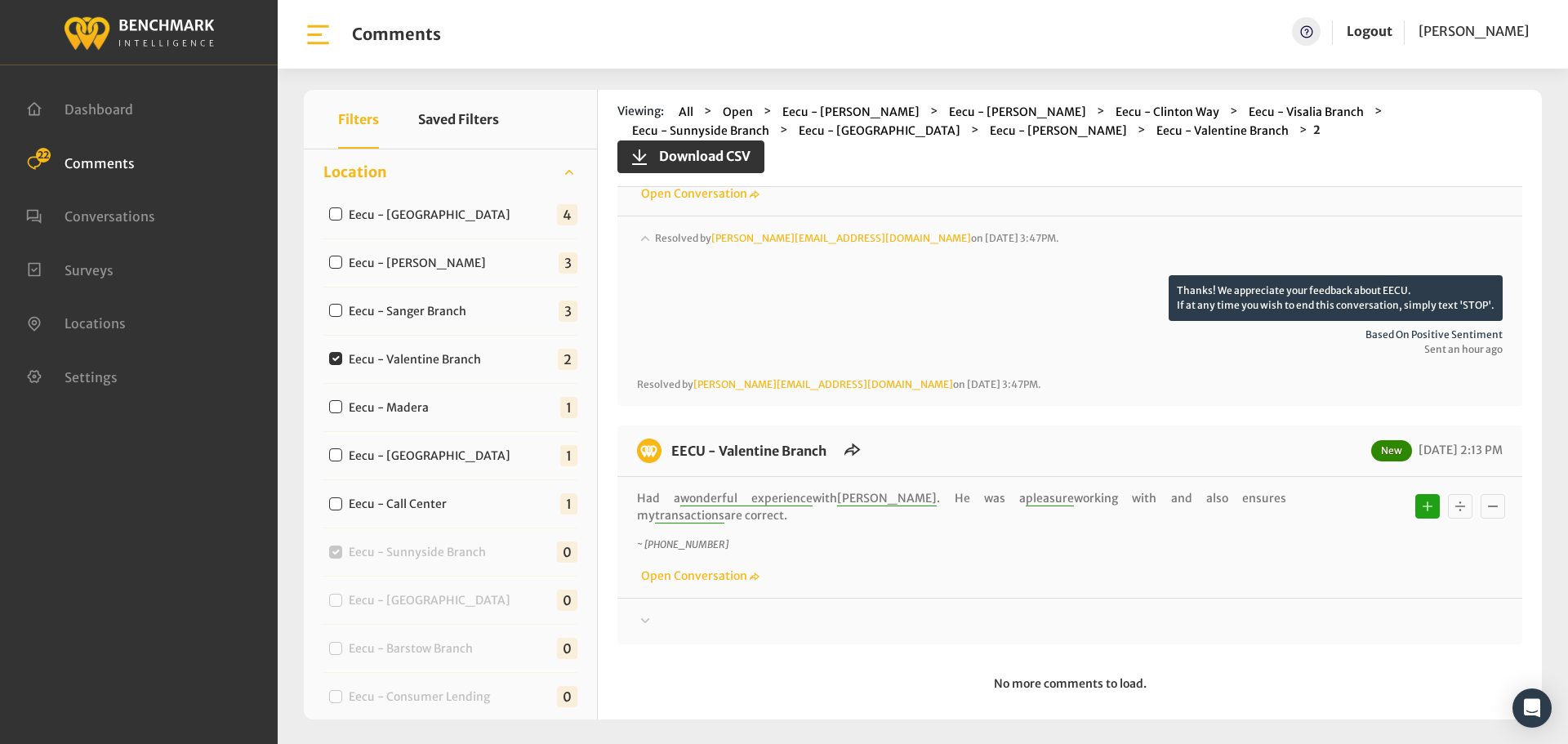
click at [1255, 611] on div at bounding box center [1070, 621] width 866 height 19
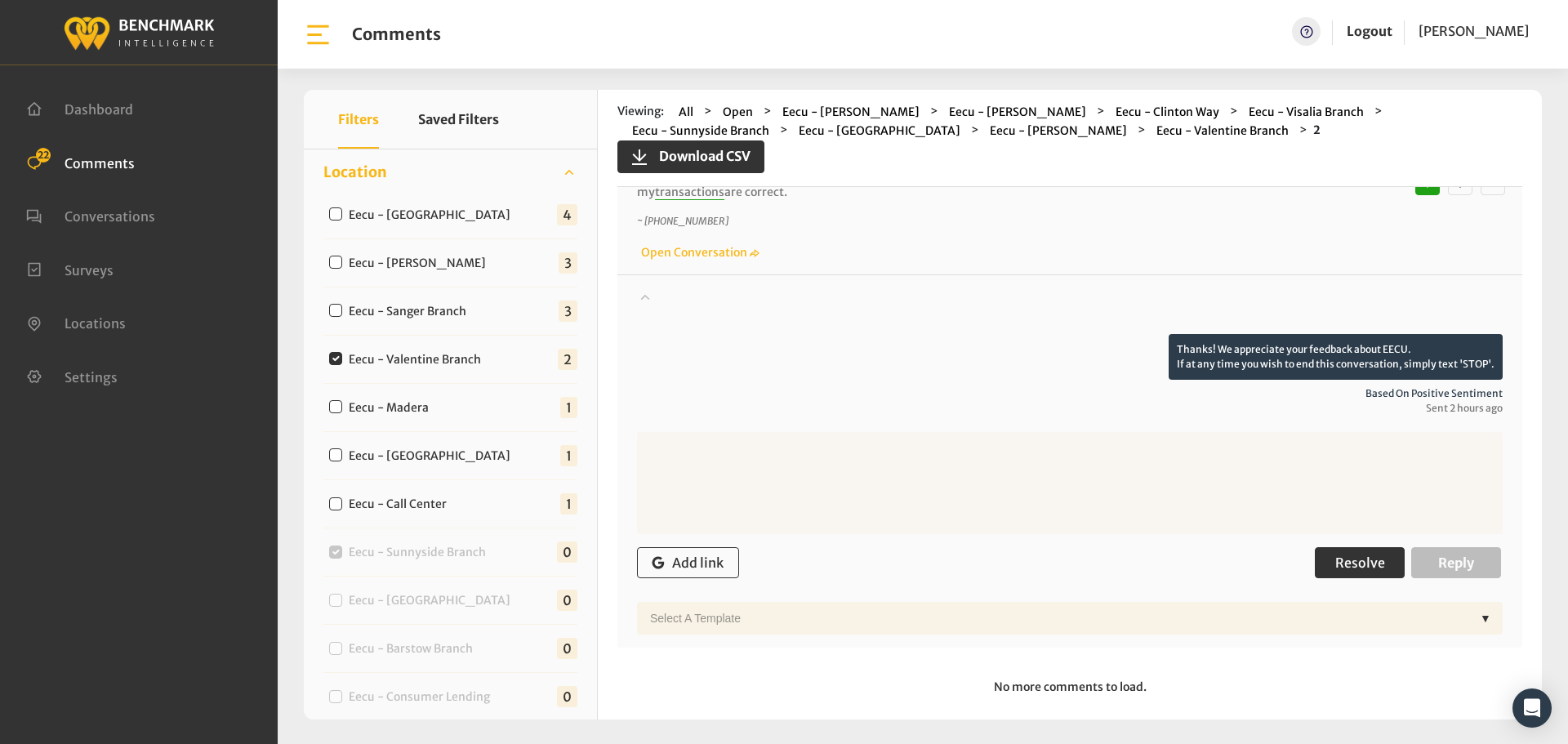
click at [1341, 555] on span "Resolve" at bounding box center [1360, 563] width 50 height 17
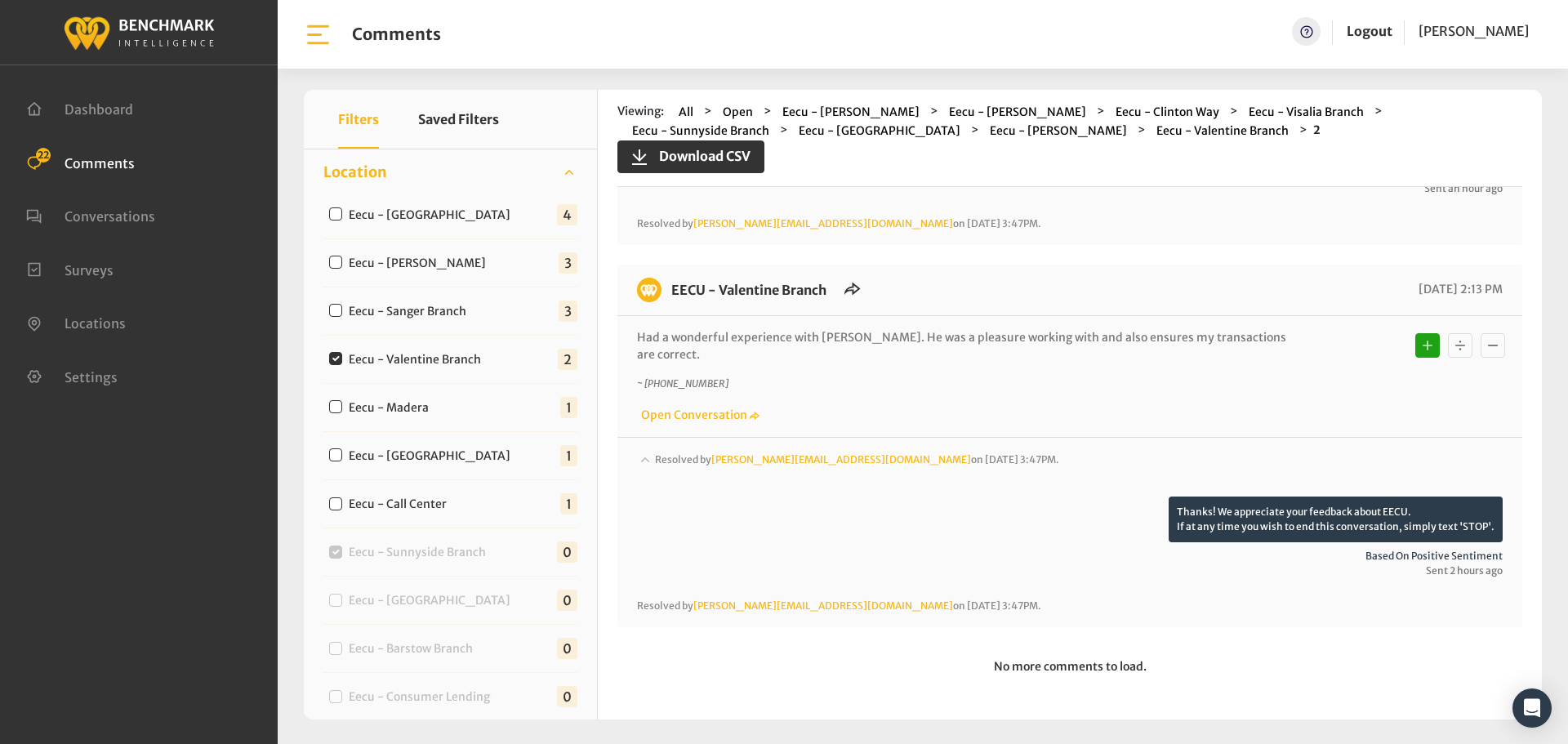
scroll to position [307, 0]
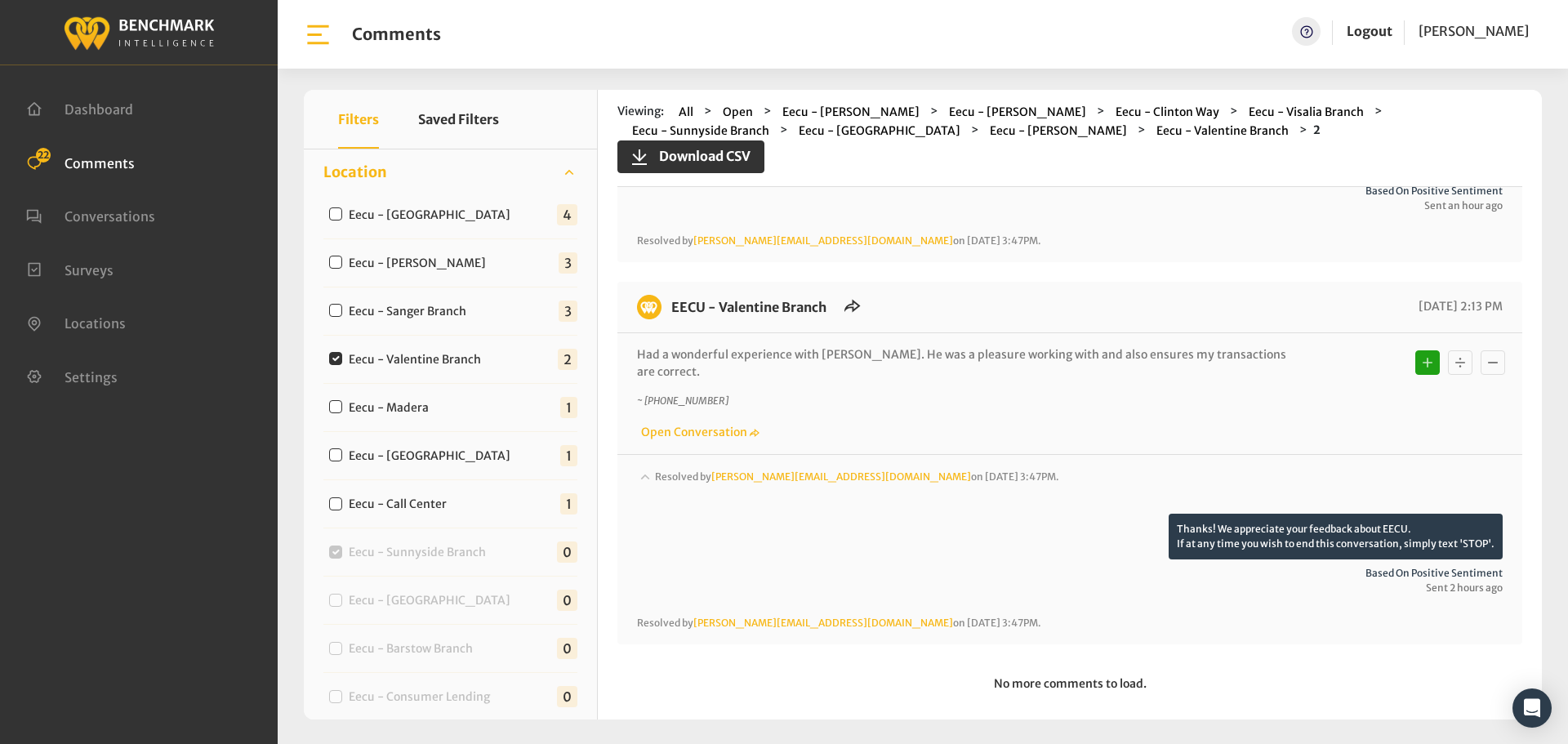
click at [431, 303] on label "Eecu - Sanger Branch" at bounding box center [411, 312] width 136 height 17
click at [342, 303] on input "Eecu - Sanger Branch" at bounding box center [336, 310] width 13 height 13
checkbox input "true"
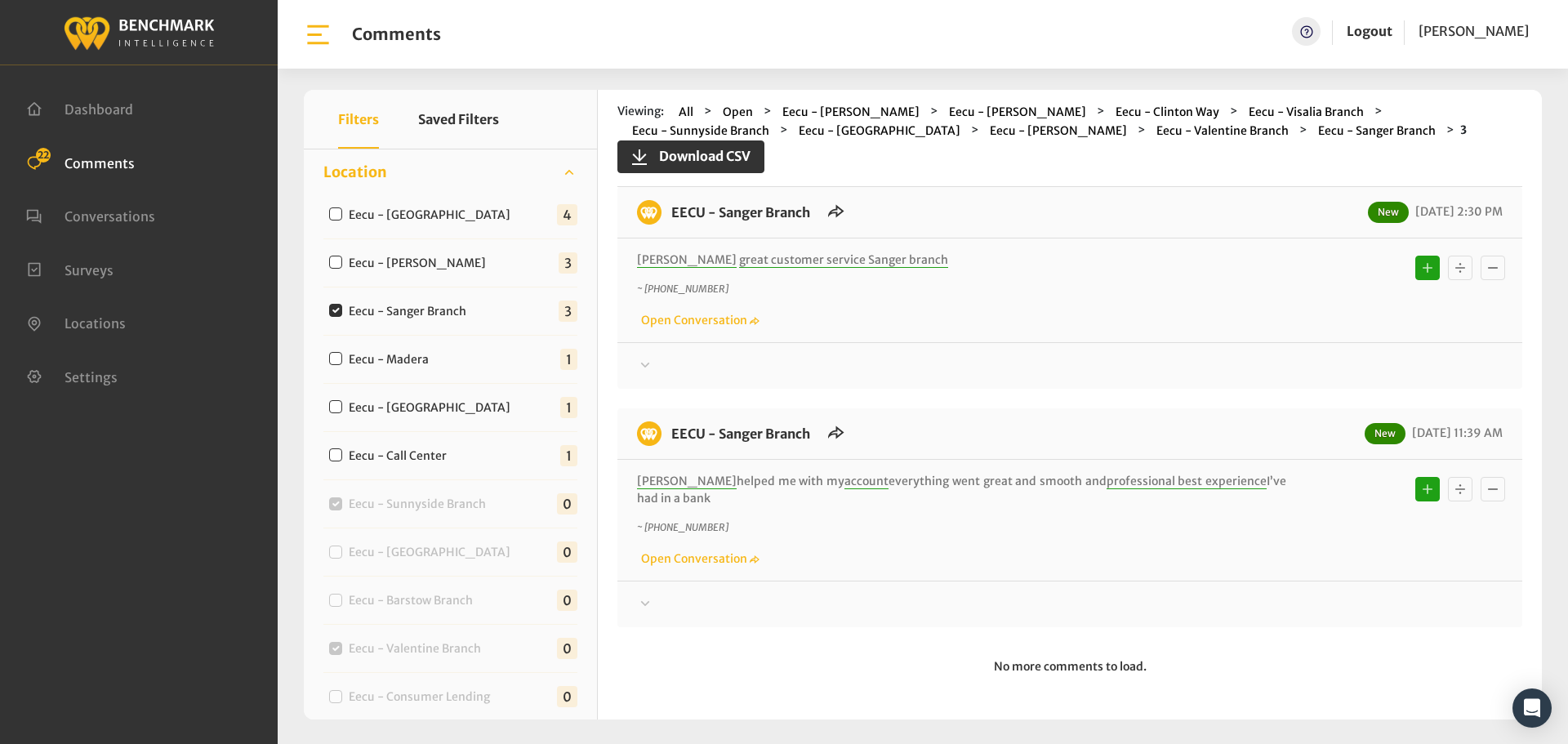
scroll to position [0, 0]
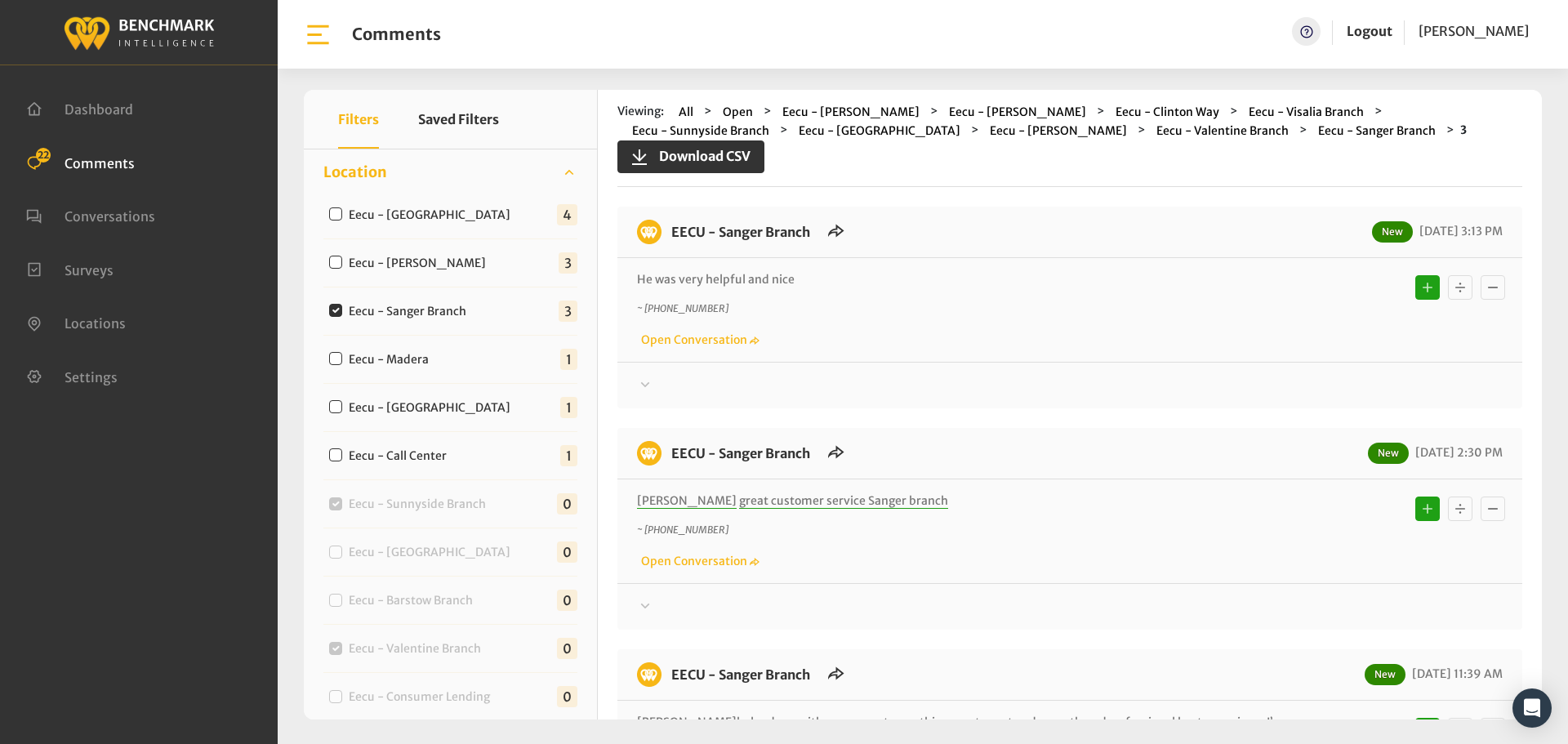
drag, startPoint x: 702, startPoint y: 497, endPoint x: 661, endPoint y: 227, distance: 273.1
click at [661, 227] on div "EECU - Sanger Branch New [DATE] 3:13 PM He was very helpful and nice ~ [PHONE_N…" at bounding box center [1069, 537] width 905 height 661
click at [1290, 396] on div "EECU - Sanger Branch New [DATE] 3:13 PM He was very helpful and nice ~ [PHONE_N…" at bounding box center [1069, 307] width 905 height 201
click at [1282, 389] on div at bounding box center [1070, 385] width 866 height 19
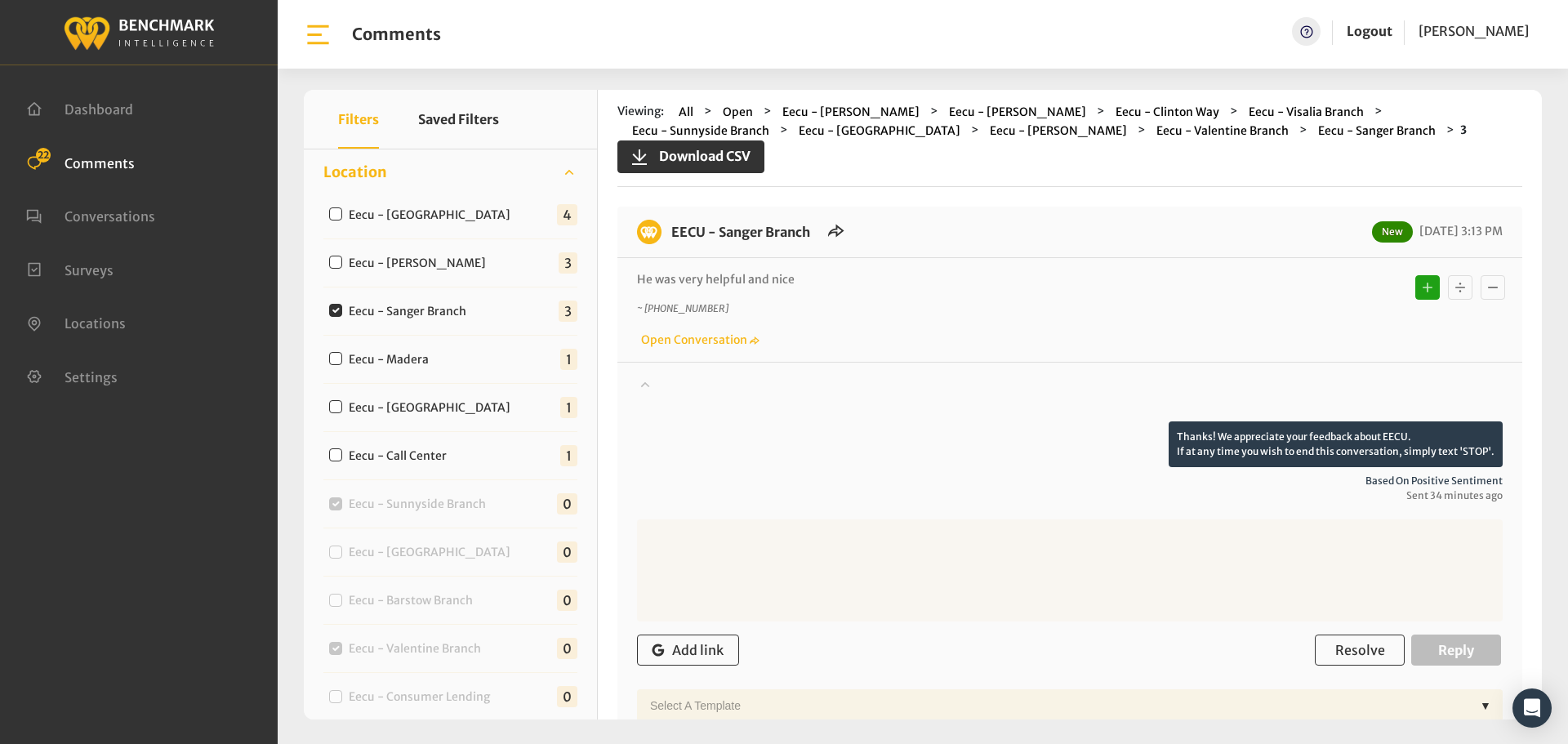
scroll to position [327, 0]
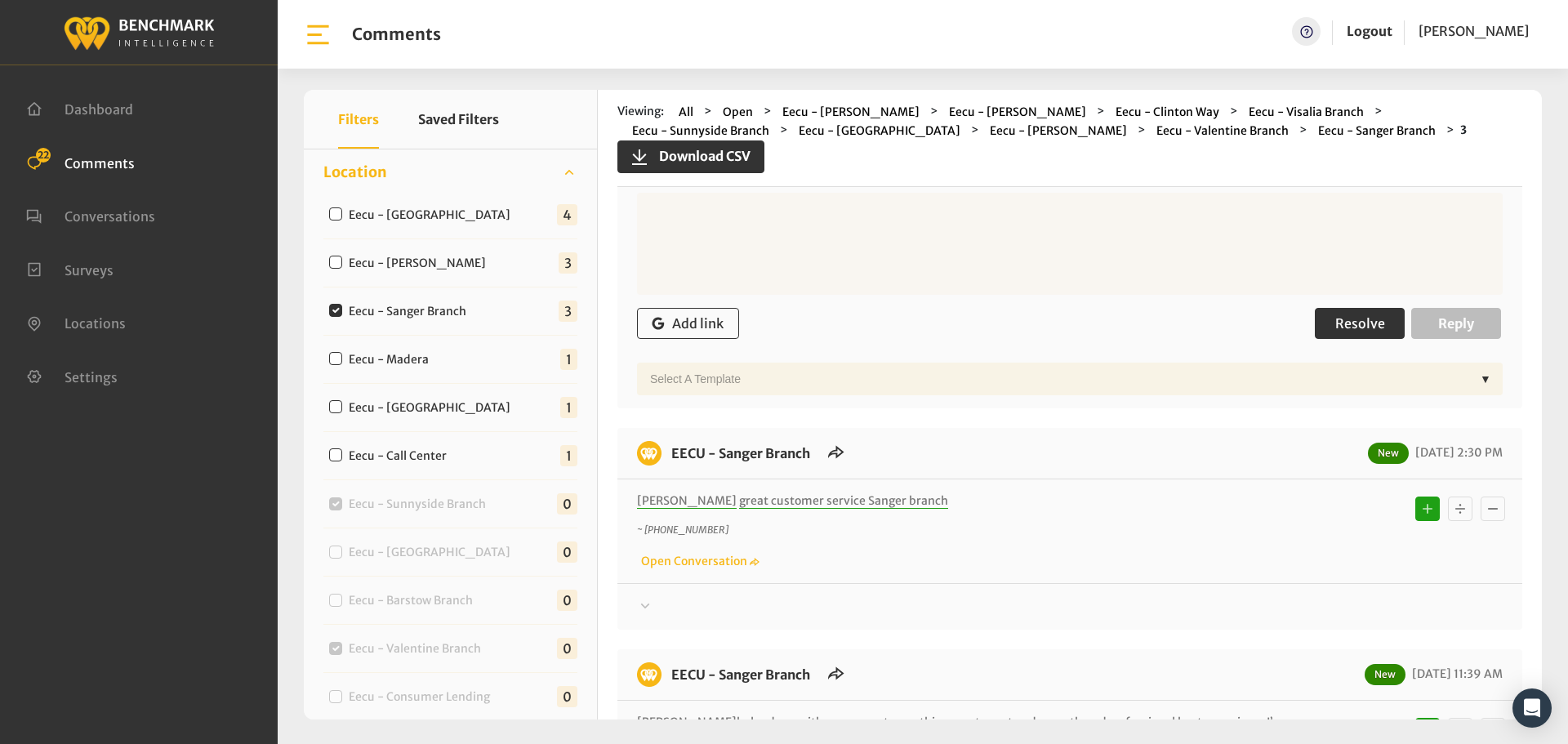
click at [1317, 335] on button "Resolve" at bounding box center [1359, 323] width 90 height 31
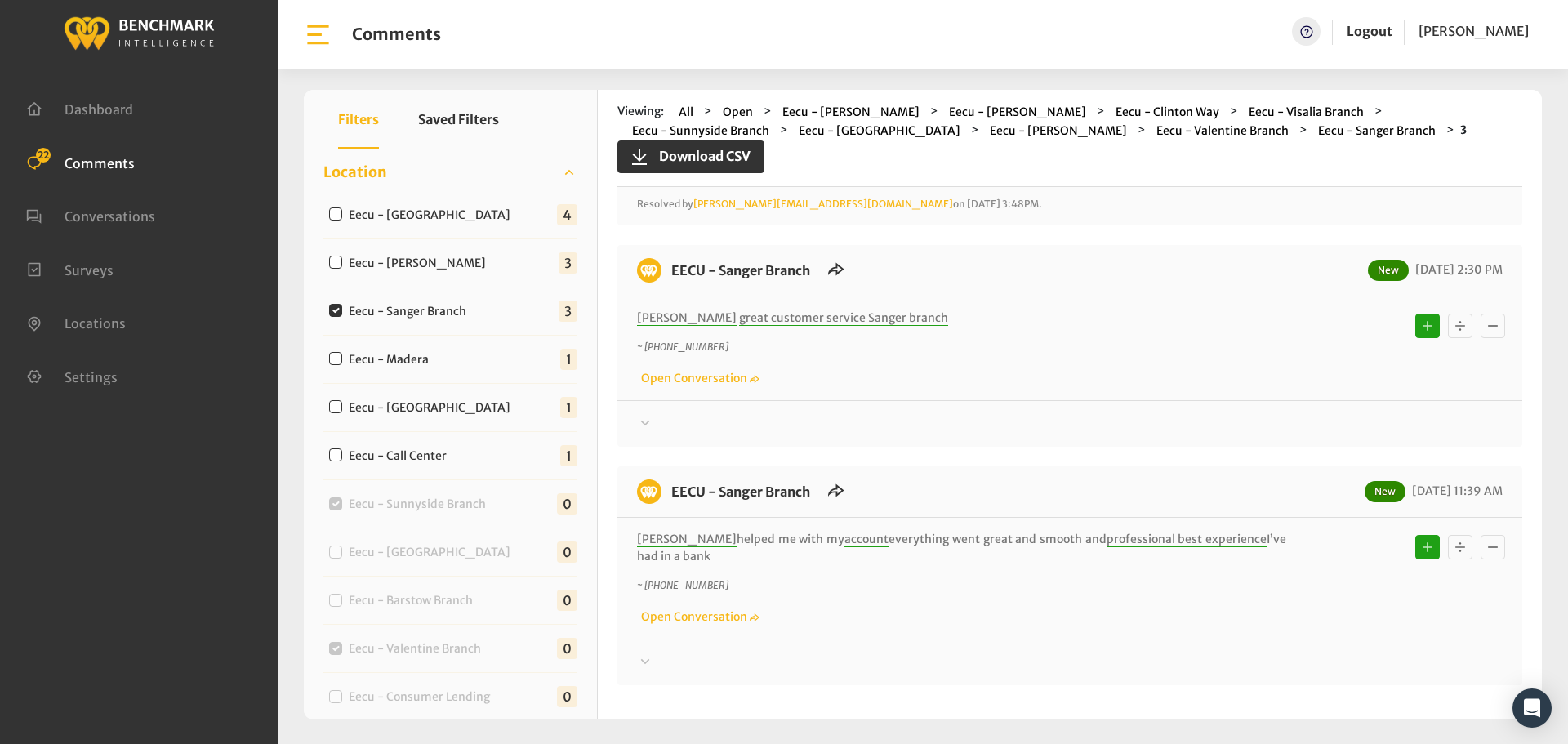
click at [1294, 423] on div at bounding box center [1070, 423] width 866 height 19
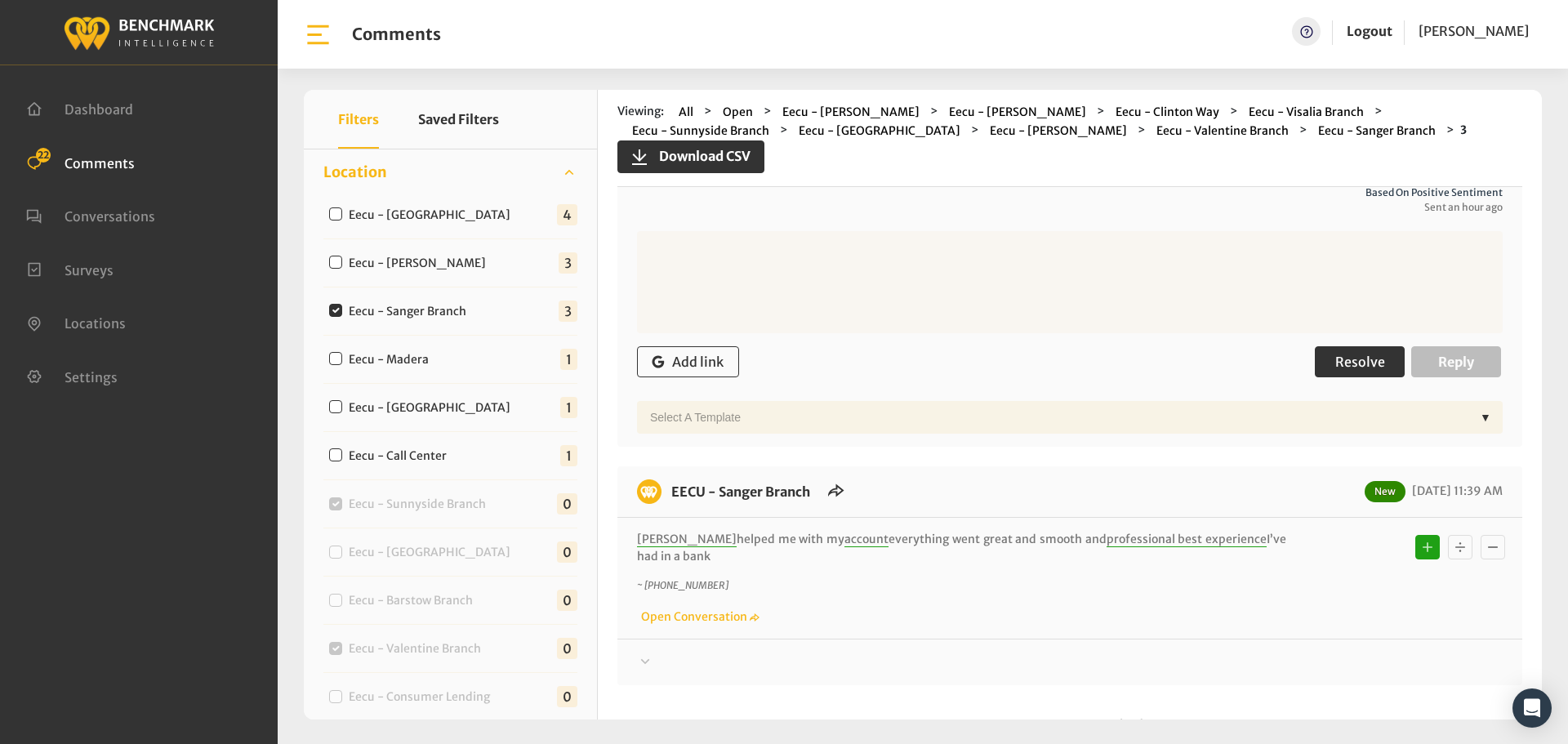
click at [1340, 367] on span "Resolve" at bounding box center [1360, 362] width 50 height 17
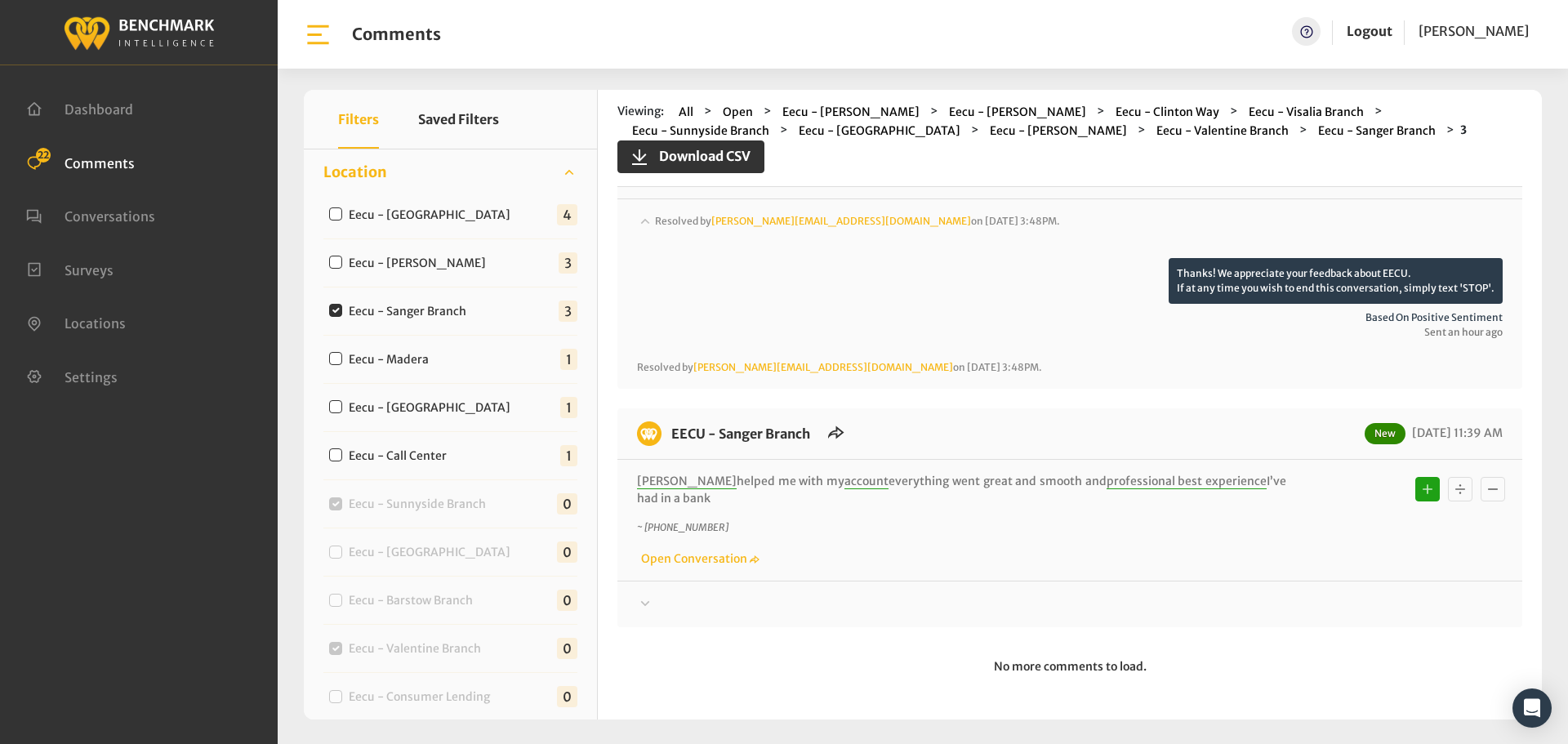
click at [1295, 596] on div at bounding box center [1070, 604] width 866 height 19
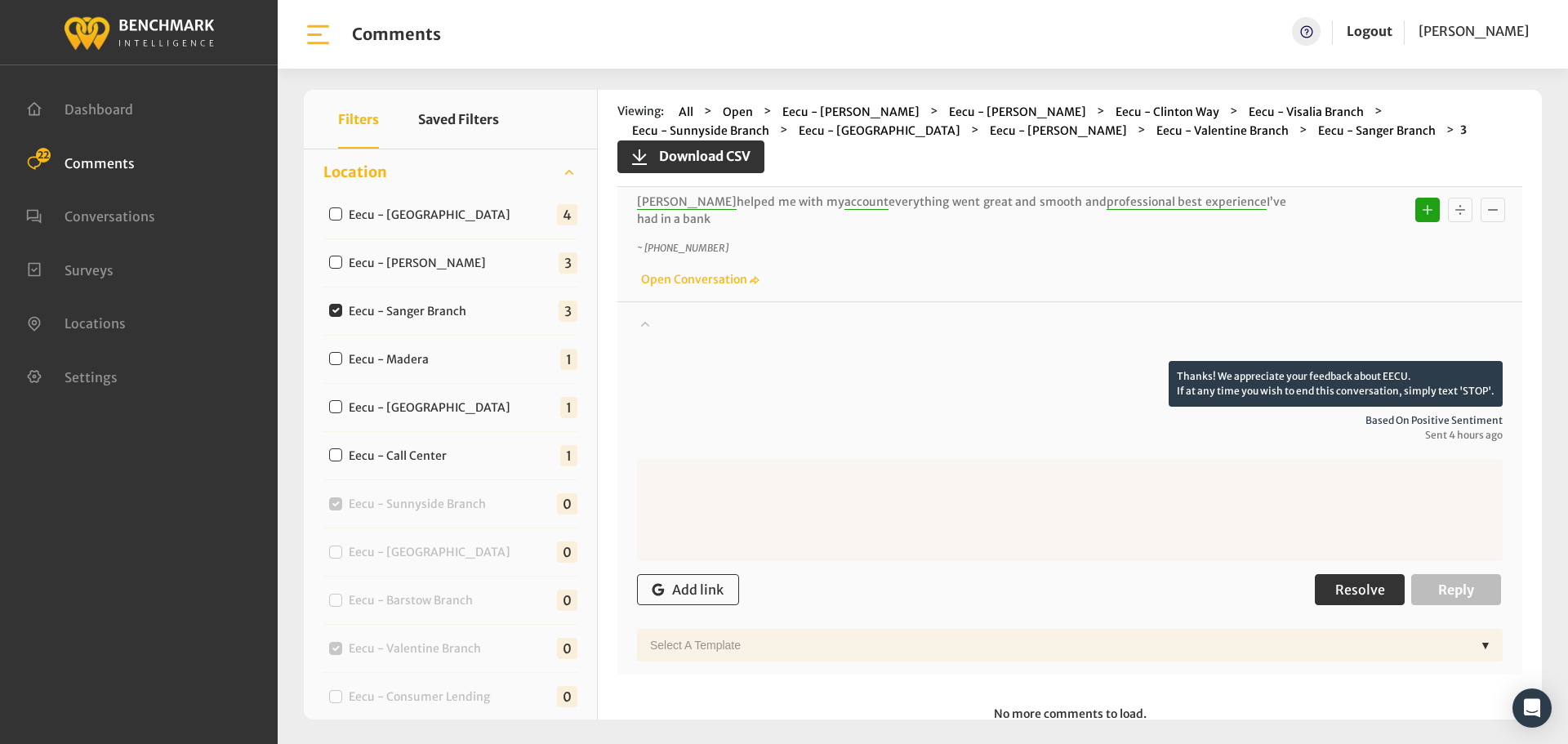
click at [1330, 577] on button "Resolve" at bounding box center [1359, 589] width 90 height 31
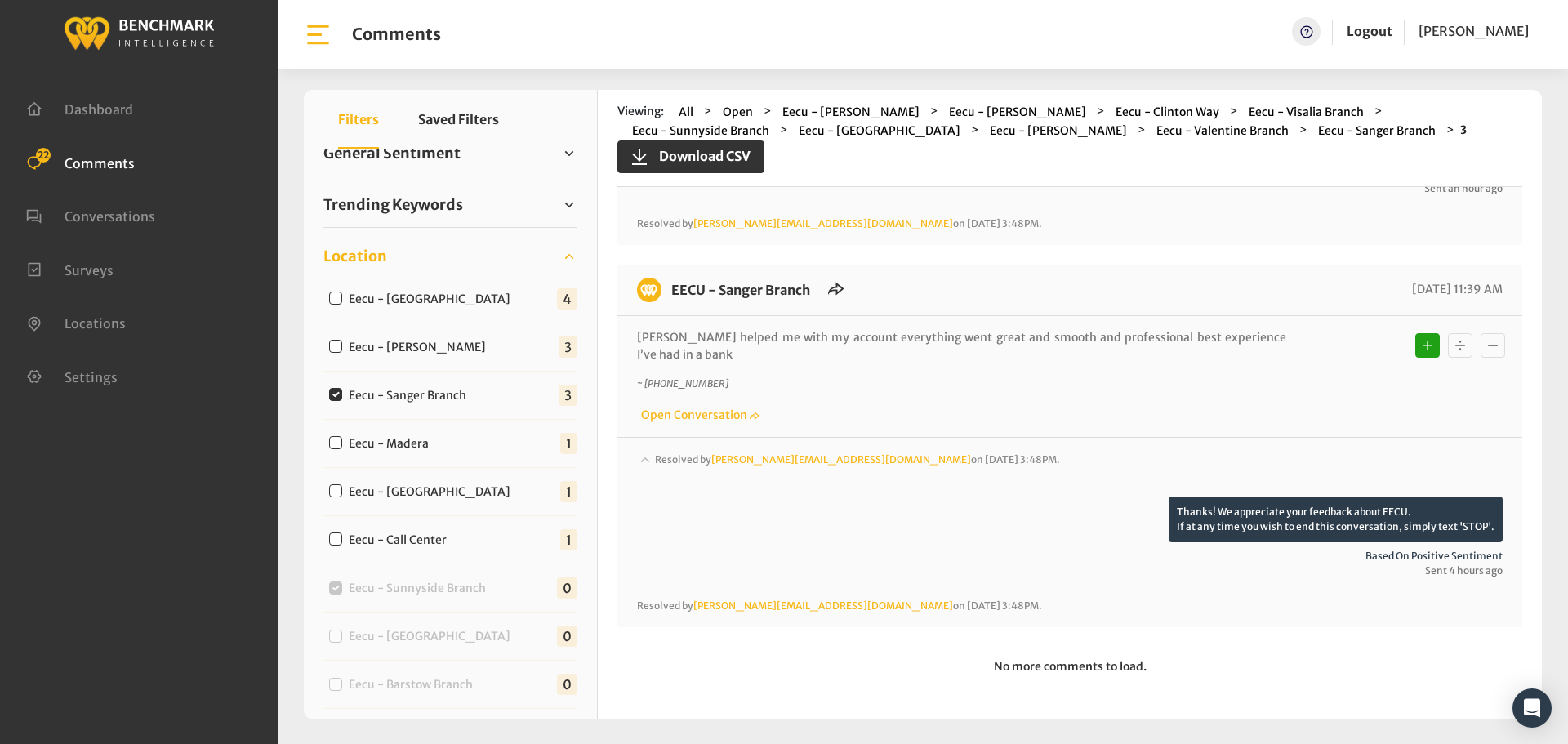
scroll to position [268, 0]
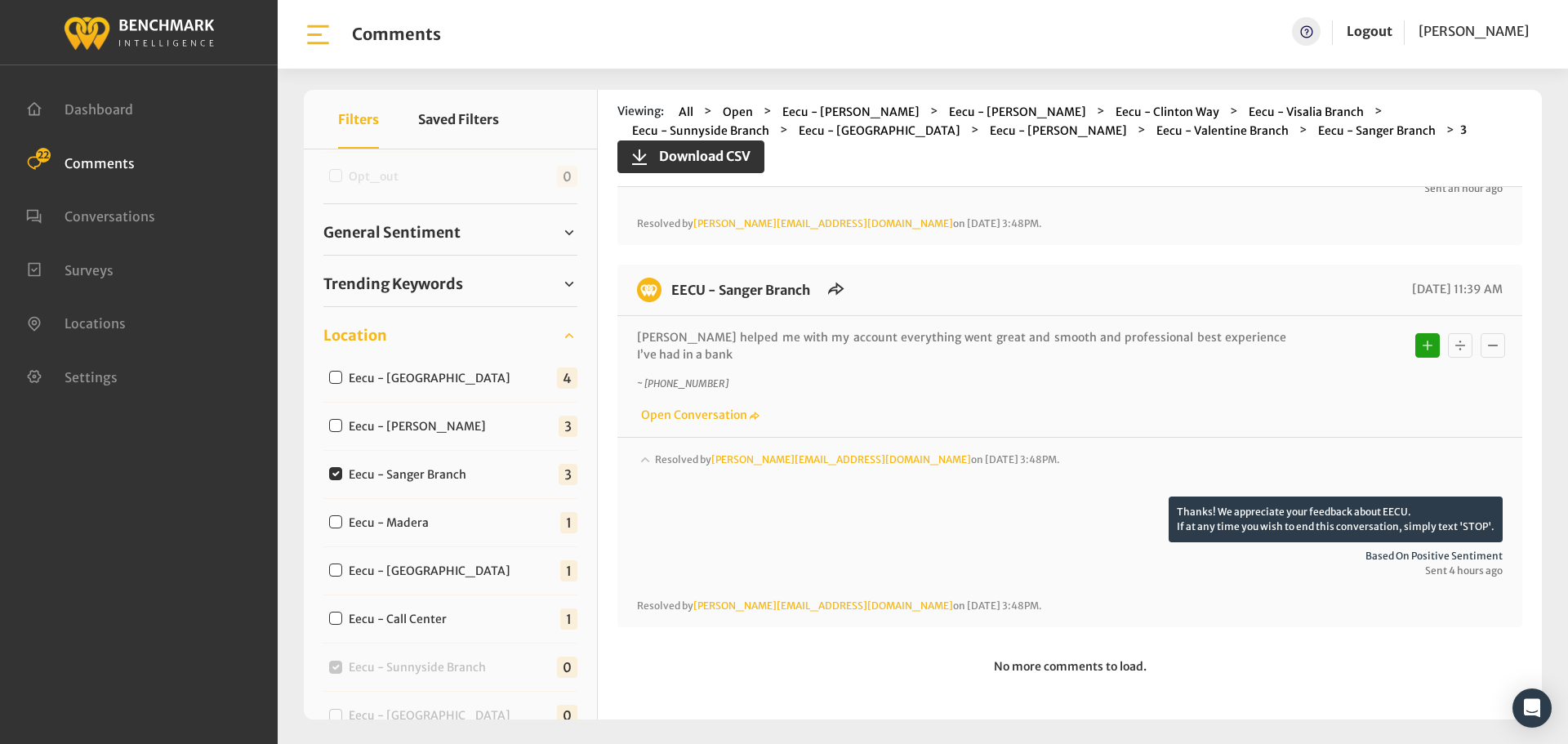
click at [402, 430] on label "Eecu - [PERSON_NAME]" at bounding box center [421, 427] width 156 height 17
click at [342, 430] on input "Eecu - [PERSON_NAME]" at bounding box center [336, 426] width 13 height 13
checkbox input "true"
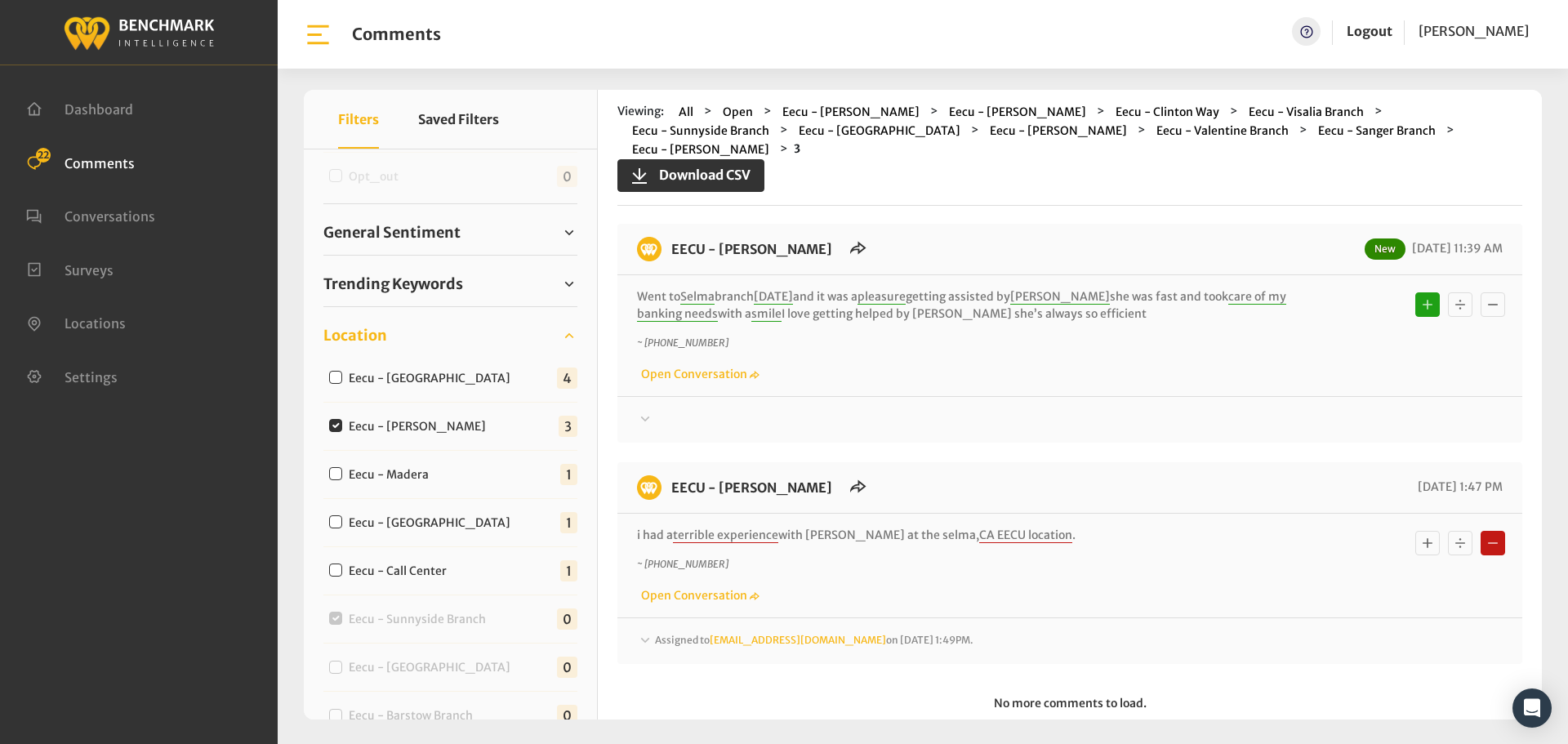
scroll to position [258, 0]
click at [1082, 631] on div "Assigned to [EMAIL_ADDRESS][DOMAIN_NAME] on [DATE] 1:49PM." at bounding box center [1070, 640] width 866 height 19
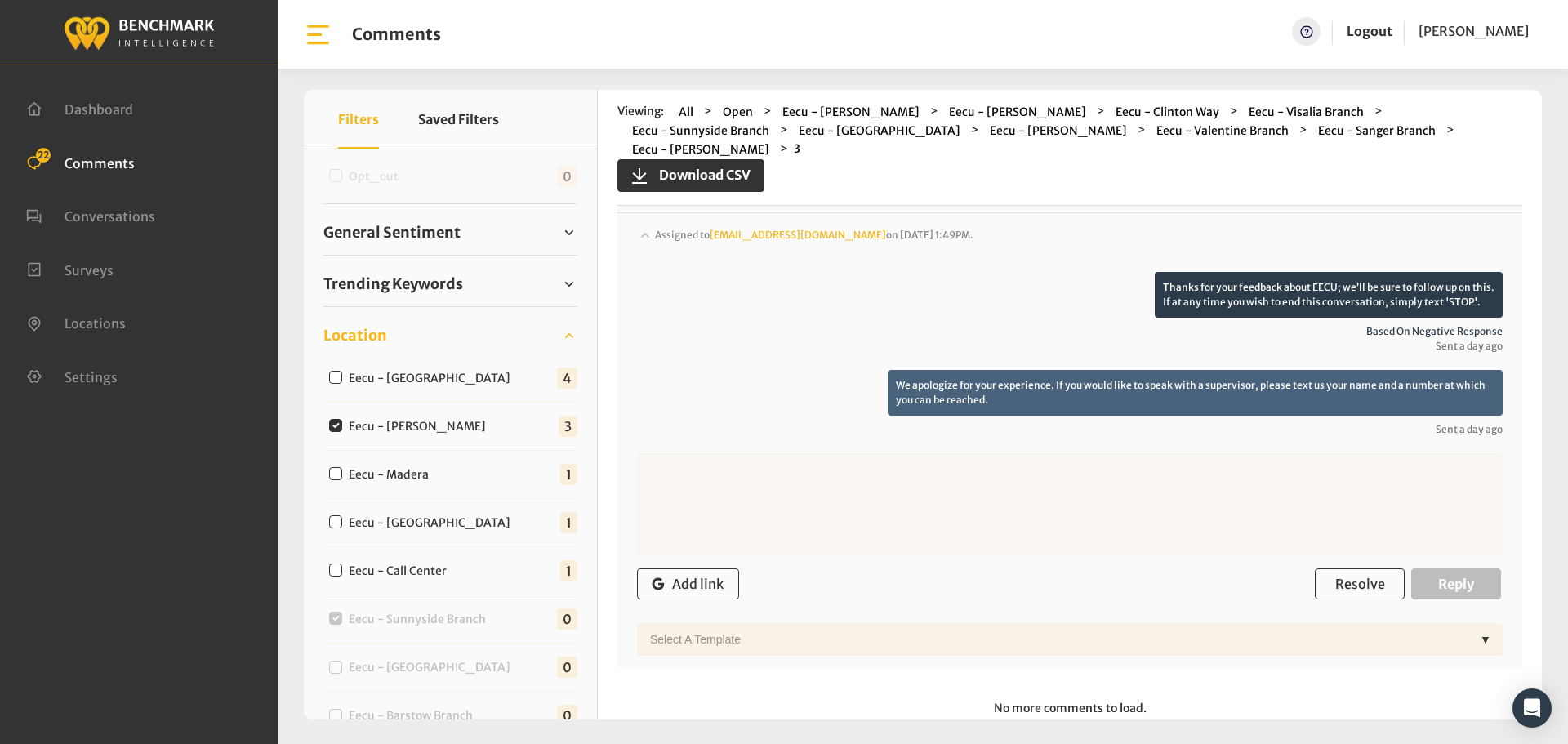
scroll to position [664, 0]
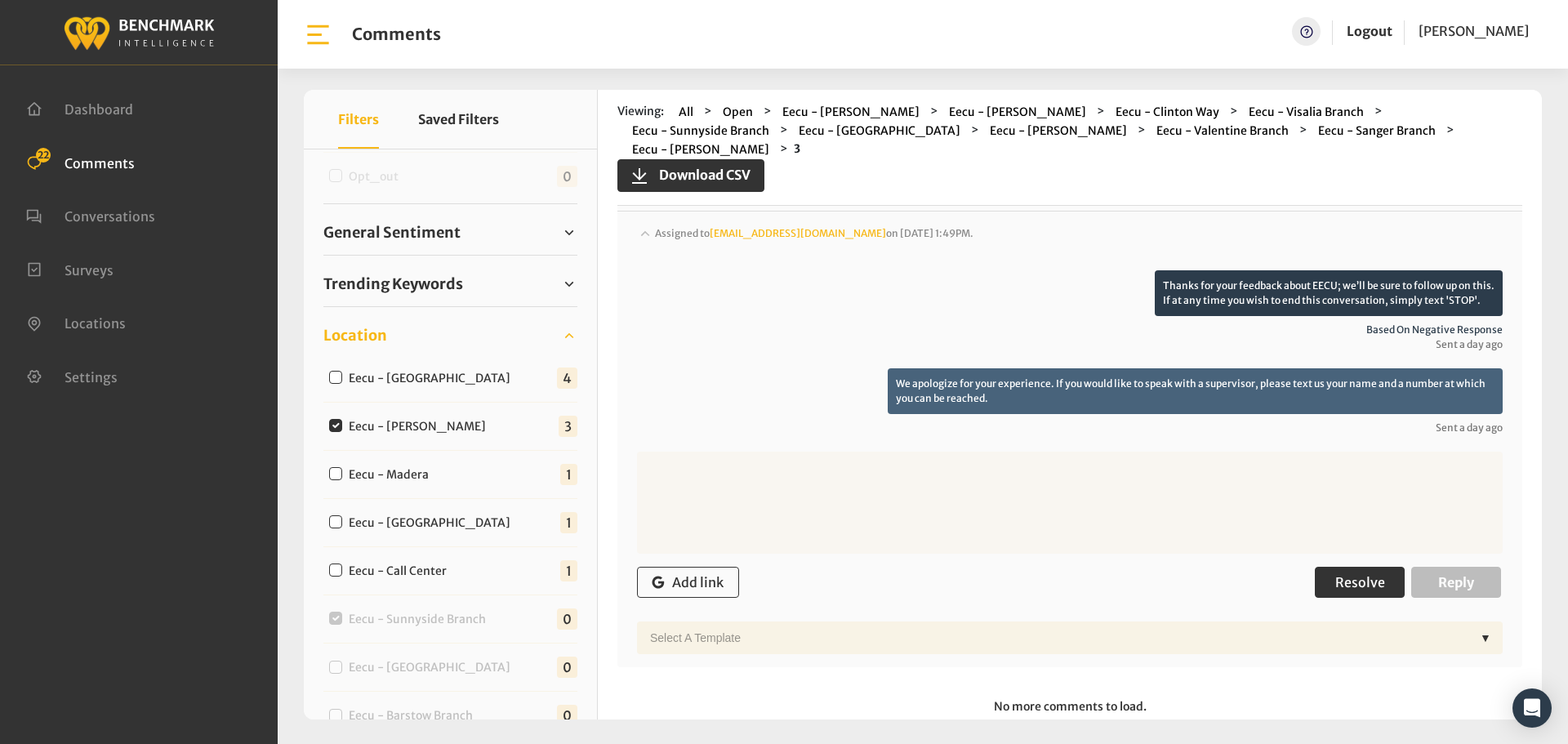
click at [1369, 574] on span "Resolve" at bounding box center [1360, 583] width 50 height 17
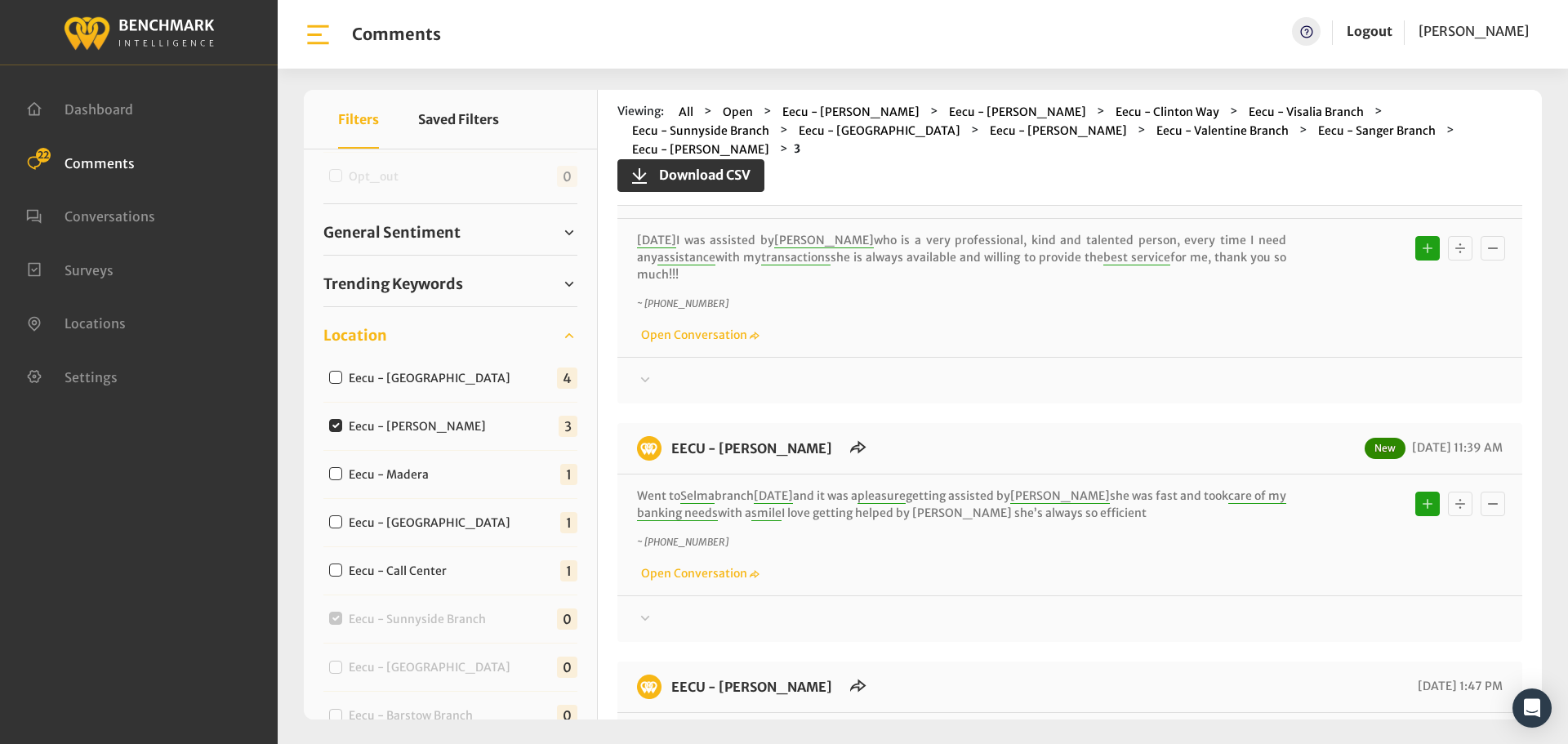
scroll to position [0, 0]
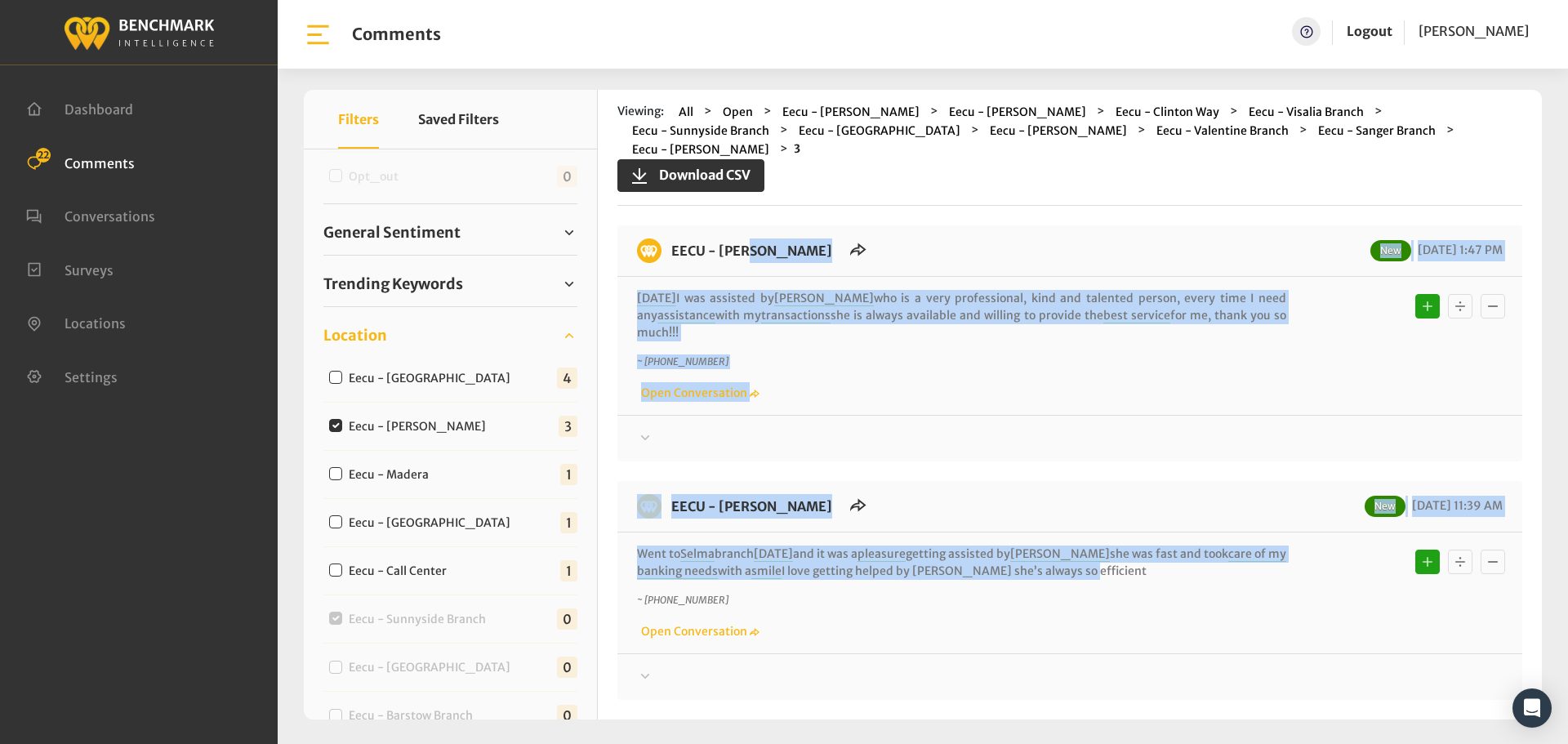
drag, startPoint x: 1027, startPoint y: 534, endPoint x: 662, endPoint y: 245, distance: 465.6
click at [662, 245] on div "EECU - [PERSON_NAME] New [DATE] 1:47 PM [DATE] I was assisted by [PERSON_NAME] …" at bounding box center [1069, 694] width 905 height 938
click at [1254, 415] on div "Thanks! We appreciate your feedback about EECU. If at any time you wish to end …" at bounding box center [1069, 431] width 905 height 33
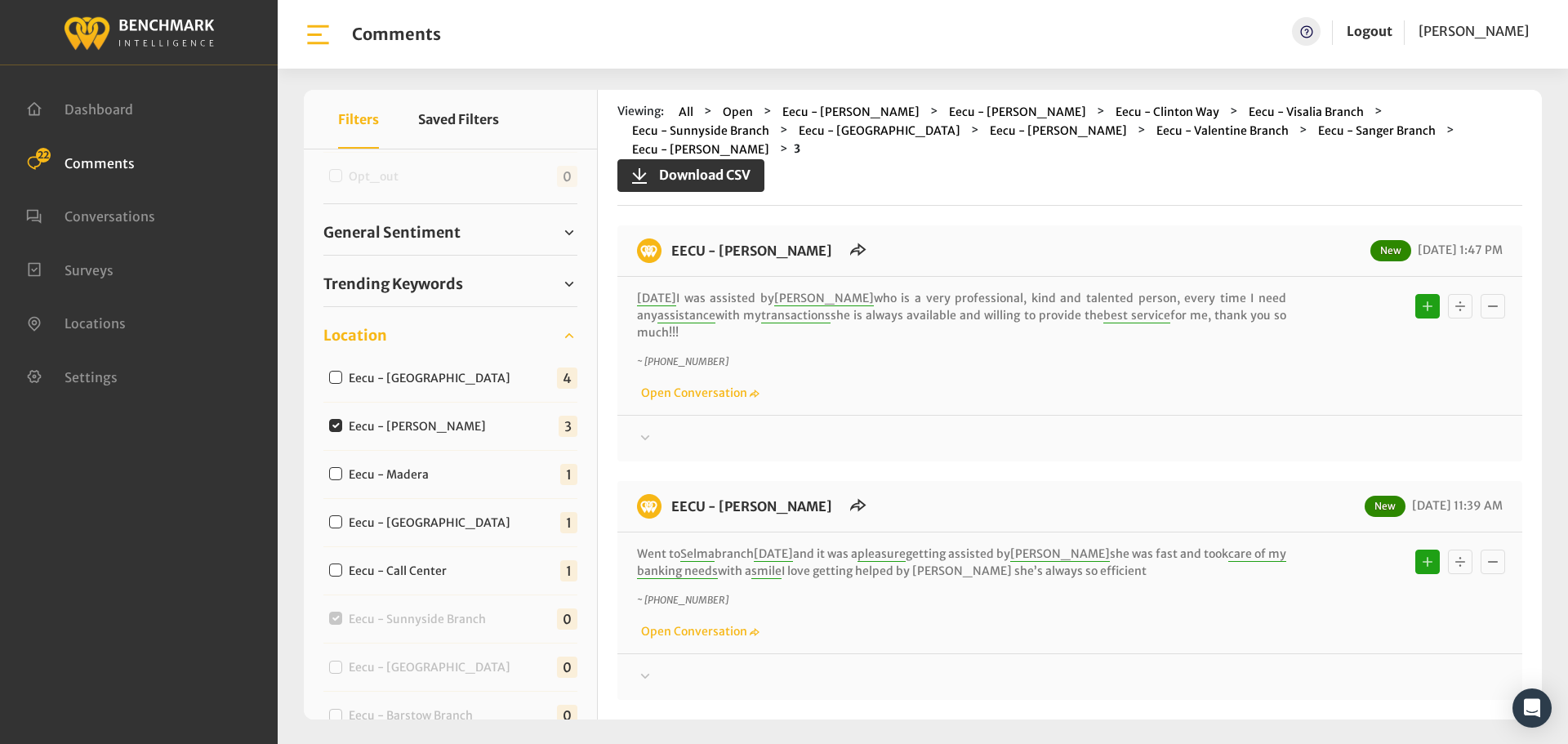
click at [1268, 429] on div at bounding box center [1070, 438] width 866 height 19
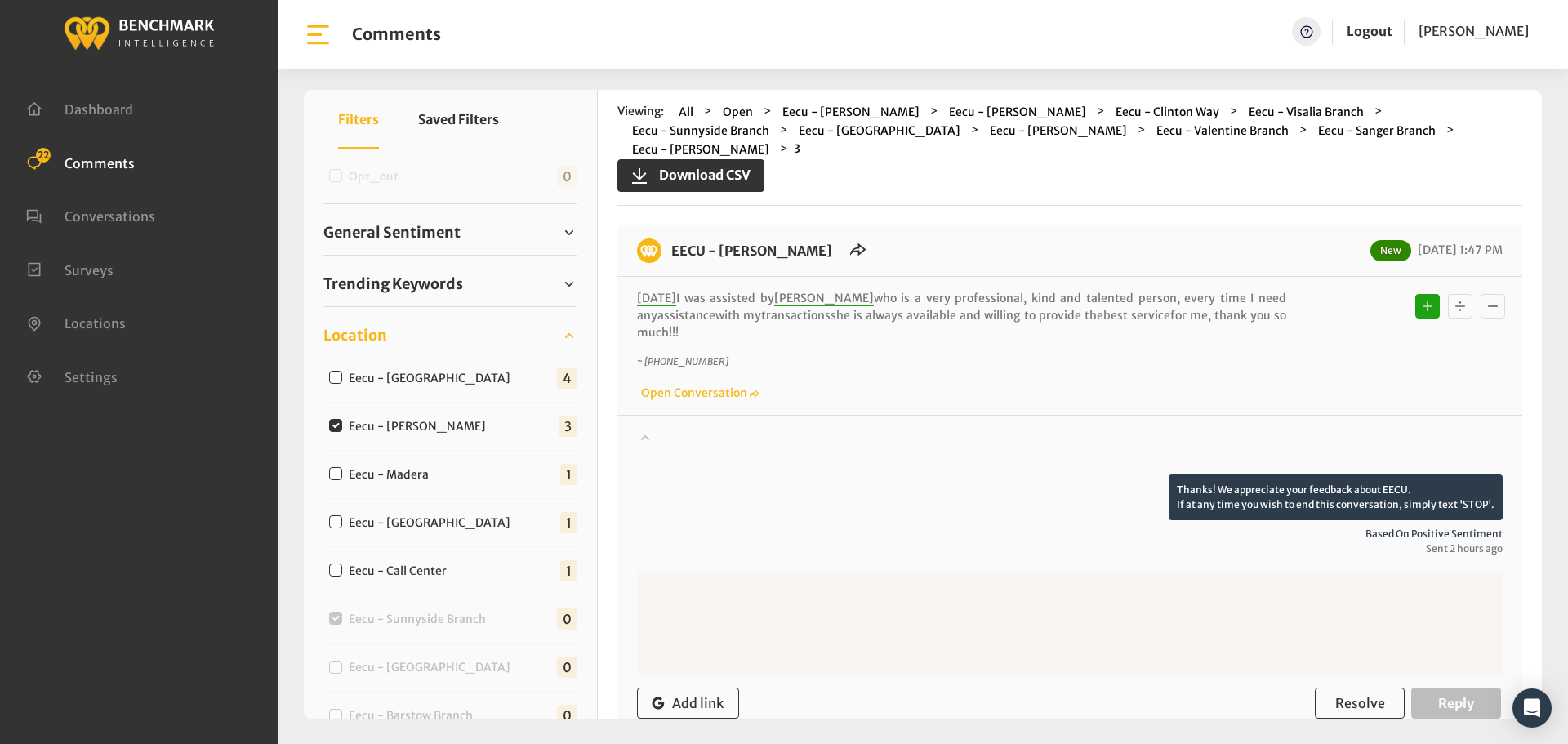
scroll to position [327, 0]
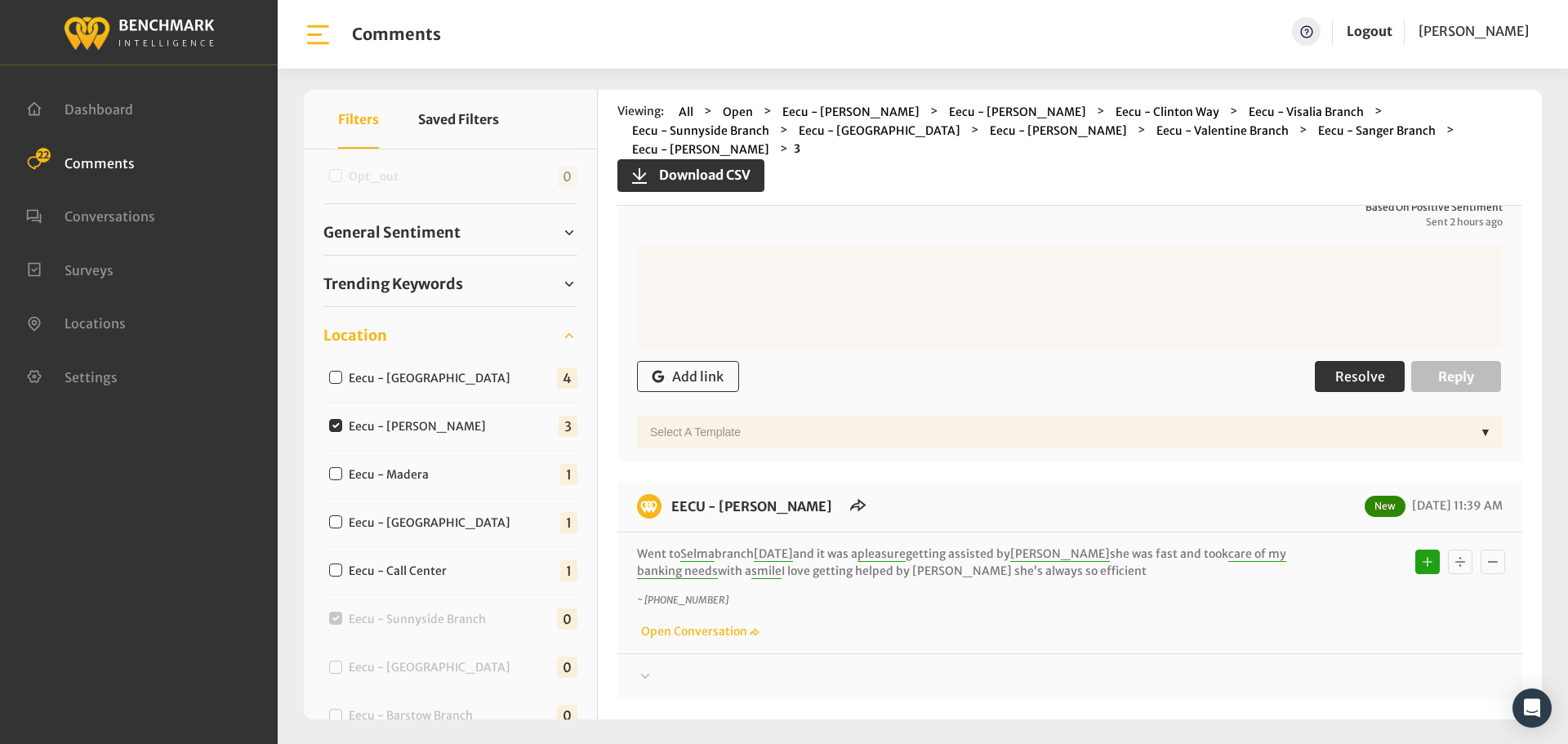
click at [1356, 368] on span "Resolve" at bounding box center [1360, 377] width 50 height 17
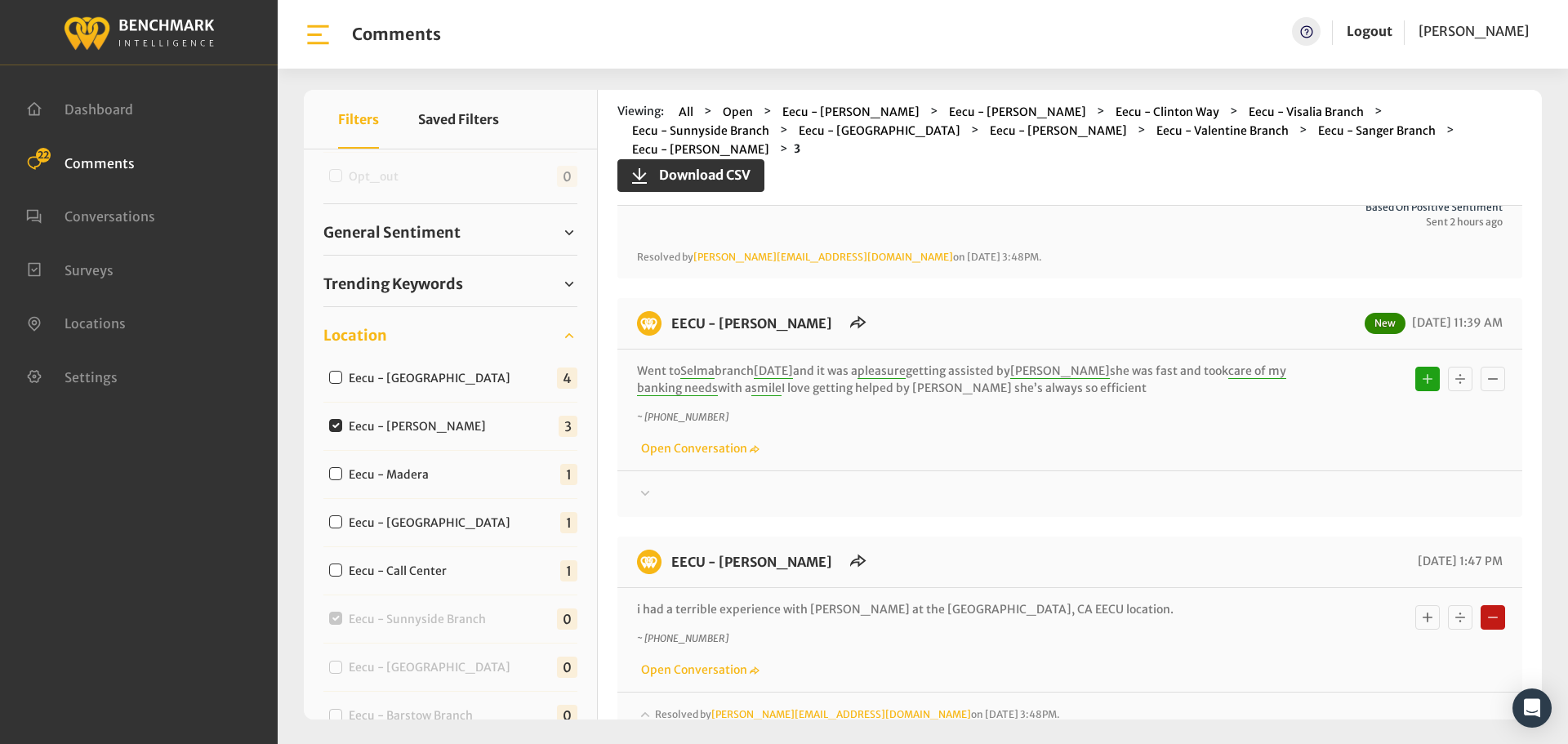
click at [1267, 484] on div at bounding box center [1070, 494] width 866 height 19
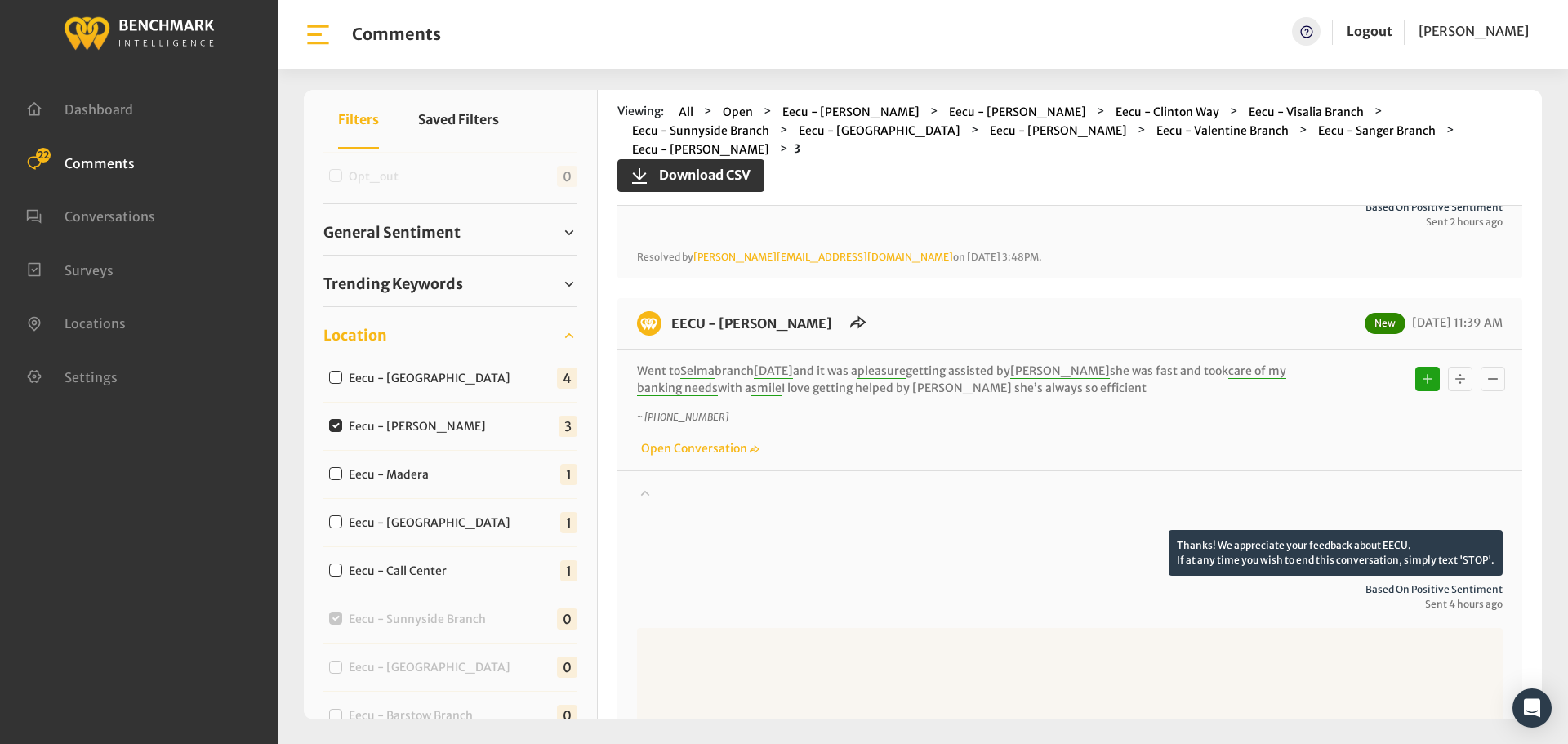
scroll to position [653, 0]
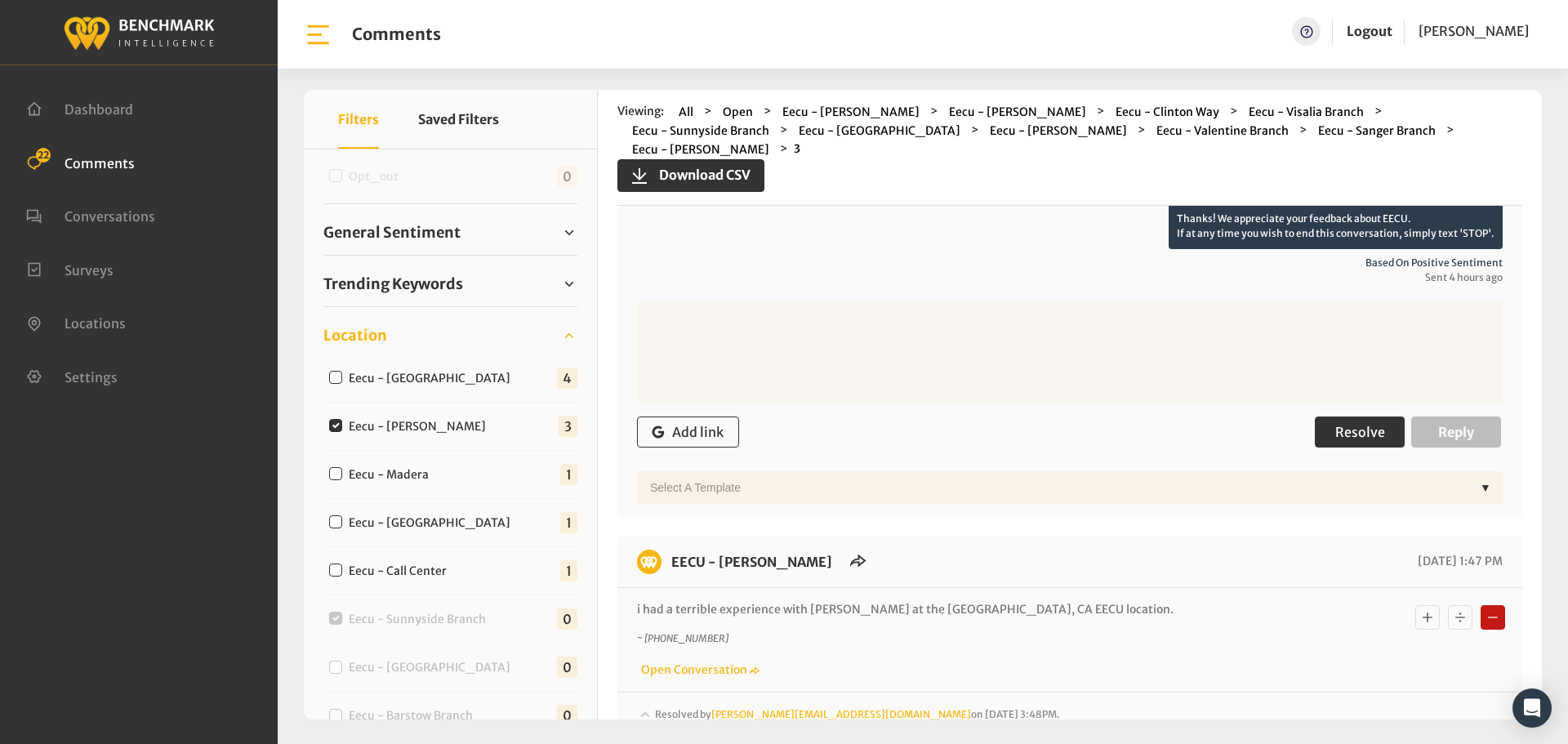
click at [1349, 424] on span "Resolve" at bounding box center [1360, 432] width 50 height 17
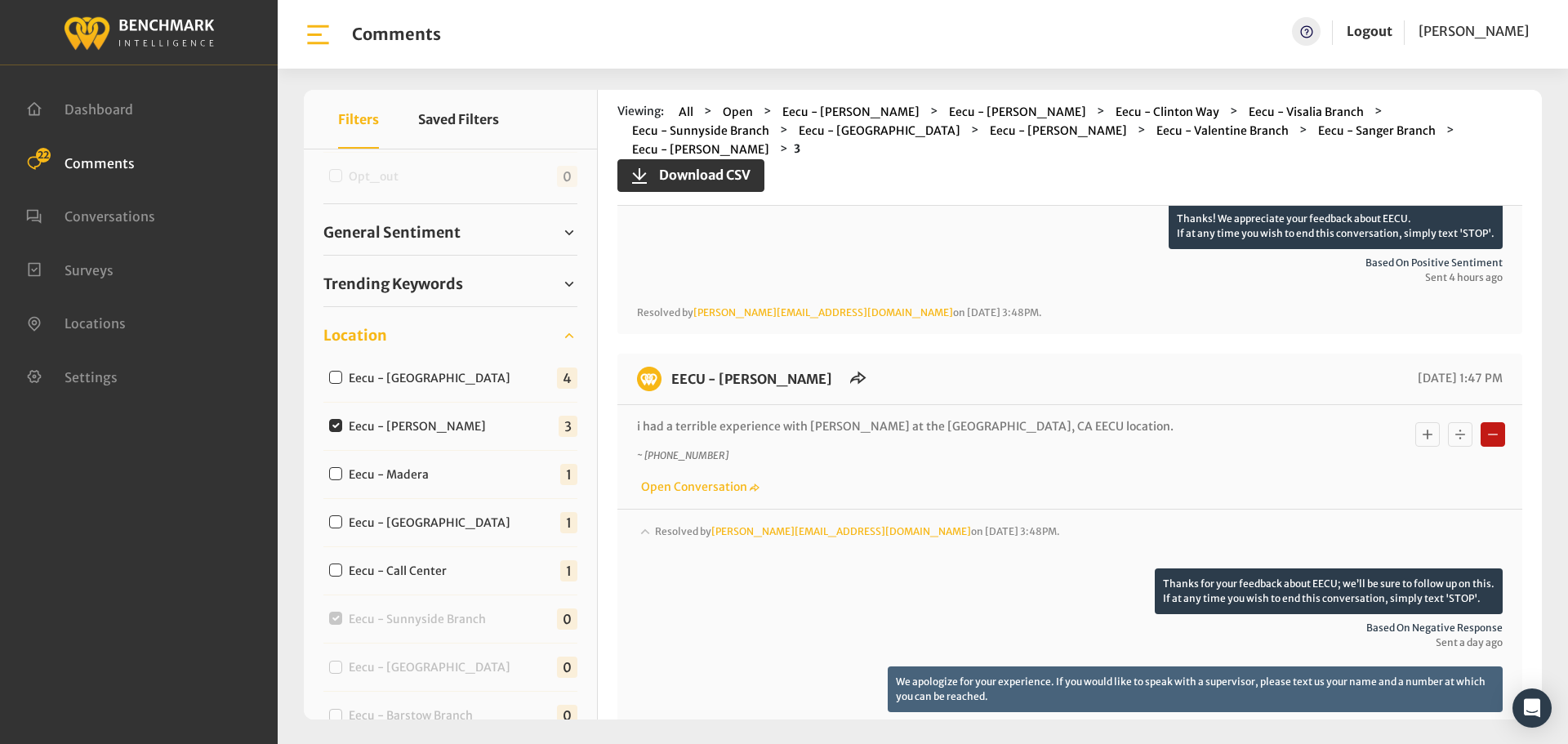
click at [462, 371] on label "Eecu - [GEOGRAPHIC_DATA]" at bounding box center [433, 378] width 181 height 17
click at [342, 371] on input "Eecu - [GEOGRAPHIC_DATA]" at bounding box center [336, 378] width 13 height 13
checkbox input "true"
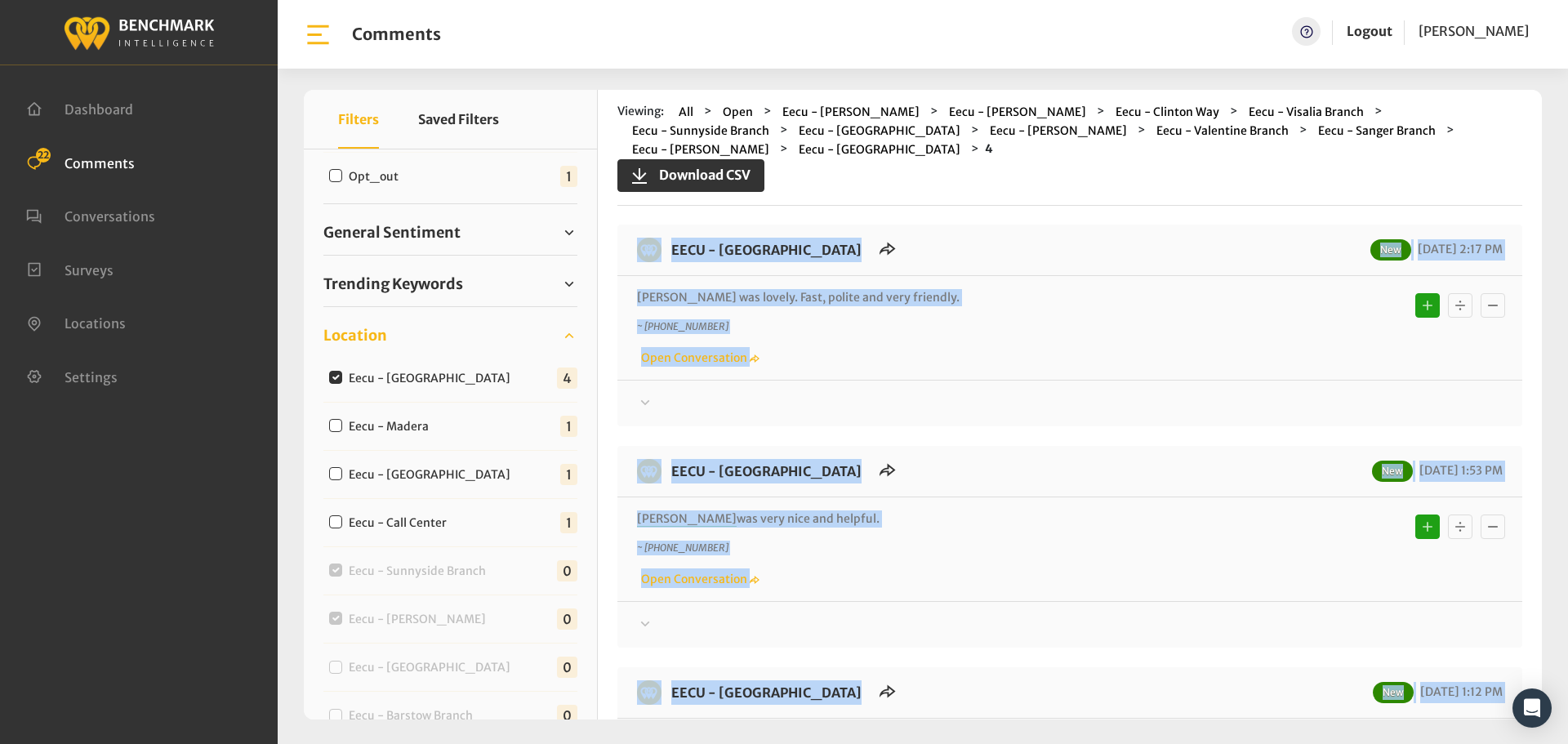
scroll to position [0, 0]
drag, startPoint x: 893, startPoint y: 499, endPoint x: 651, endPoint y: 220, distance: 369.3
click at [651, 225] on div "EECU - [GEOGRAPHIC_DATA] New [DATE] 2:44 PM Mande was very helpful [DATE]! Kind…" at bounding box center [1069, 658] width 905 height 866
click at [1212, 394] on div at bounding box center [1070, 404] width 866 height 19
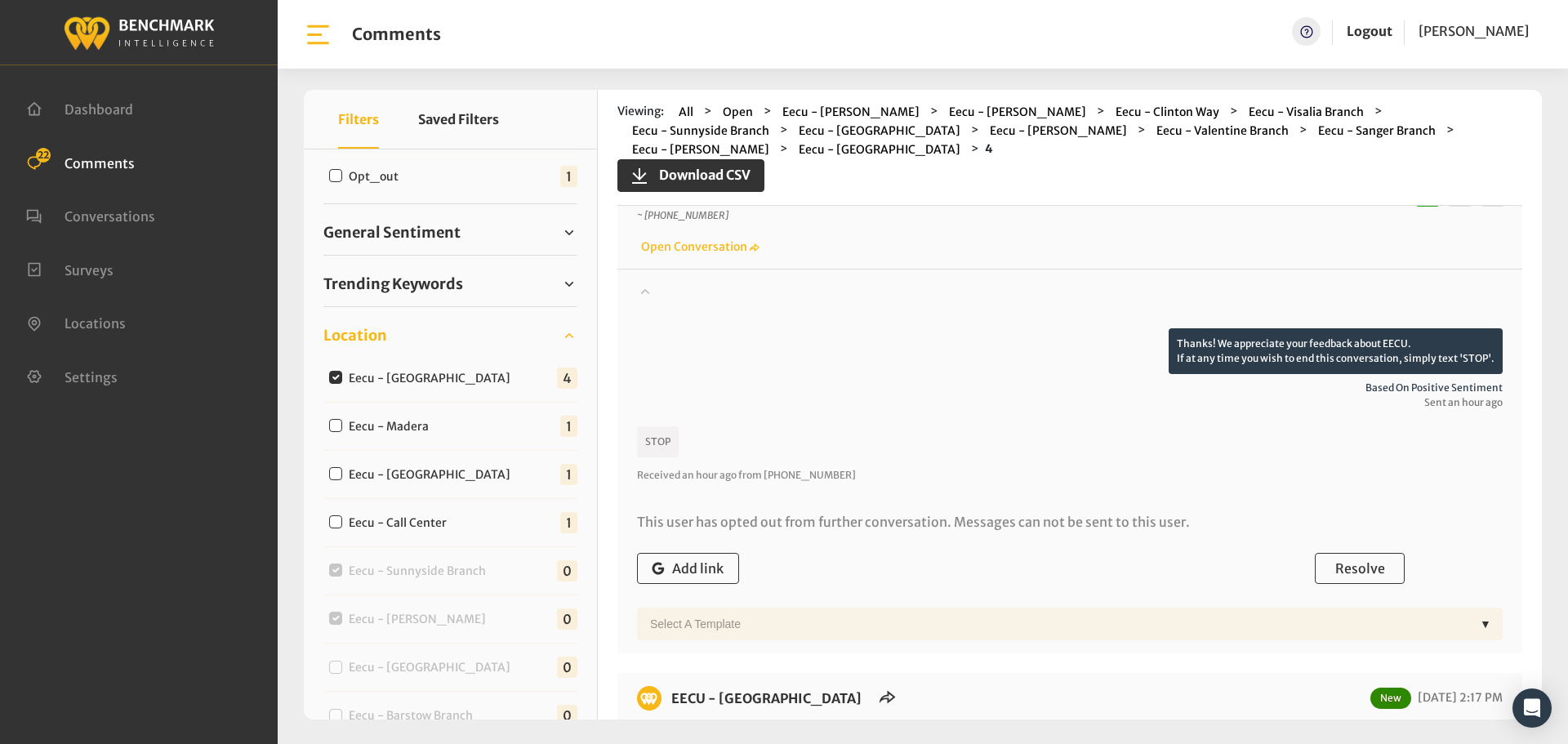
scroll to position [327, 0]
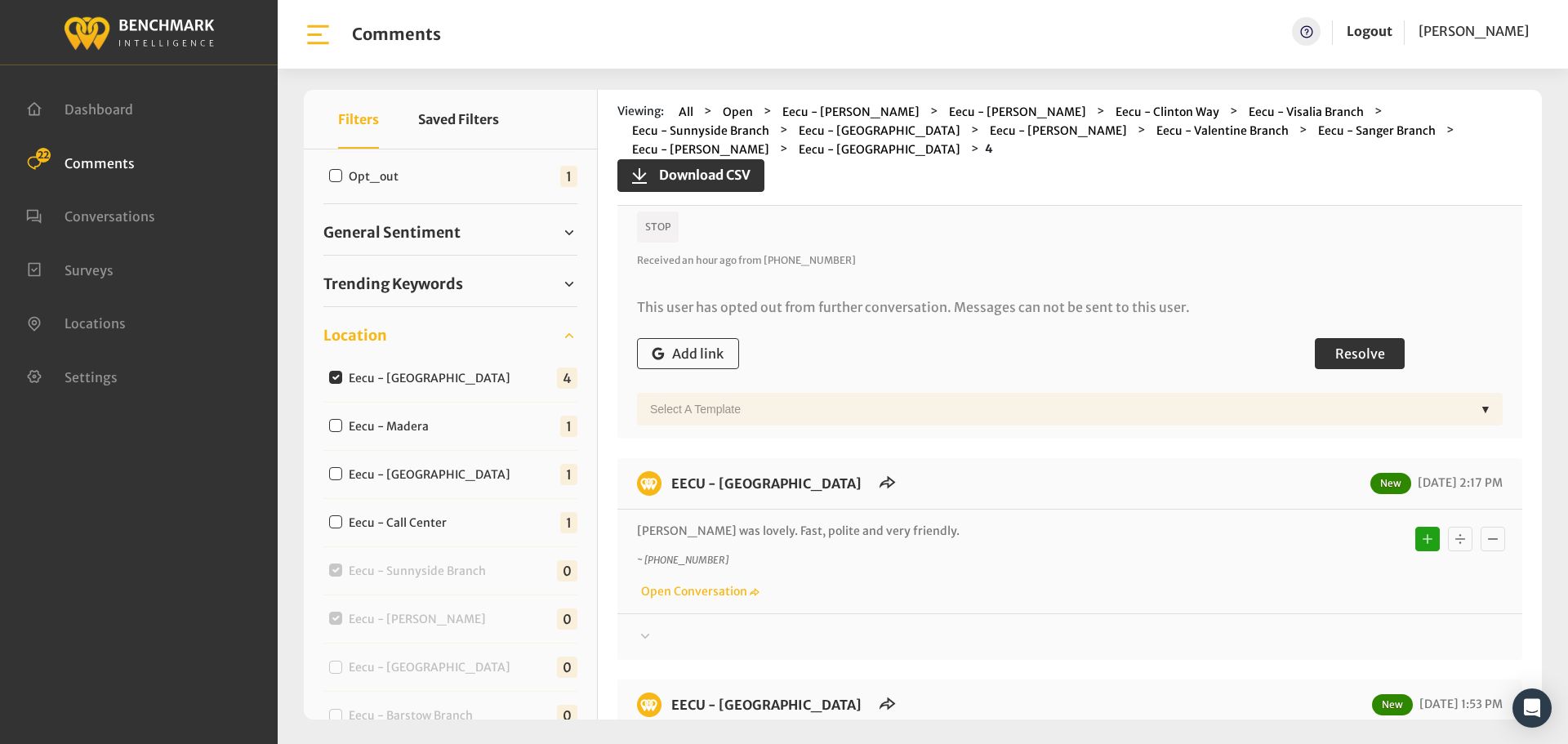
click at [1336, 338] on button "Resolve" at bounding box center [1359, 353] width 90 height 31
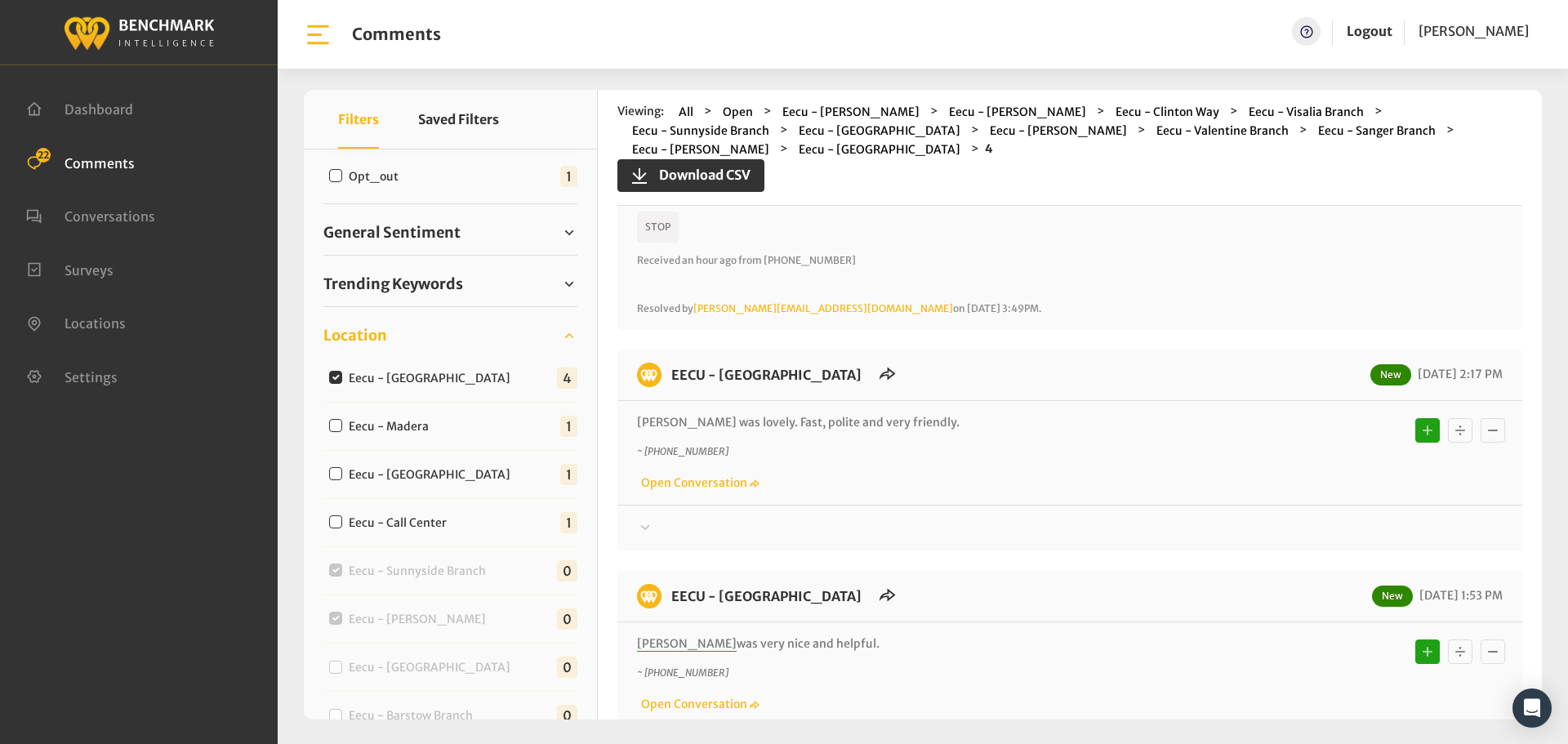
click at [1355, 519] on div at bounding box center [1070, 528] width 866 height 19
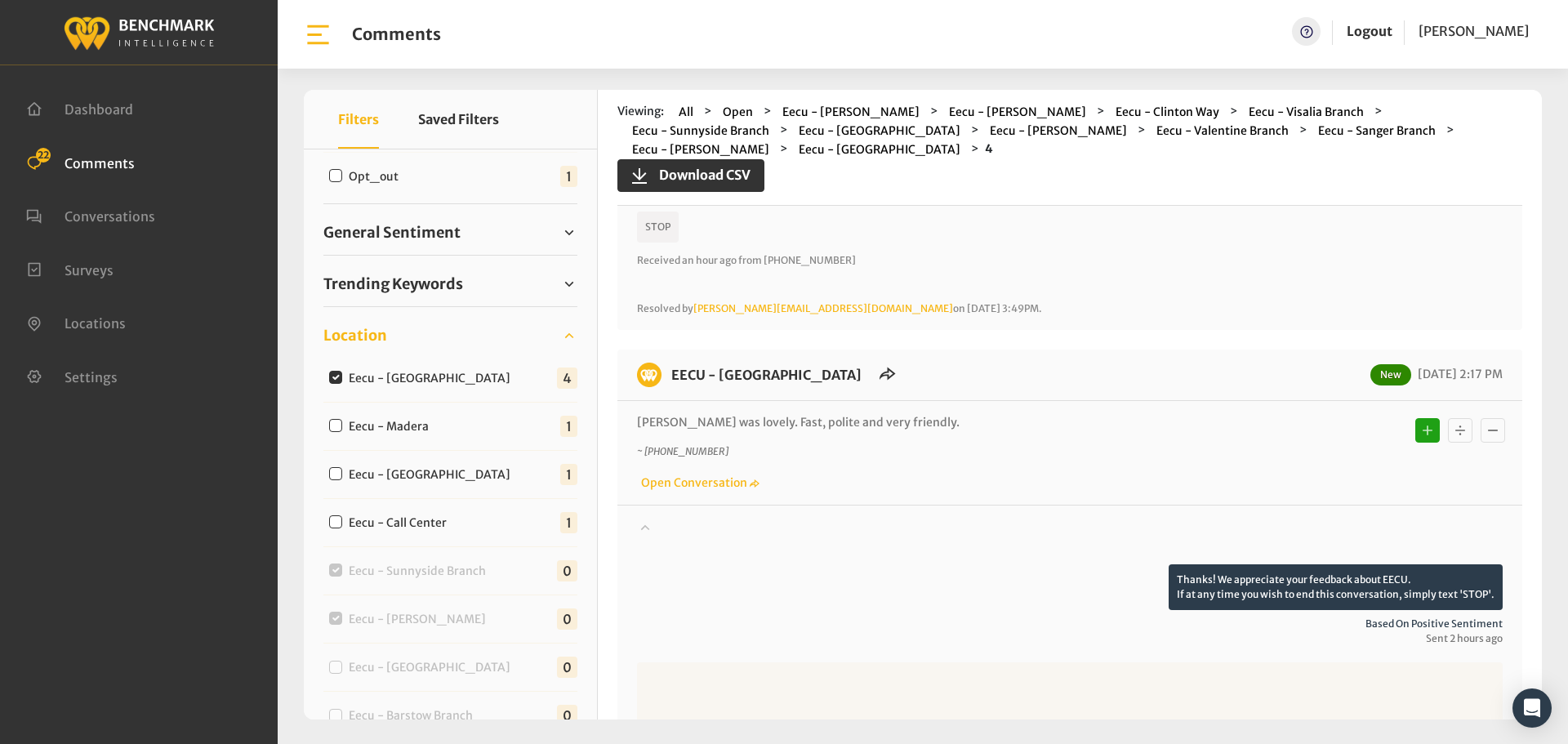
scroll to position [653, 0]
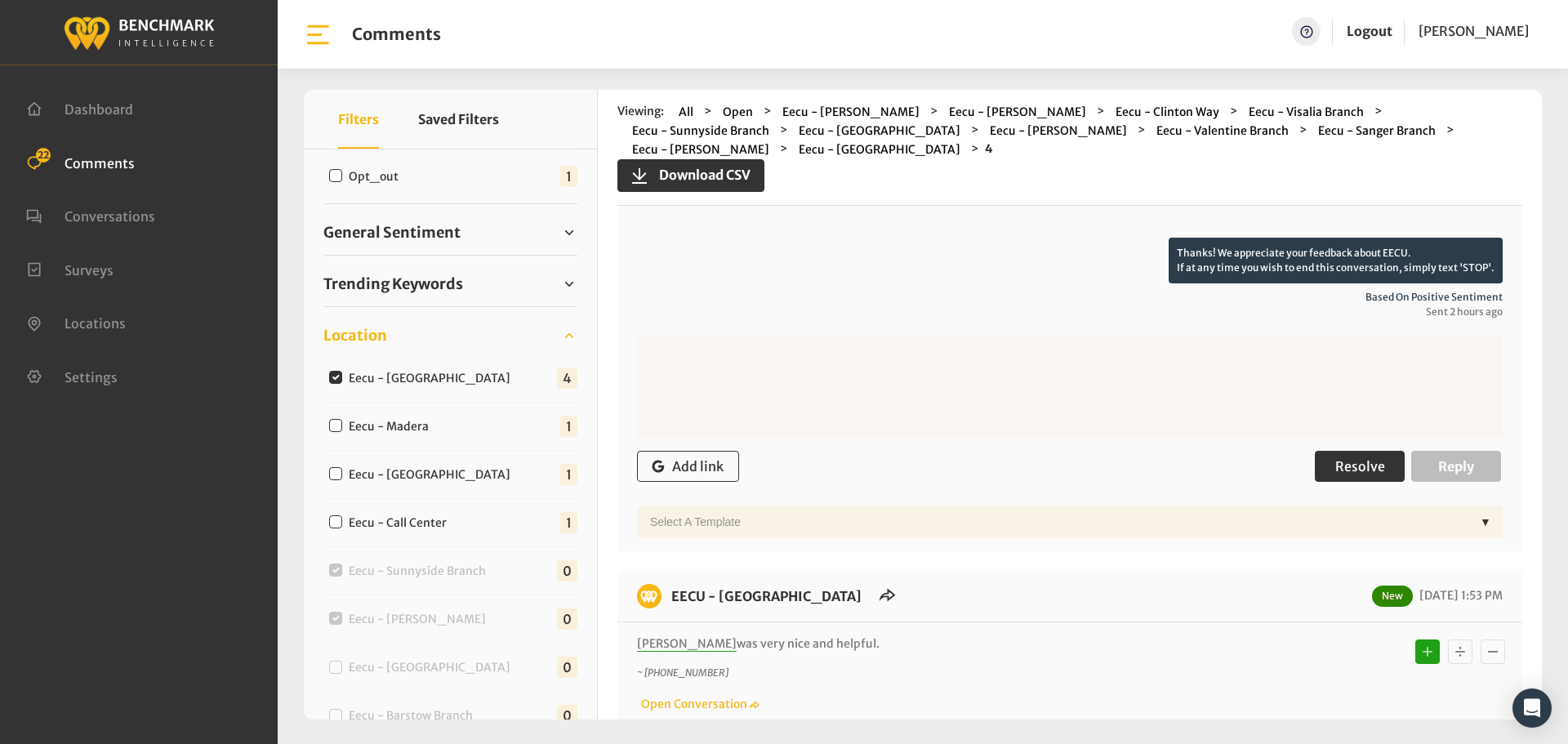
click at [1362, 451] on button "Resolve" at bounding box center [1359, 466] width 90 height 31
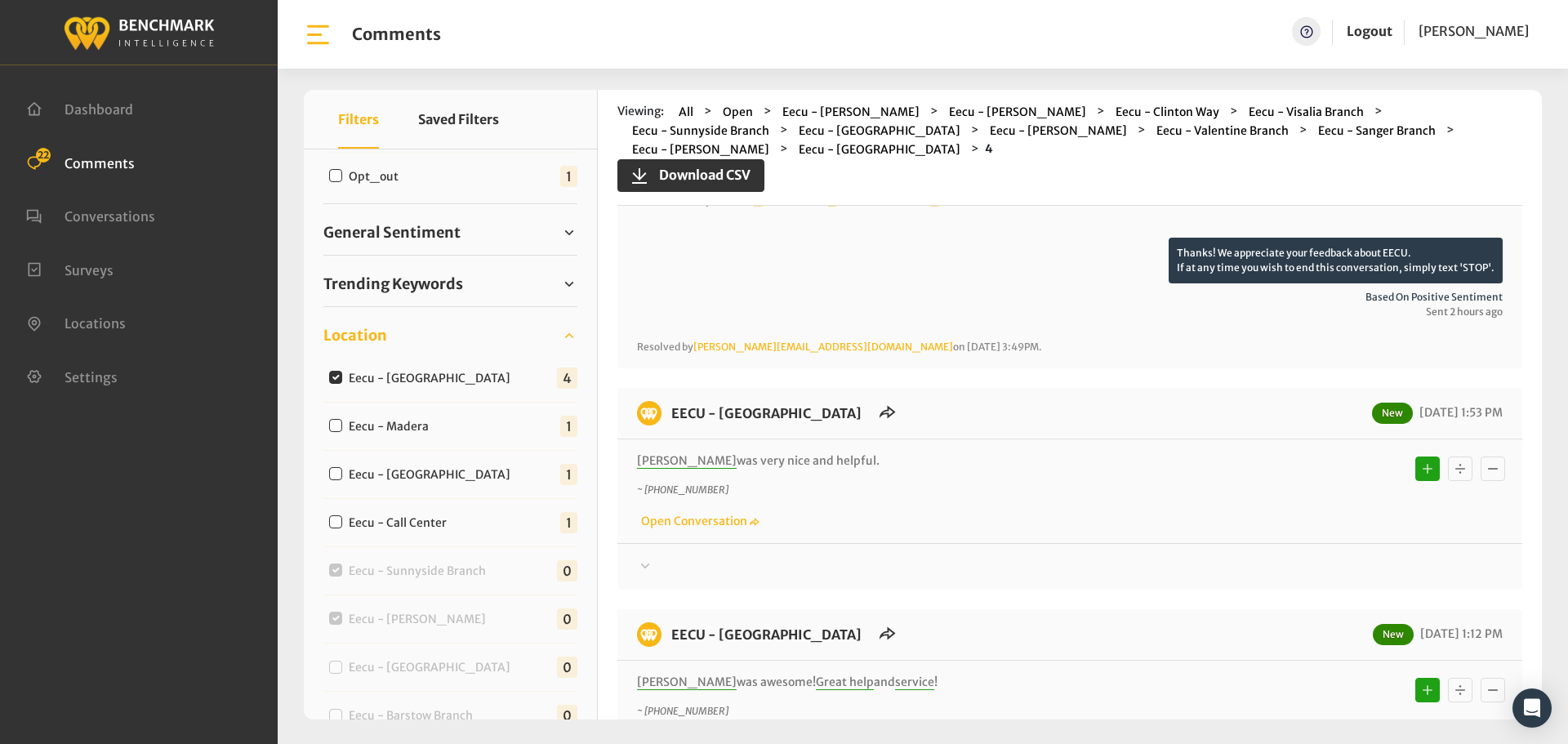
click at [1329, 560] on div "EECU - [GEOGRAPHIC_DATA] New [DATE] 1:53 PM [PERSON_NAME] was very nice and hel…" at bounding box center [1069, 488] width 905 height 201
click at [1333, 557] on div at bounding box center [1070, 566] width 866 height 19
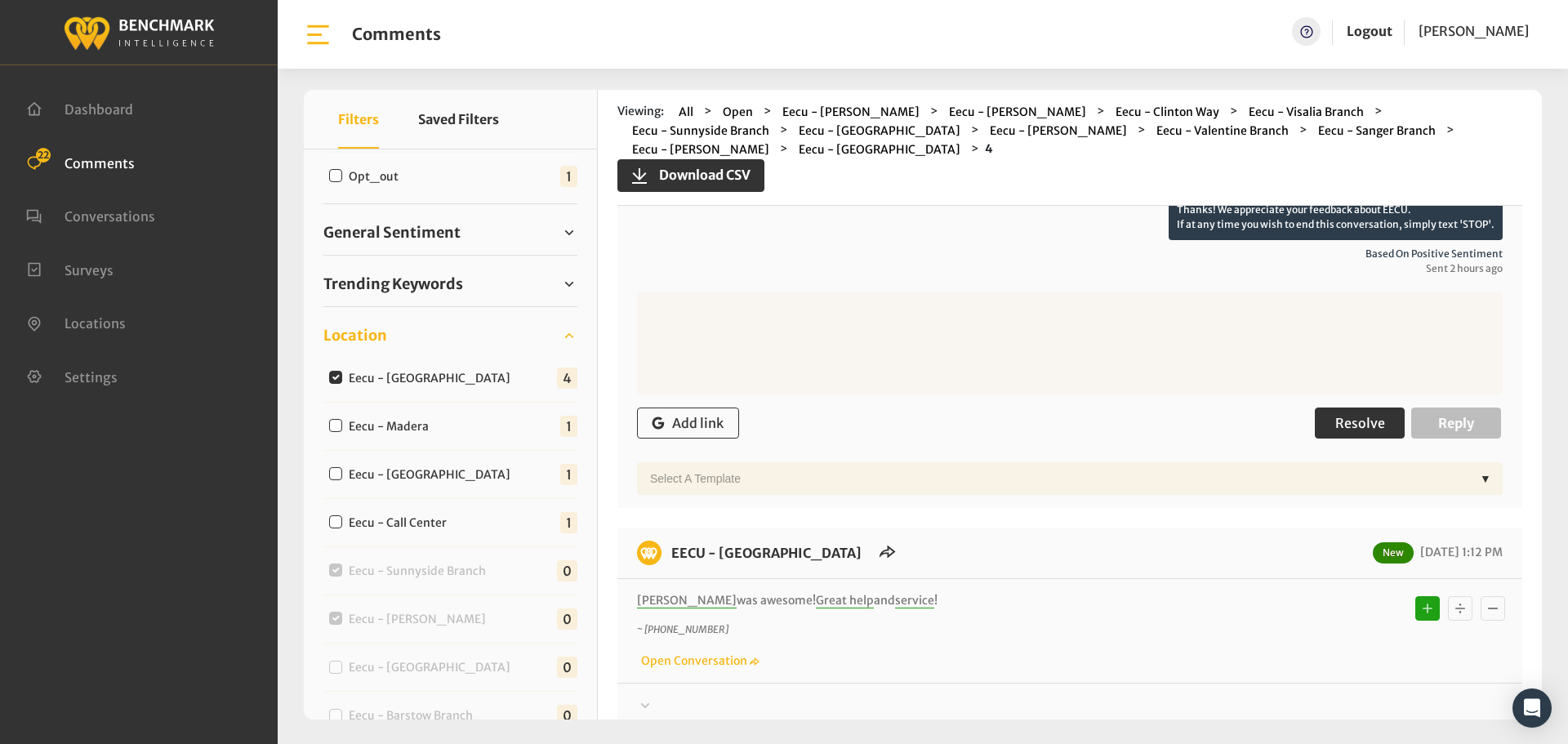
click at [1357, 415] on span "Resolve" at bounding box center [1360, 423] width 50 height 17
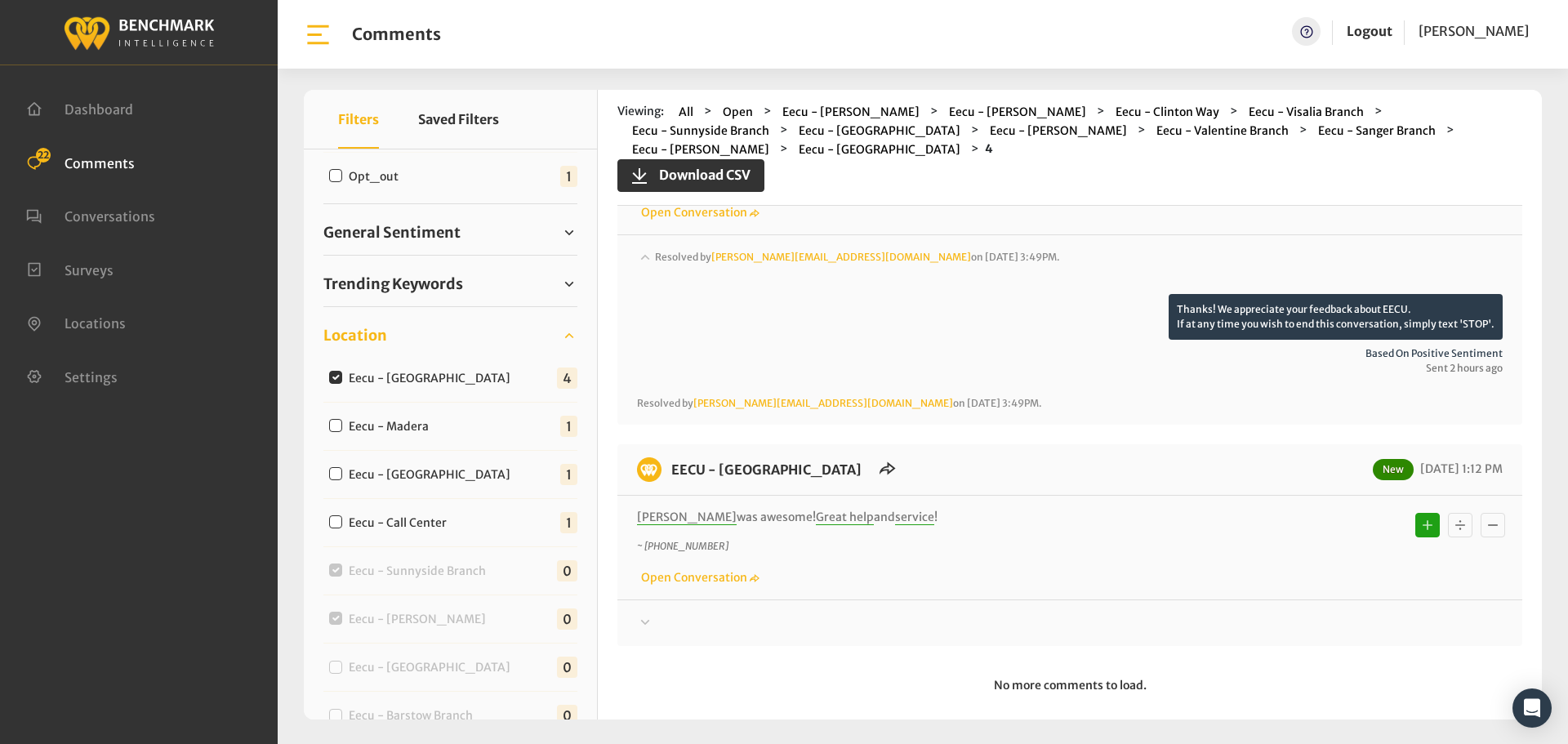
click at [1312, 599] on div "Thanks! We appreciate your feedback about EECU. If at any time you wish to end …" at bounding box center [1069, 616] width 905 height 33
click at [1338, 613] on div at bounding box center [1070, 622] width 866 height 19
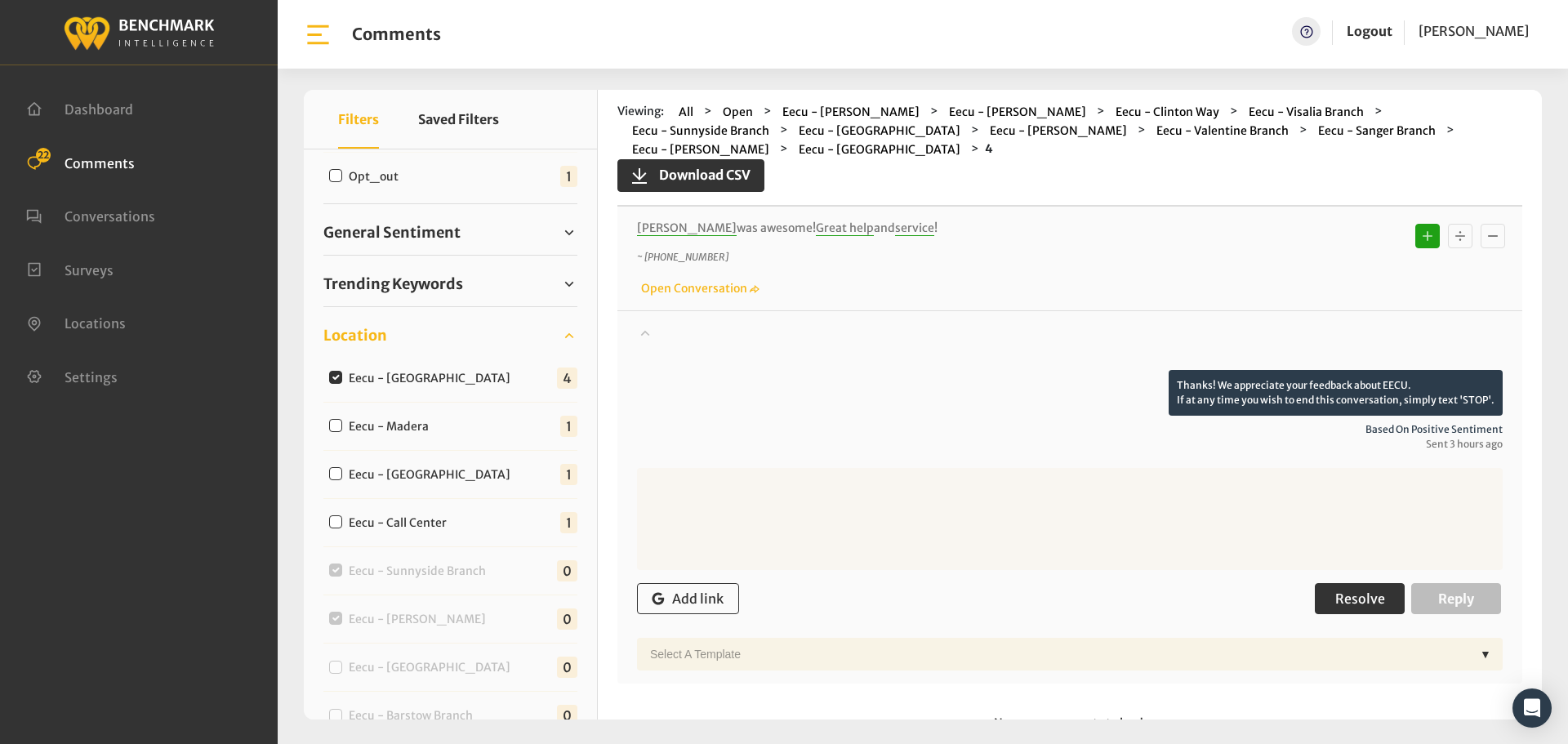
click at [1354, 590] on span "Resolve" at bounding box center [1360, 598] width 50 height 17
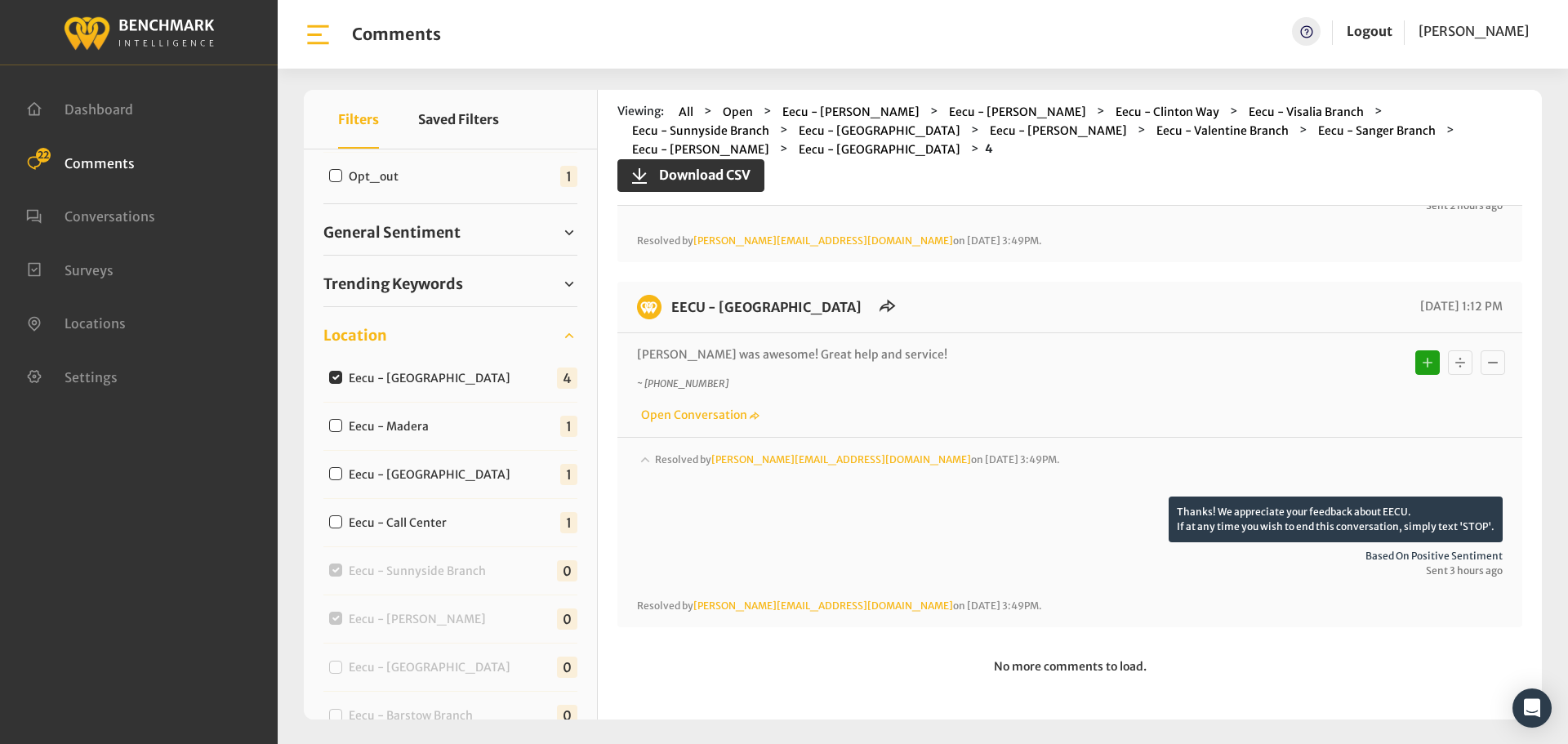
scroll to position [1106, 0]
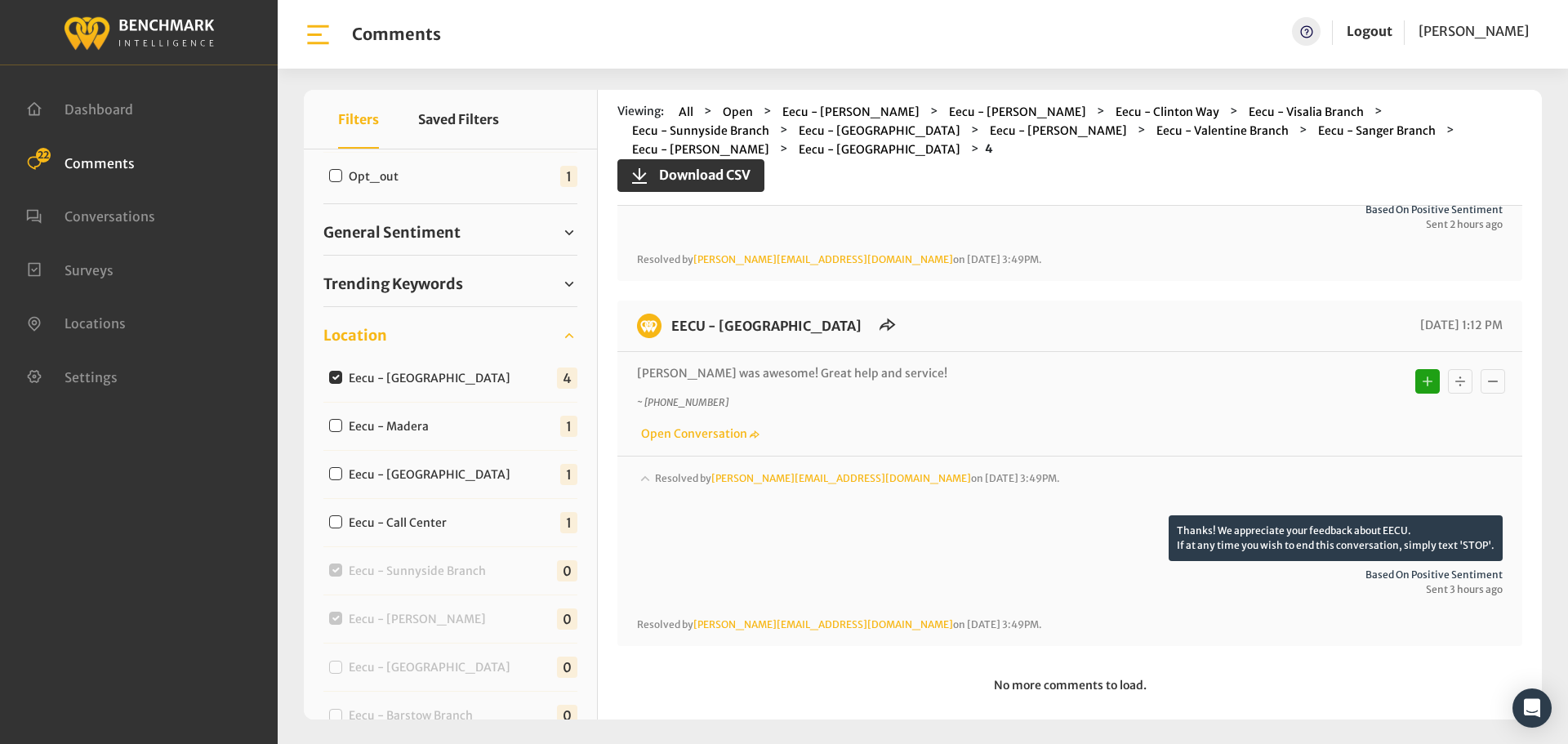
click at [431, 426] on label "Eecu - Madera" at bounding box center [392, 427] width 99 height 17
click at [342, 426] on input "Eecu - Madera" at bounding box center [336, 426] width 13 height 13
checkbox input "true"
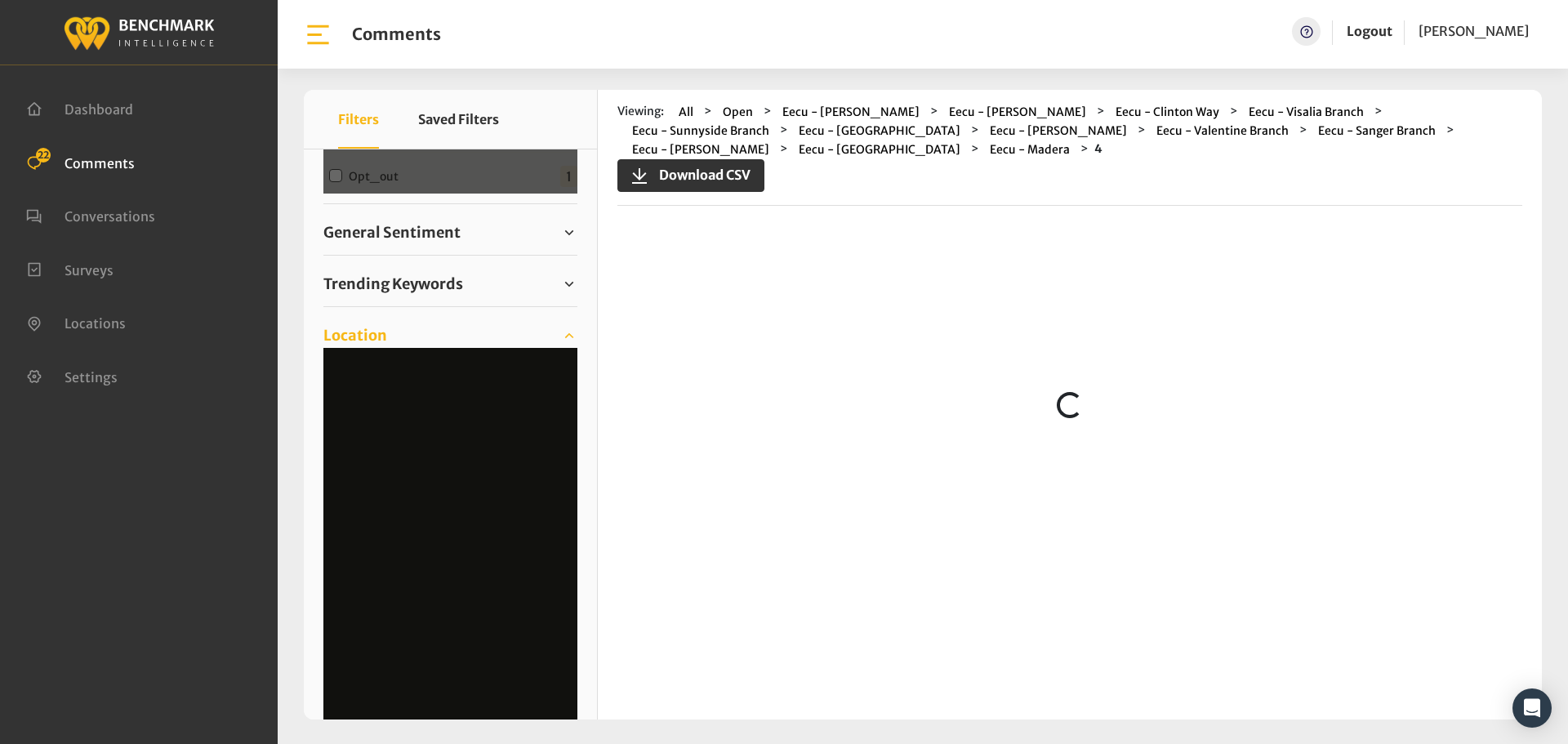
scroll to position [0, 0]
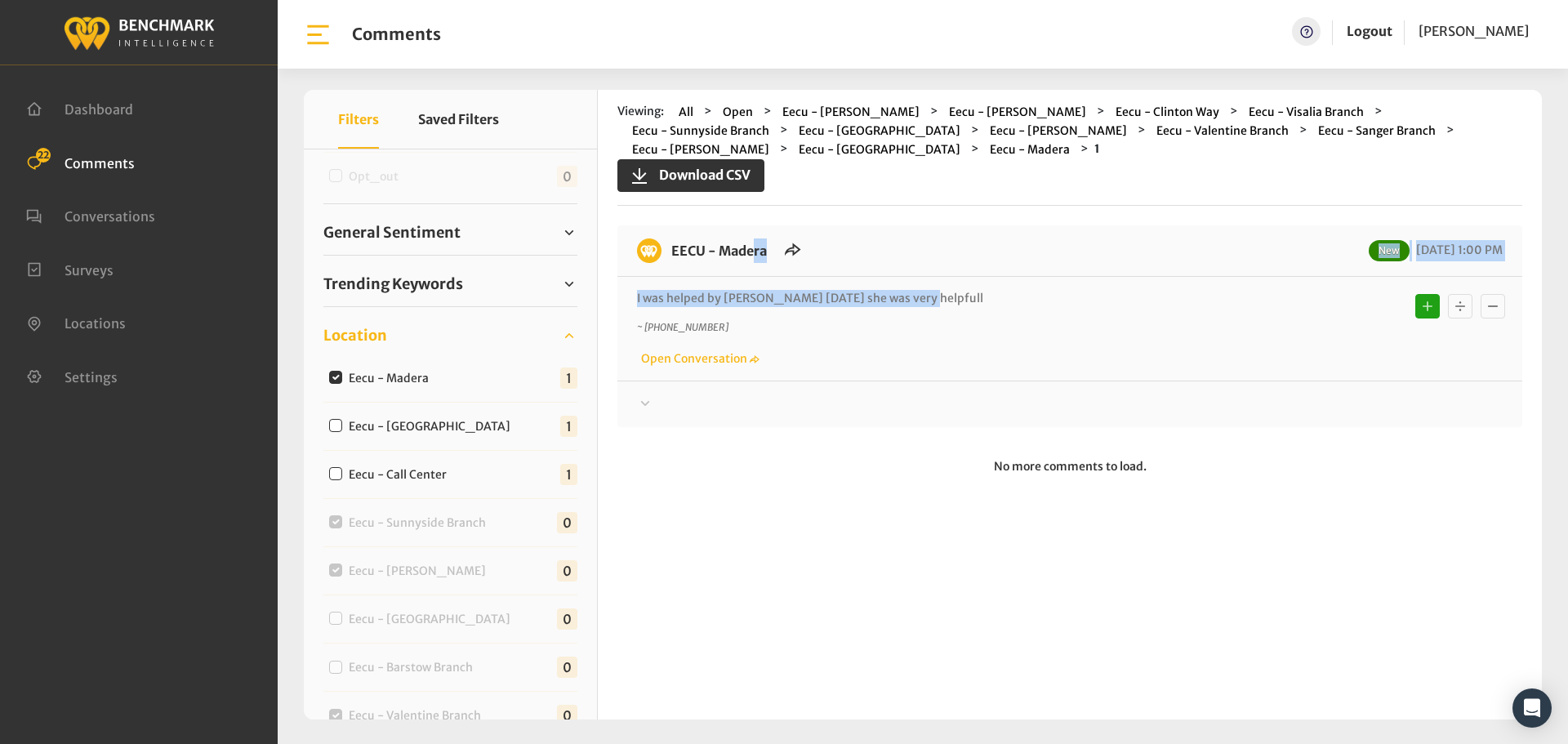
drag, startPoint x: 908, startPoint y: 297, endPoint x: 668, endPoint y: 266, distance: 242.0
click at [668, 266] on div "EECU - Madera New [DATE] 1:00 PM I was helped by [PERSON_NAME] [DATE] she was v…" at bounding box center [1069, 326] width 905 height 201
click at [1317, 406] on div at bounding box center [1070, 404] width 866 height 19
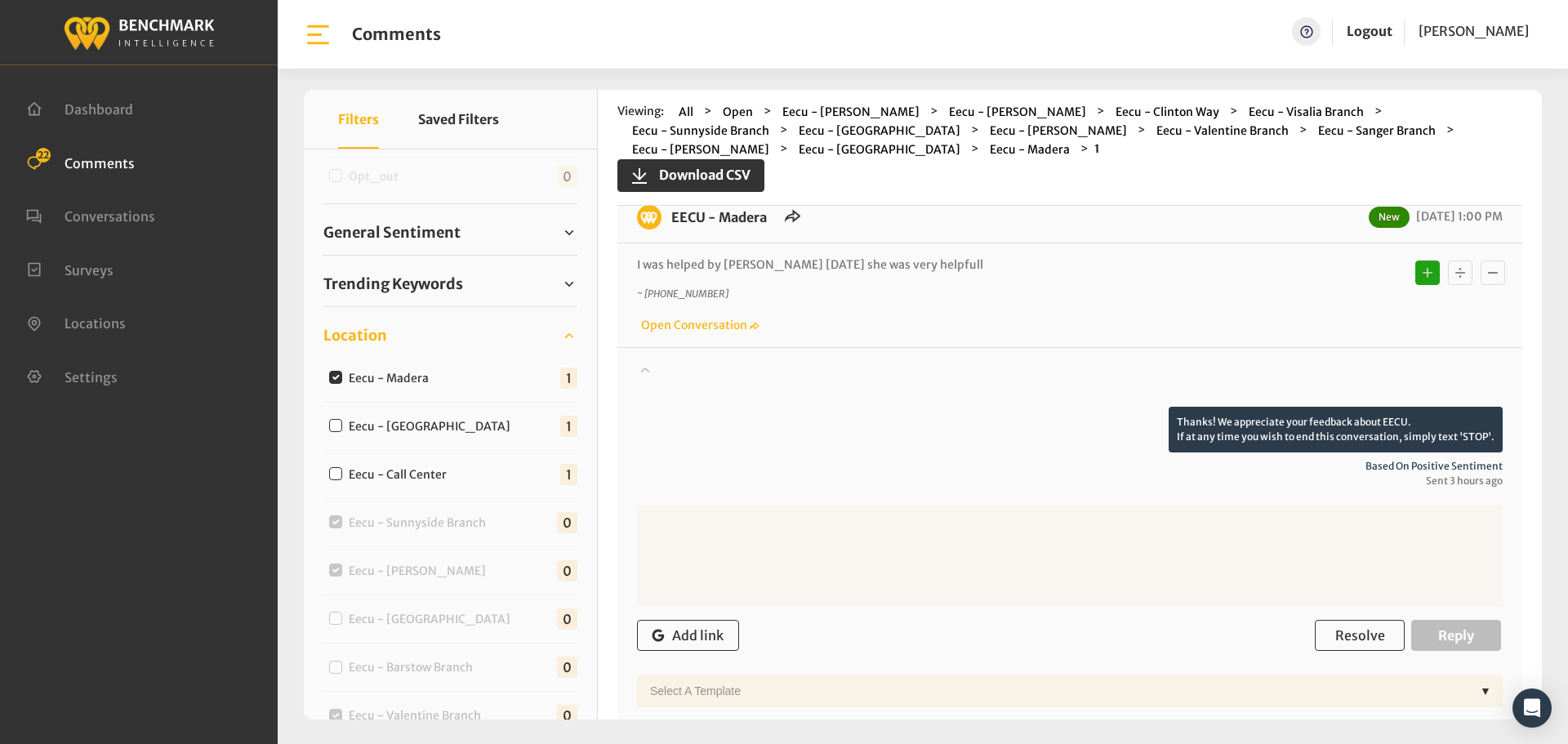
scroll to position [97, 0]
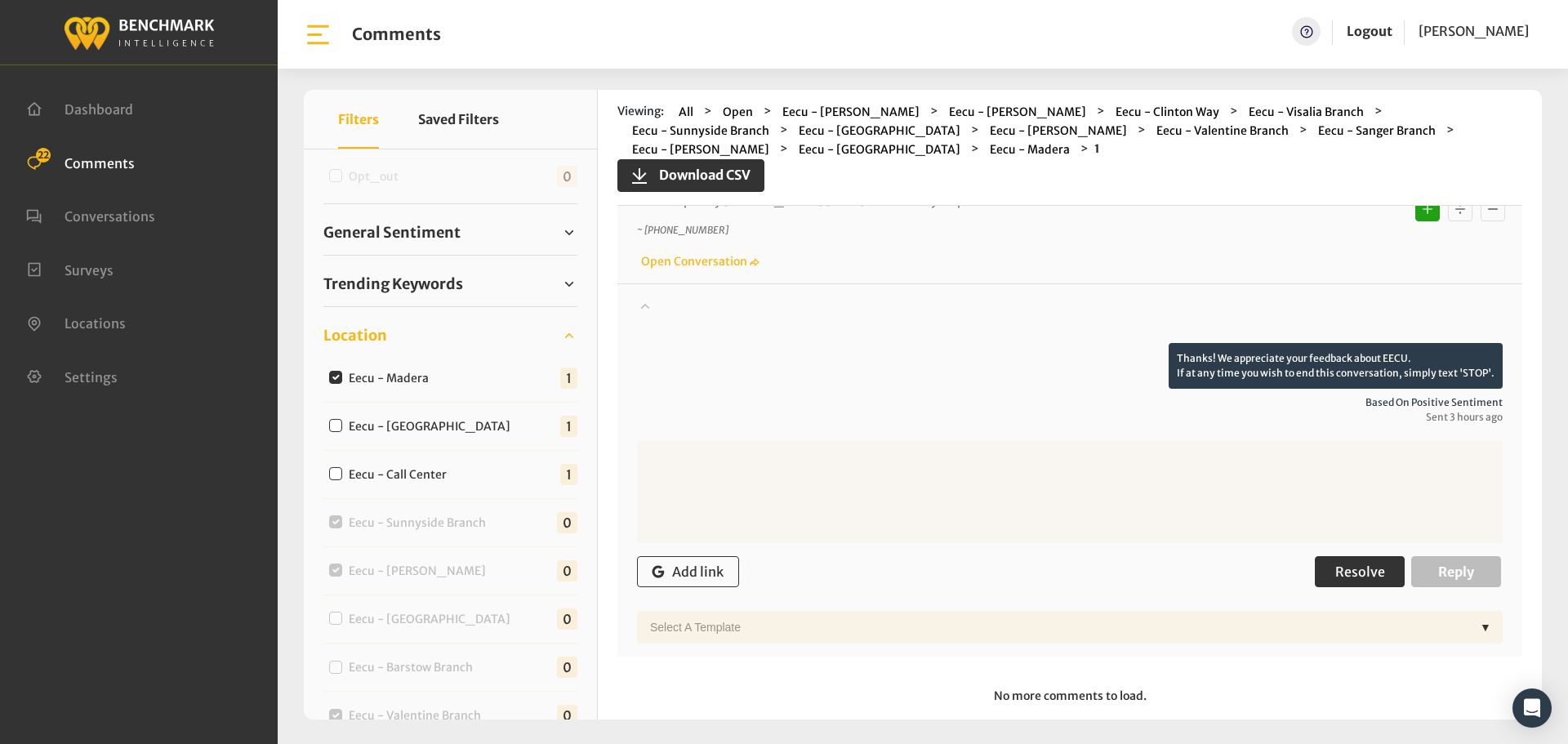
click at [1339, 578] on span "Resolve" at bounding box center [1360, 571] width 50 height 17
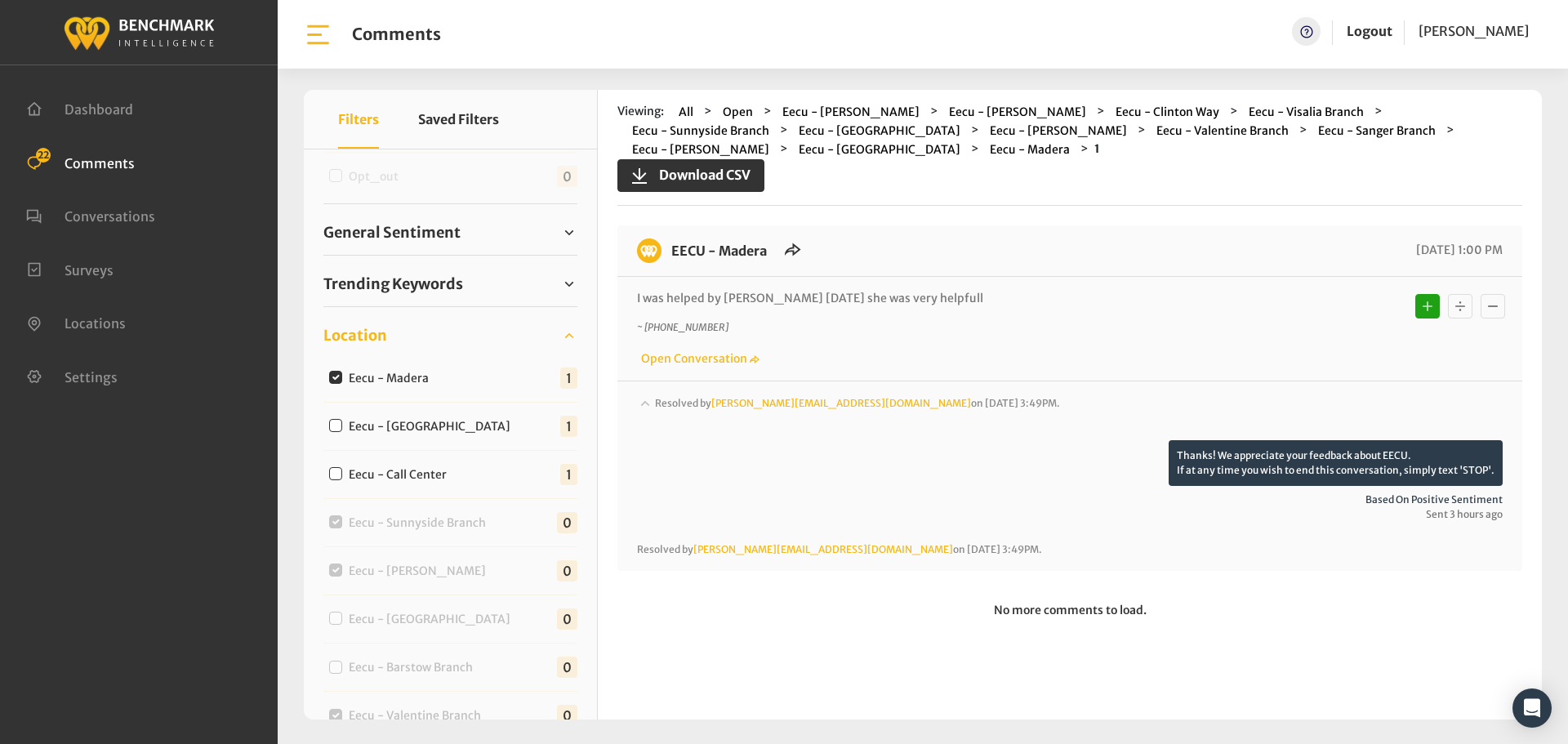
scroll to position [0, 0]
click at [408, 433] on label "Eecu - [GEOGRAPHIC_DATA]" at bounding box center [433, 427] width 181 height 17
click at [342, 432] on input "Eecu - [GEOGRAPHIC_DATA]" at bounding box center [336, 426] width 13 height 13
checkbox input "true"
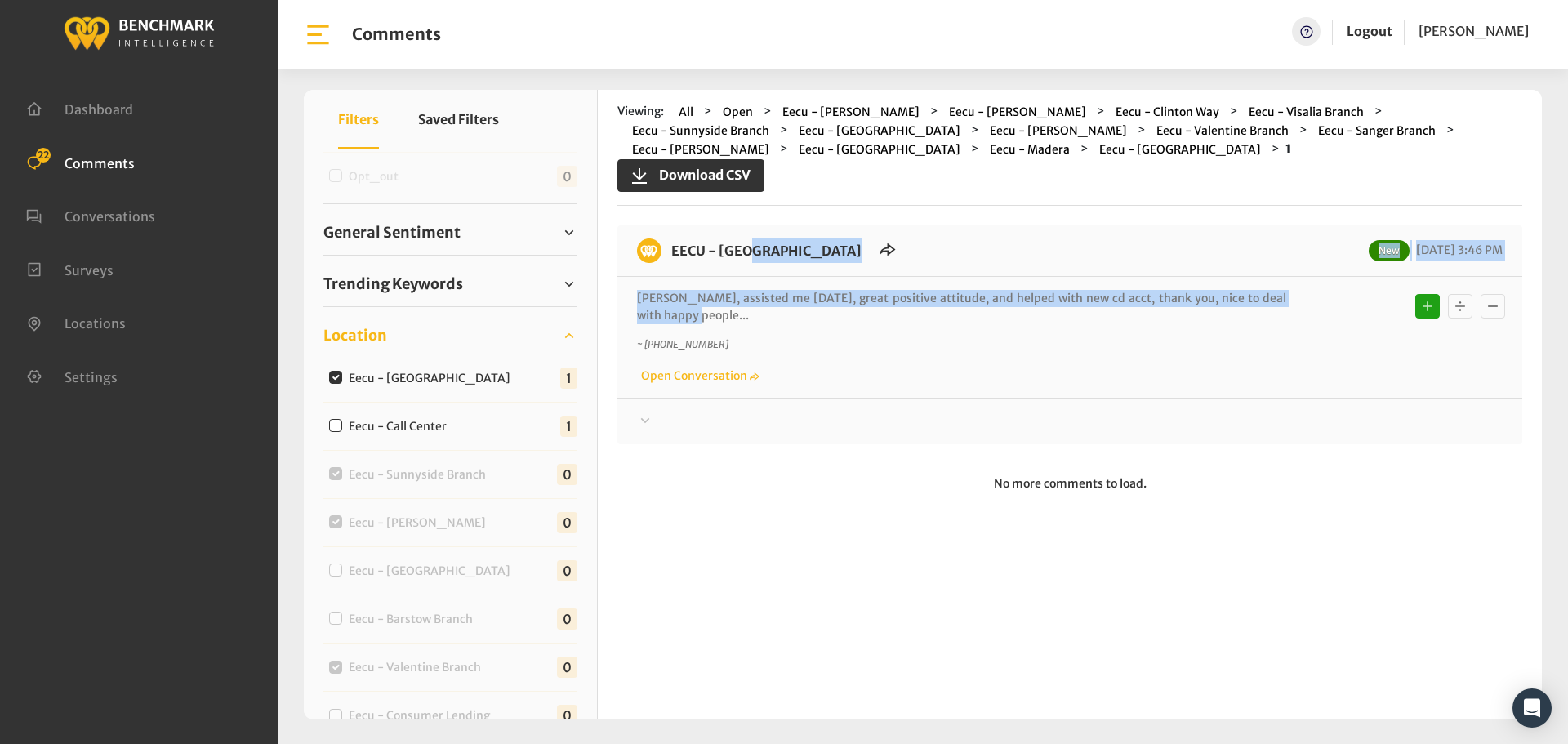
drag, startPoint x: 1298, startPoint y: 300, endPoint x: 669, endPoint y: 250, distance: 631.0
click at [669, 250] on div "EECU - [GEOGRAPHIC_DATA] New [DATE] 3:46 PM [PERSON_NAME], assisted me [DATE], …" at bounding box center [1069, 335] width 905 height 219
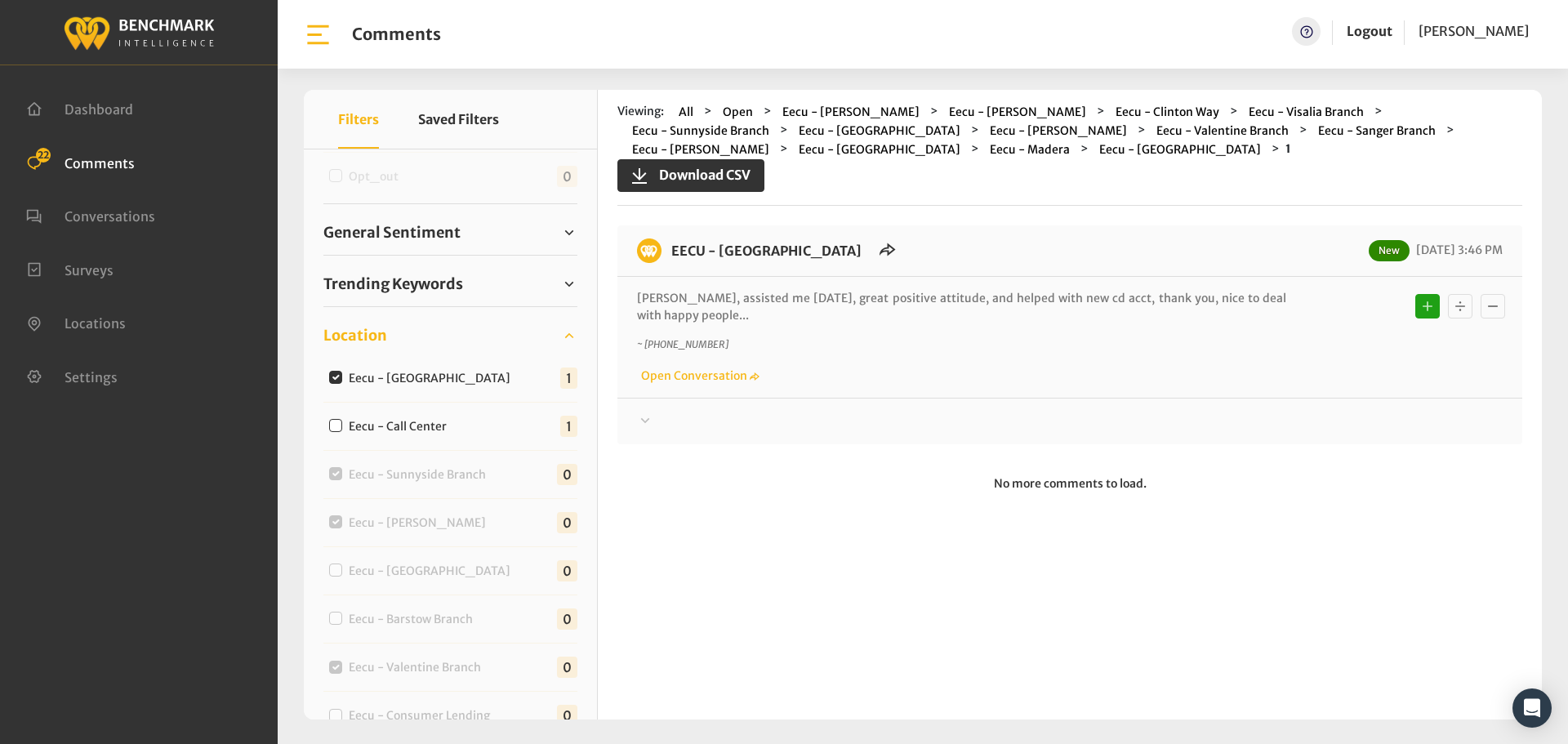
click at [1253, 412] on div at bounding box center [1070, 421] width 866 height 19
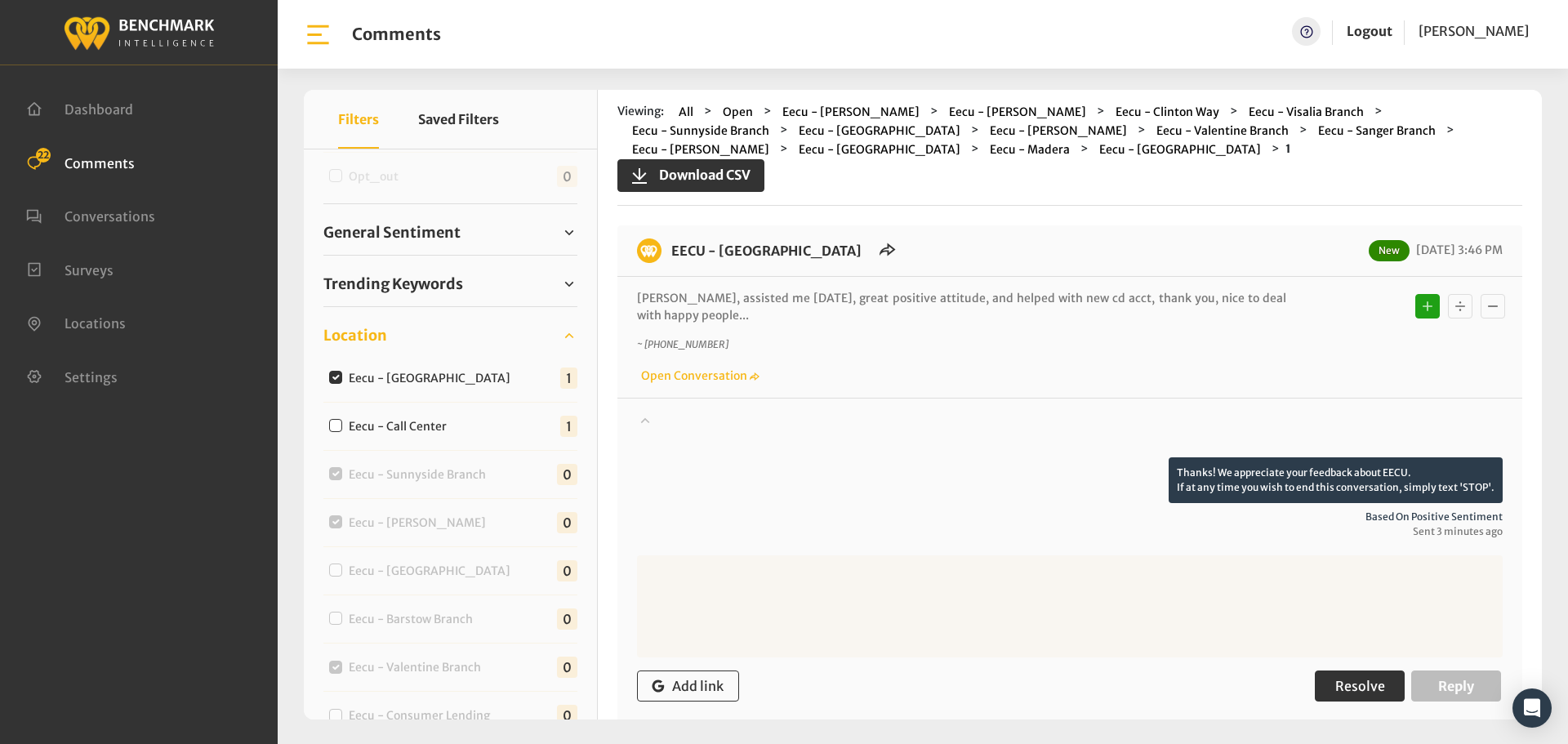
click at [1346, 679] on span "Resolve" at bounding box center [1360, 686] width 50 height 17
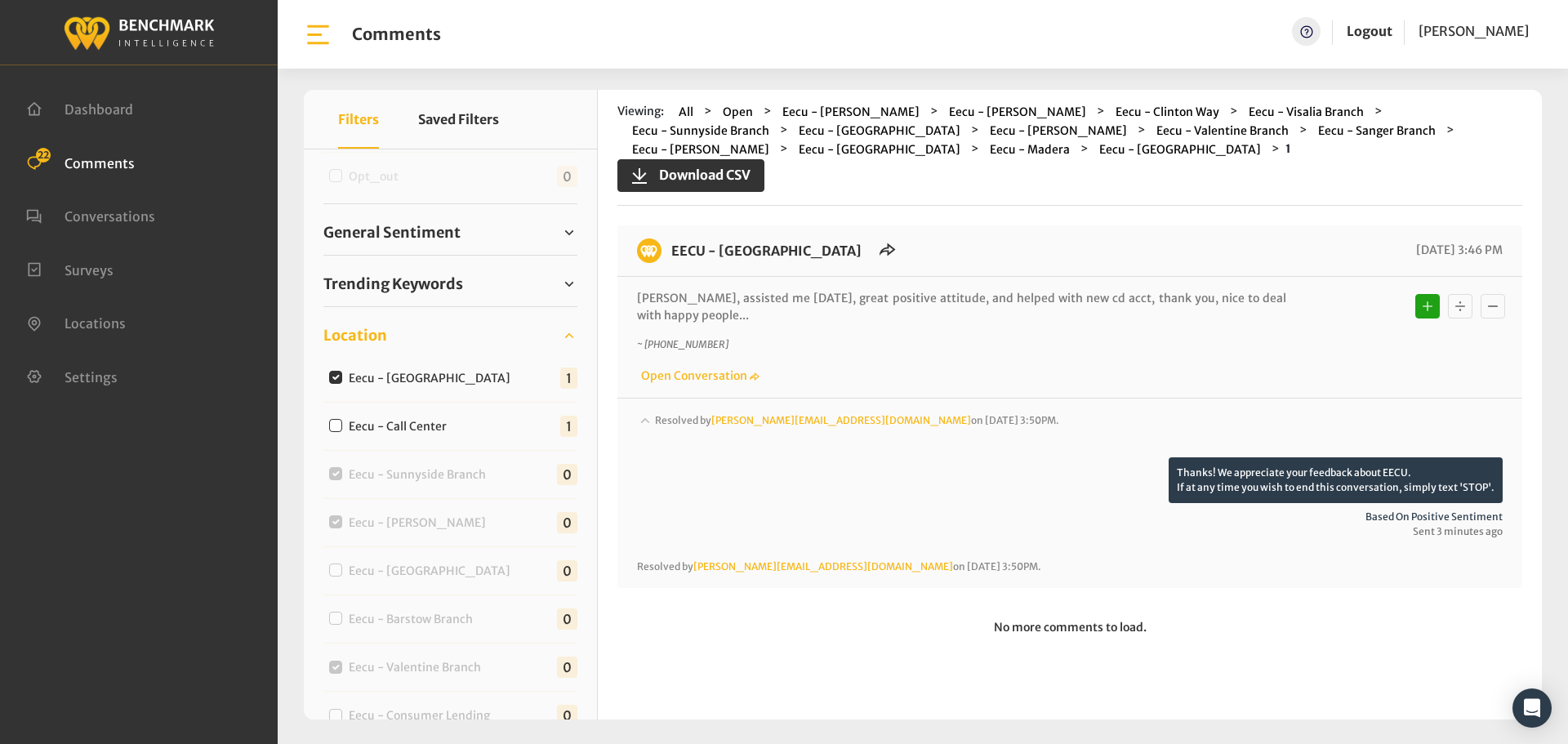
click at [421, 385] on label "Eecu - [GEOGRAPHIC_DATA]" at bounding box center [433, 378] width 181 height 17
click at [342, 384] on input "Eecu - [GEOGRAPHIC_DATA]" at bounding box center [336, 378] width 13 height 13
checkbox input "false"
